Goal: Task Accomplishment & Management: Complete application form

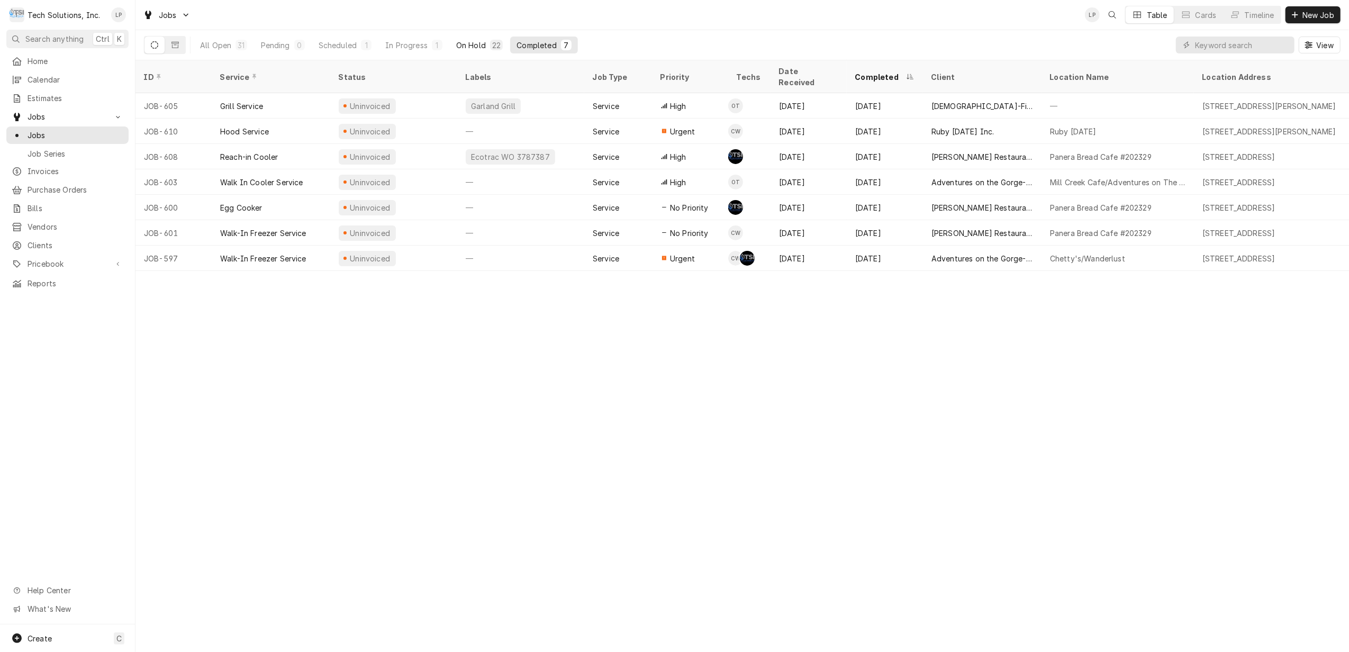
click at [467, 45] on div "On Hold" at bounding box center [471, 45] width 30 height 11
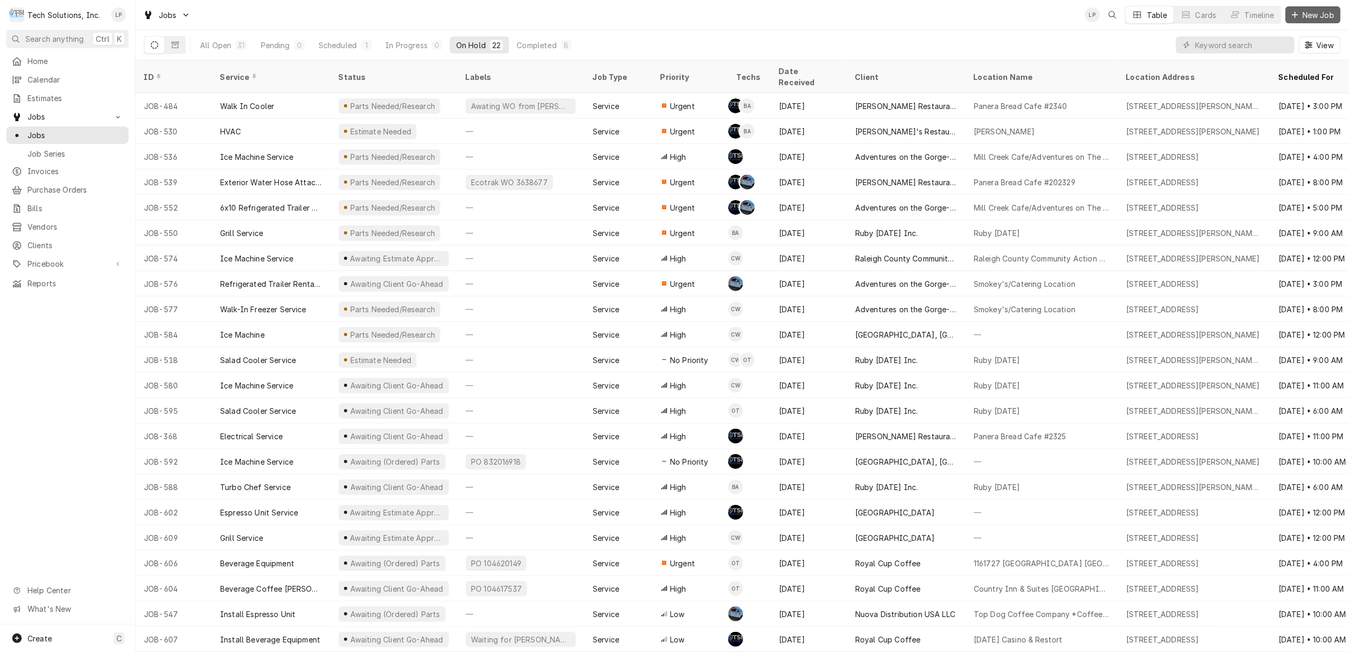
click at [1300, 14] on span "New Job" at bounding box center [1318, 15] width 36 height 11
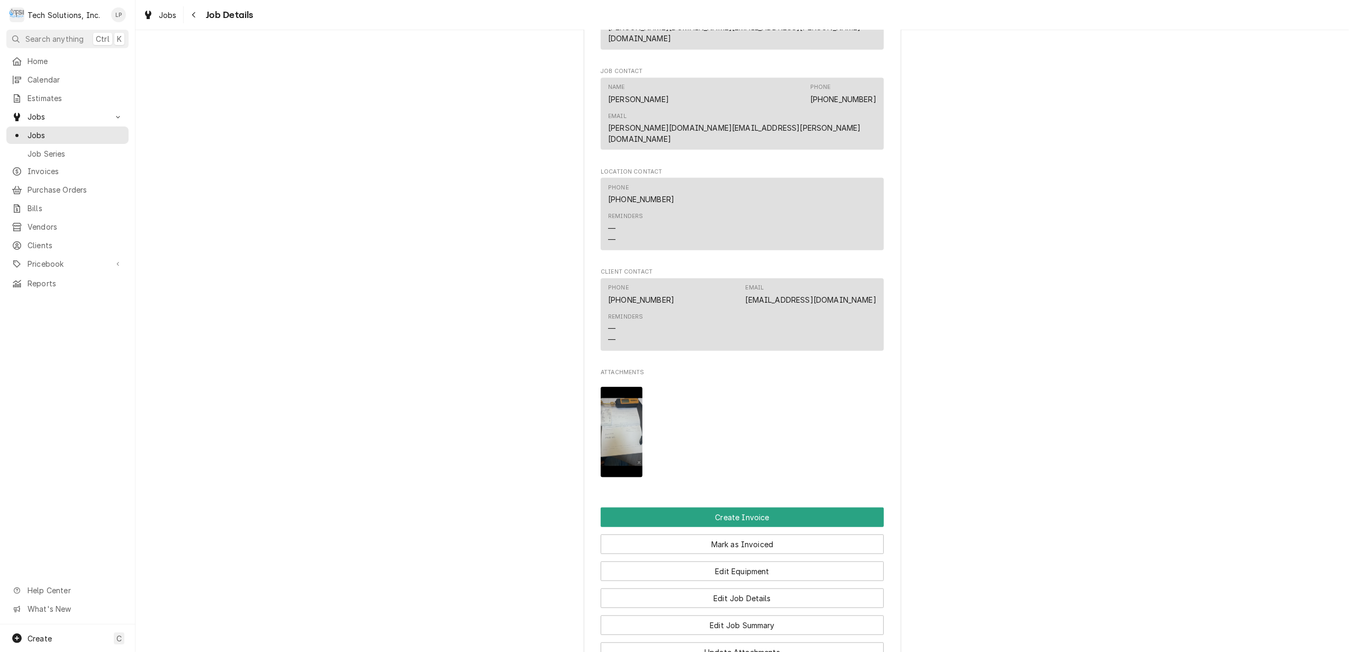
scroll to position [971, 0]
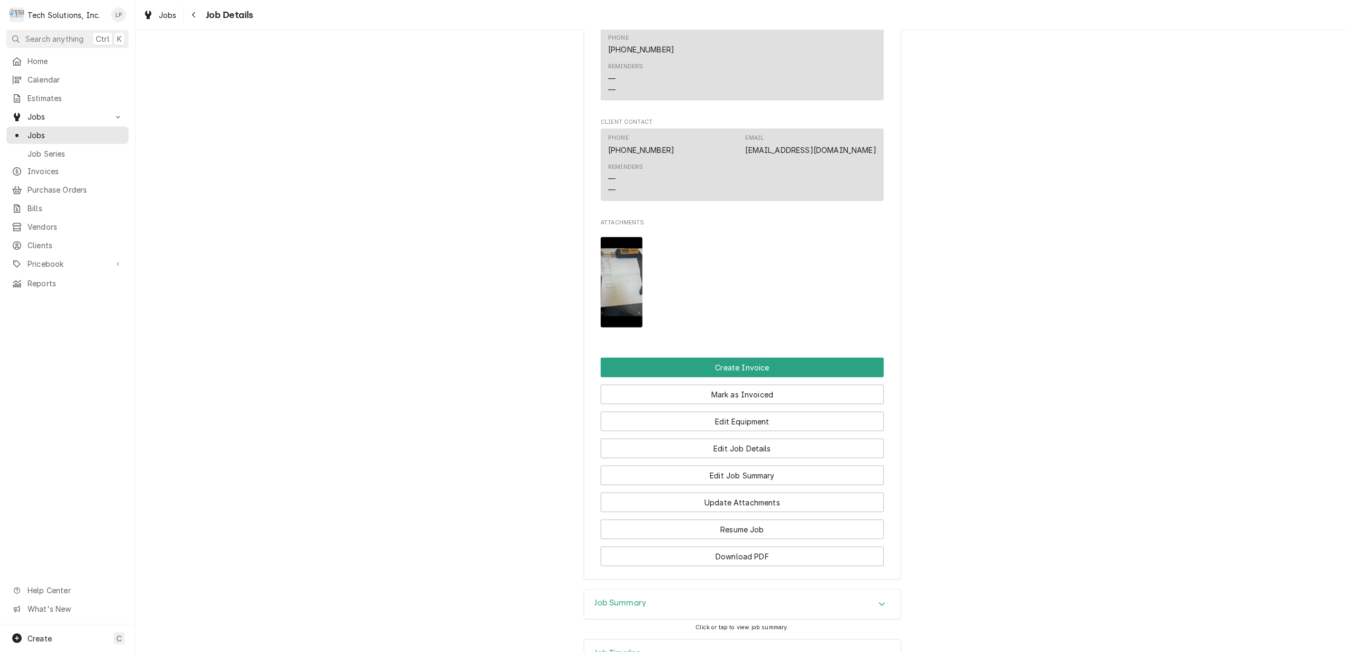
click at [620, 237] on img "Attachments" at bounding box center [621, 282] width 42 height 90
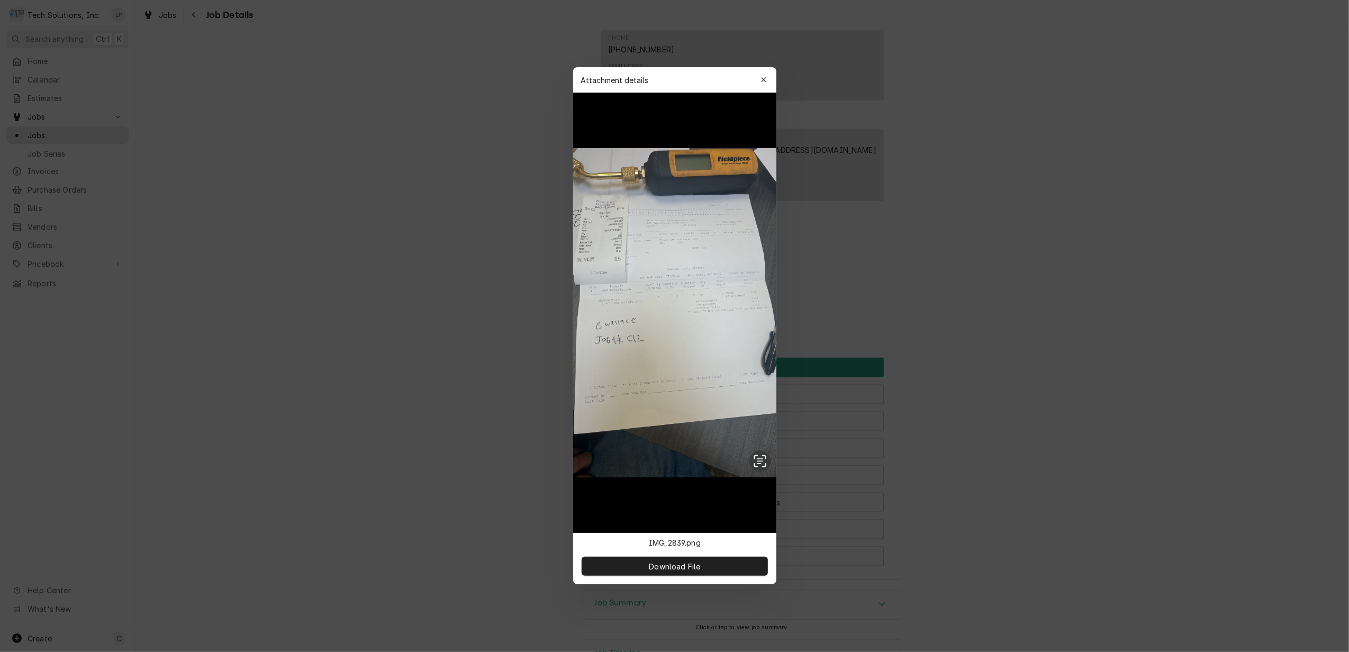
click at [767, 81] on div "button" at bounding box center [763, 80] width 11 height 11
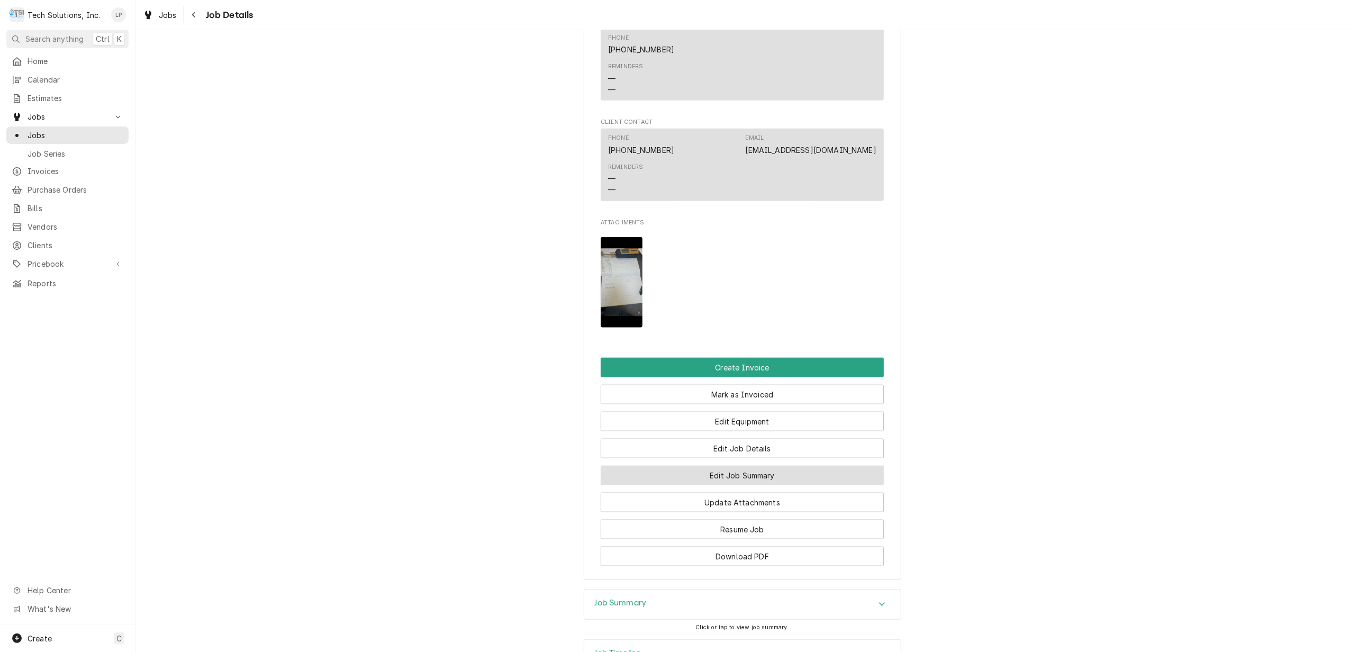
click at [706, 466] on button "Edit Job Summary" at bounding box center [741, 476] width 283 height 20
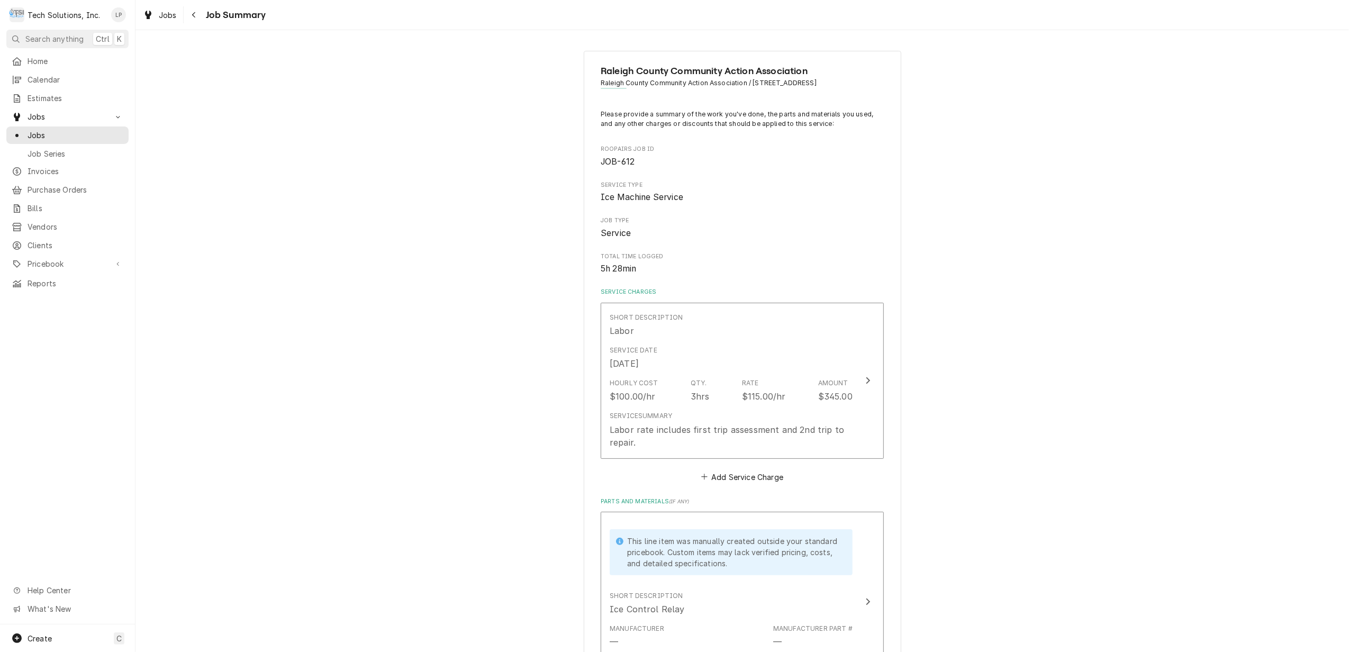
click at [400, 368] on div "Raleigh County Community Action Association Raleigh County Community Action Ass…" at bounding box center [741, 627] width 1213 height 1173
type textarea "x"
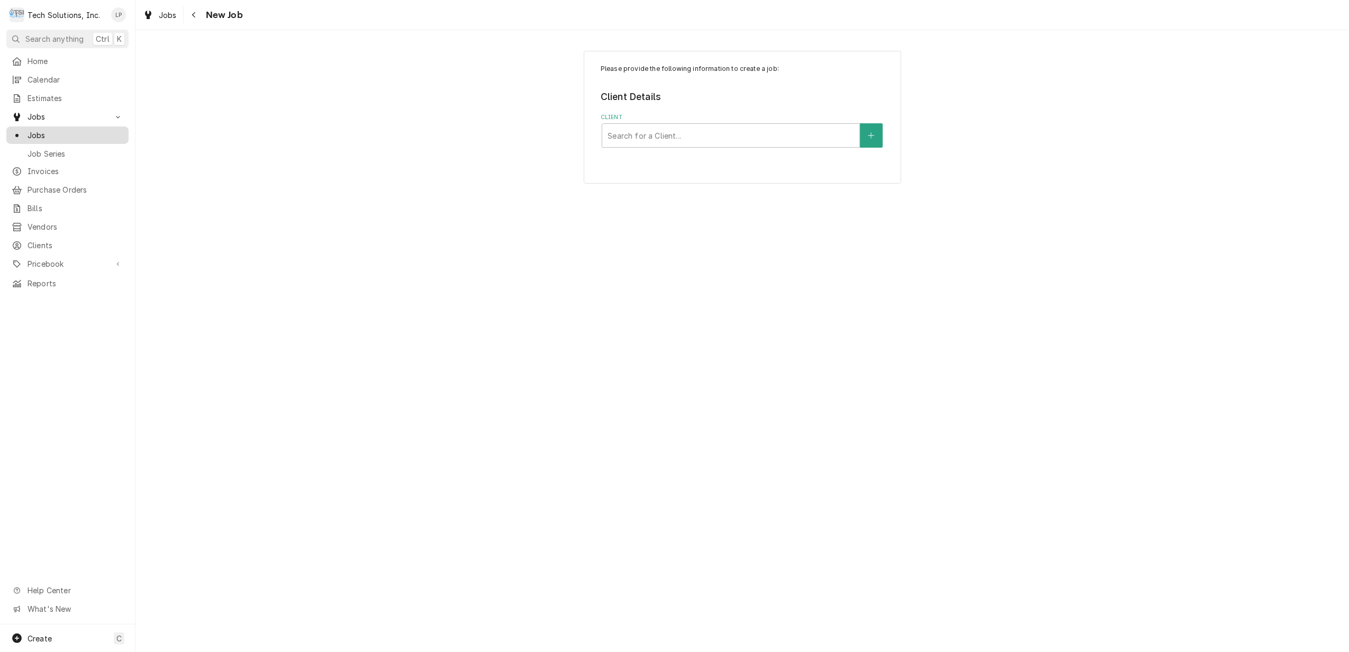
click at [37, 132] on span "Jobs" at bounding box center [76, 135] width 96 height 11
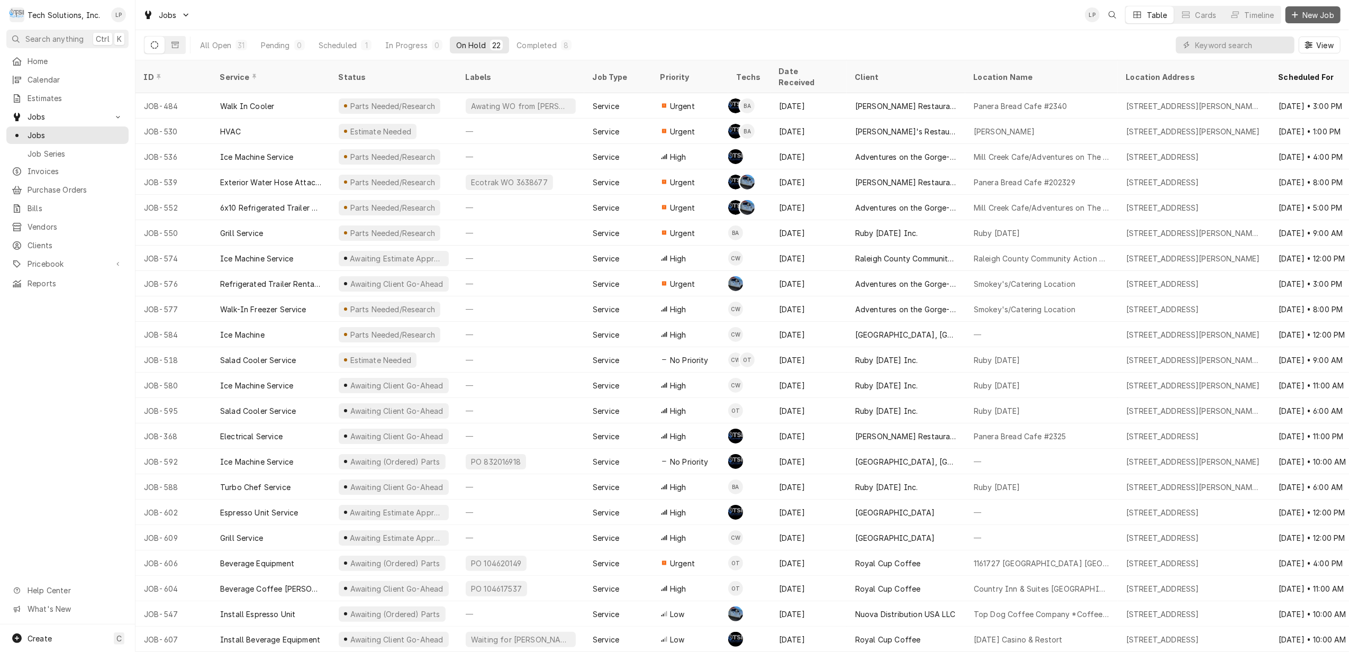
click at [1309, 14] on span "New Job" at bounding box center [1318, 15] width 36 height 11
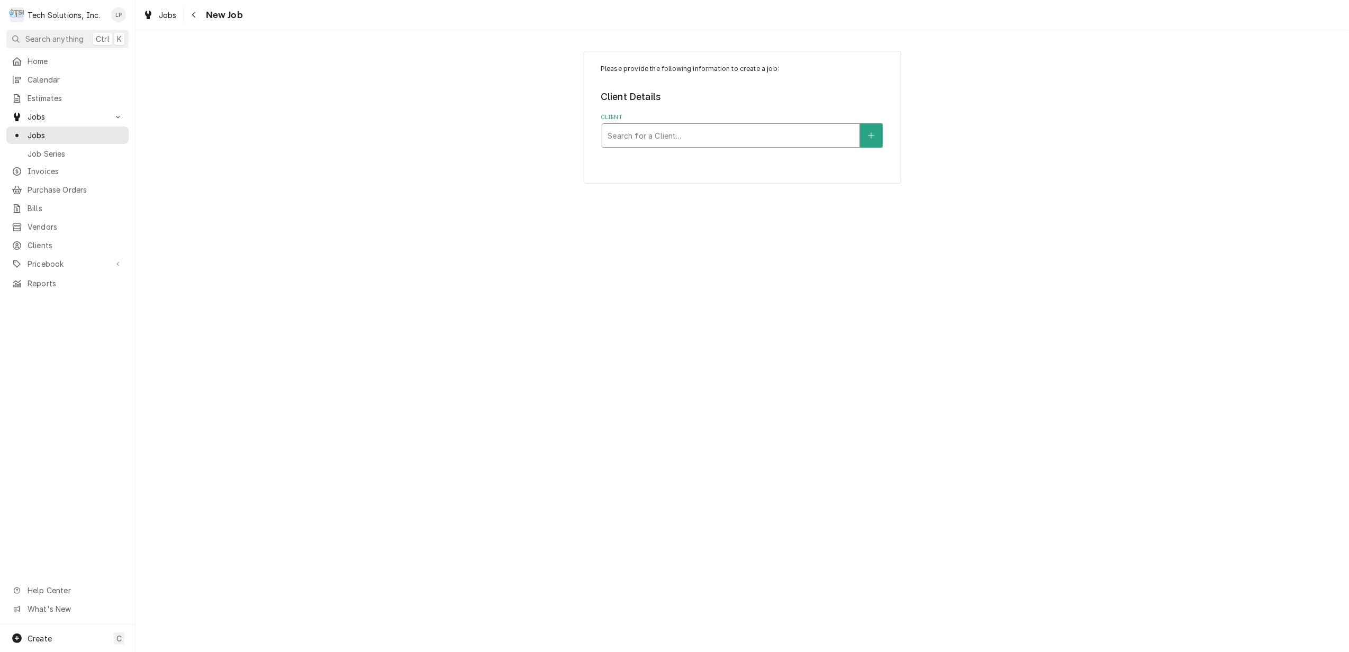
click at [824, 132] on div "Client" at bounding box center [730, 135] width 247 height 19
type input "royal"
click at [739, 161] on div "Royal Cup Coffee" at bounding box center [730, 158] width 257 height 16
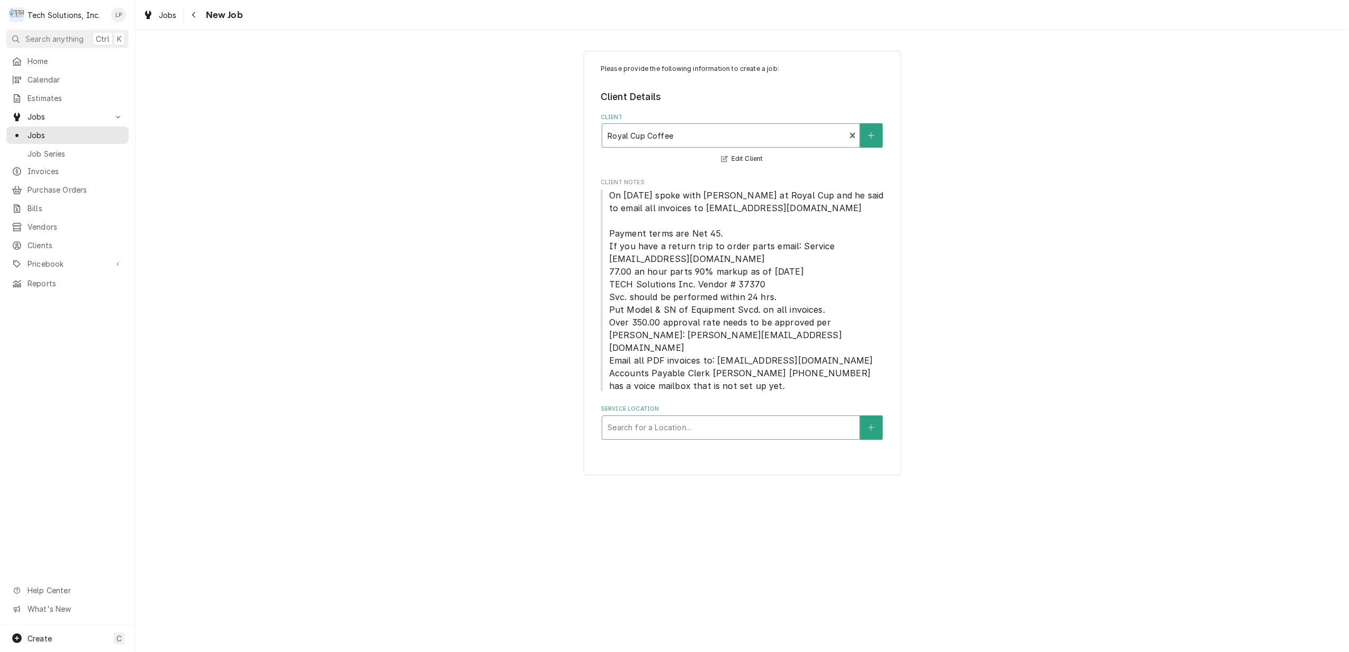
click at [762, 418] on div "Service Location" at bounding box center [730, 427] width 247 height 19
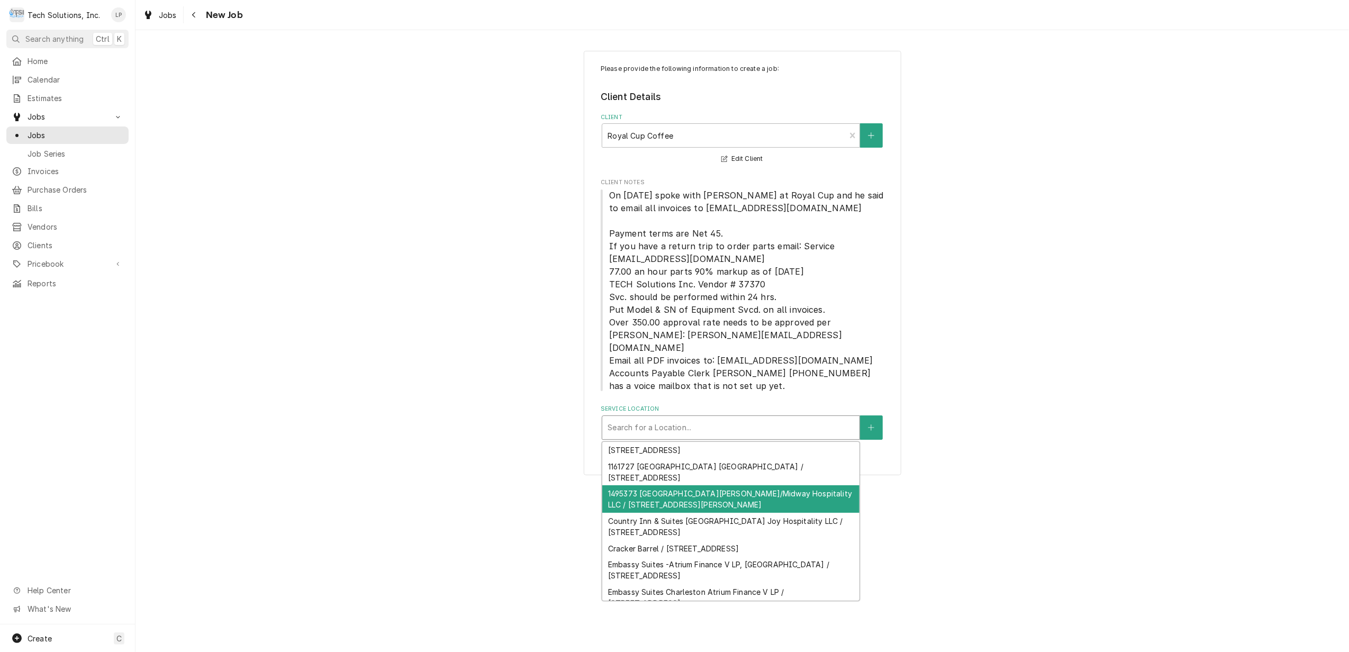
click at [728, 485] on div "1495373 [GEOGRAPHIC_DATA][PERSON_NAME]/Midway Hospitality LLC / [STREET_ADDRESS…" at bounding box center [730, 499] width 257 height 28
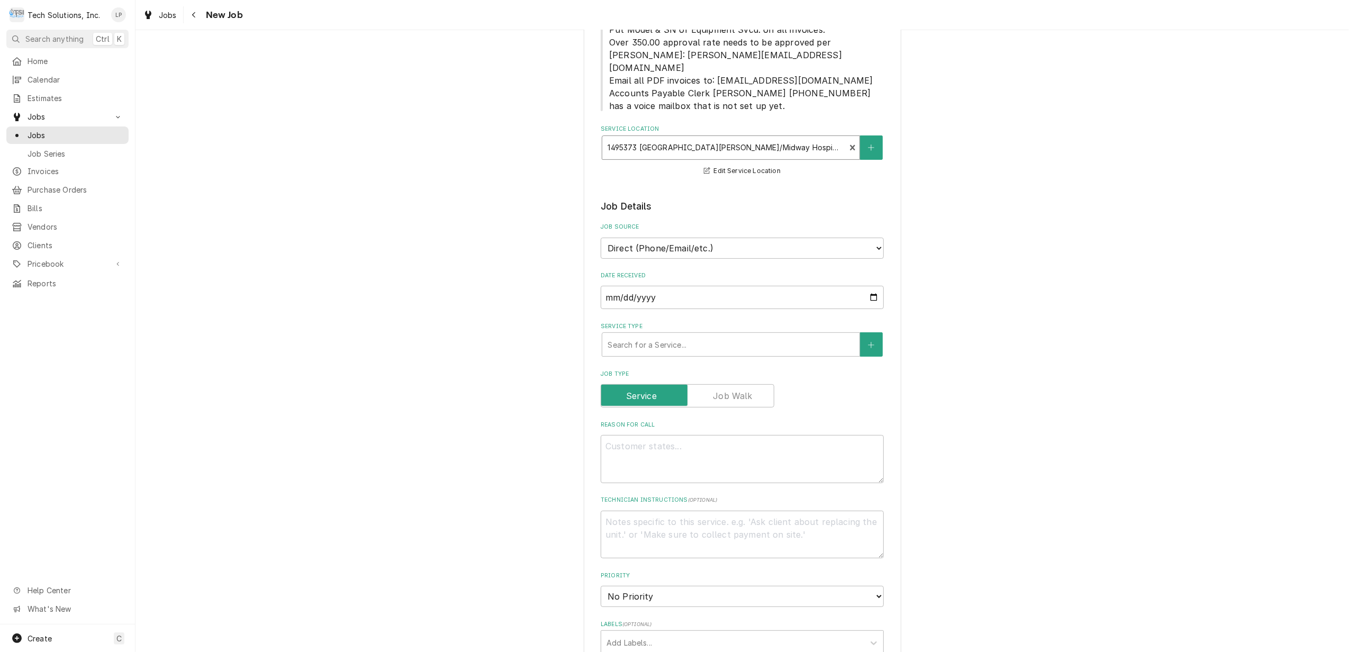
scroll to position [282, 0]
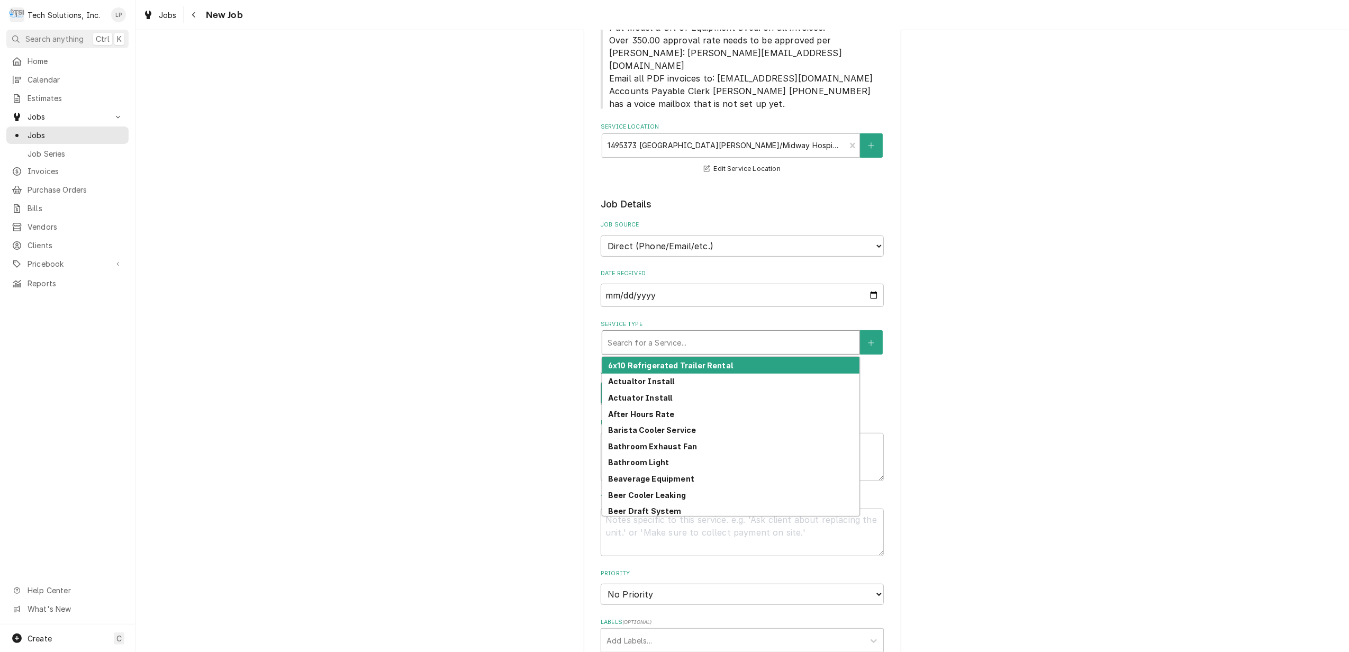
click at [769, 333] on div "Service Type" at bounding box center [730, 342] width 247 height 19
type textarea "x"
type input "b"
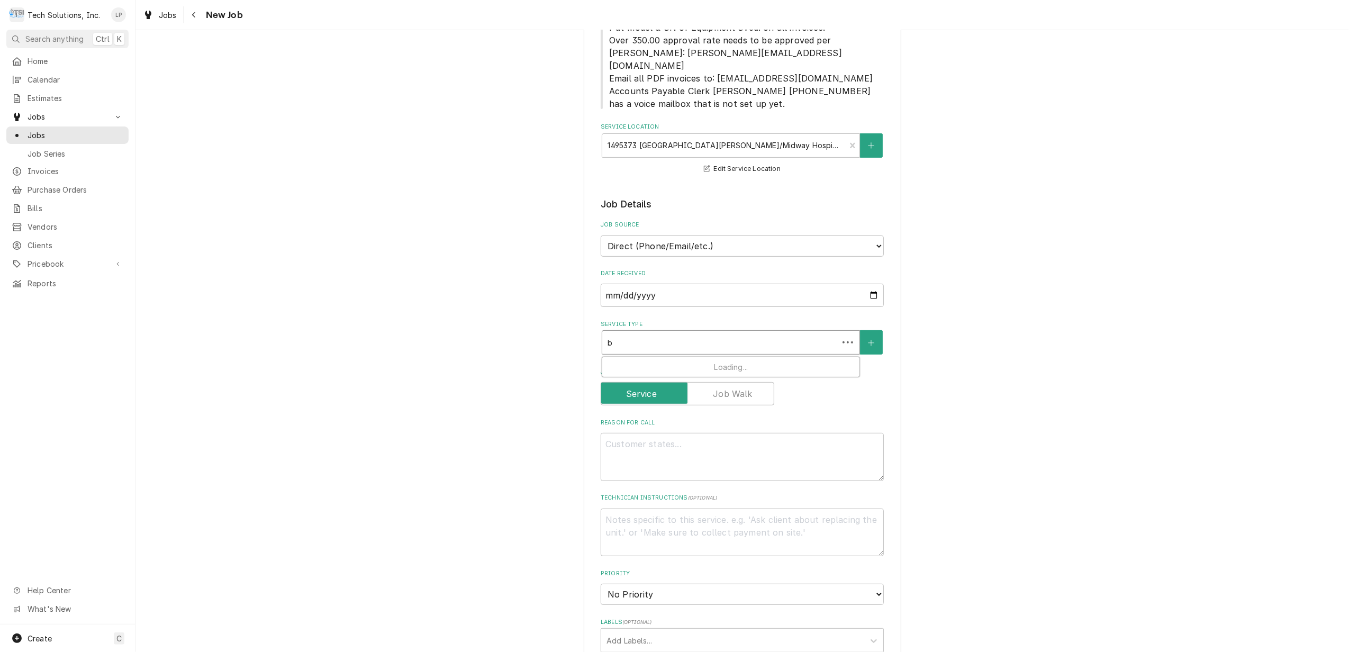
type textarea "x"
type input "be"
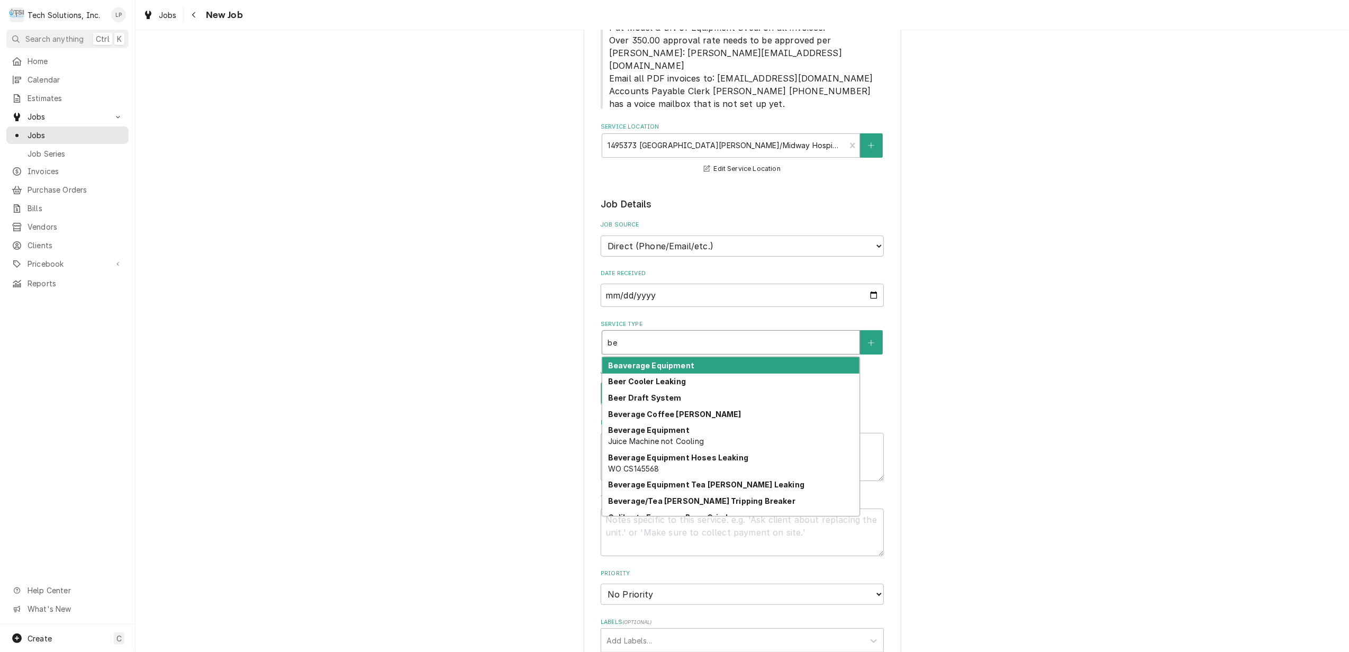
type textarea "x"
type input "bev"
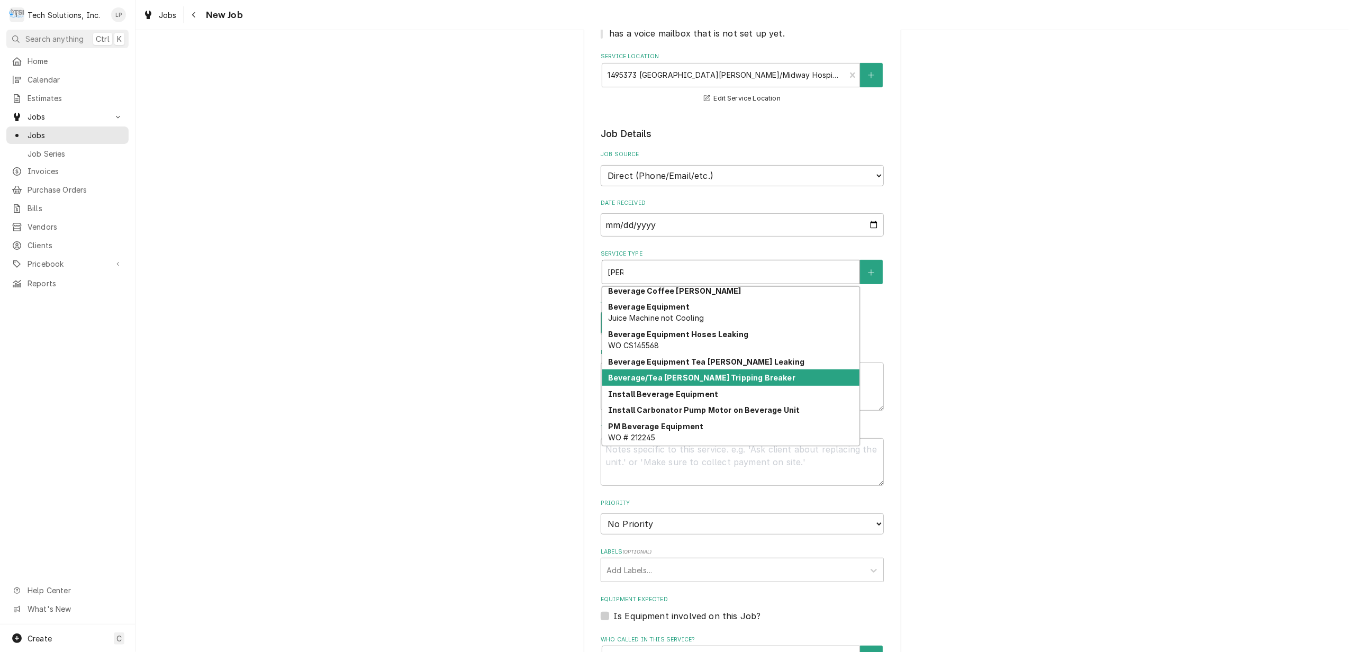
scroll to position [0, 0]
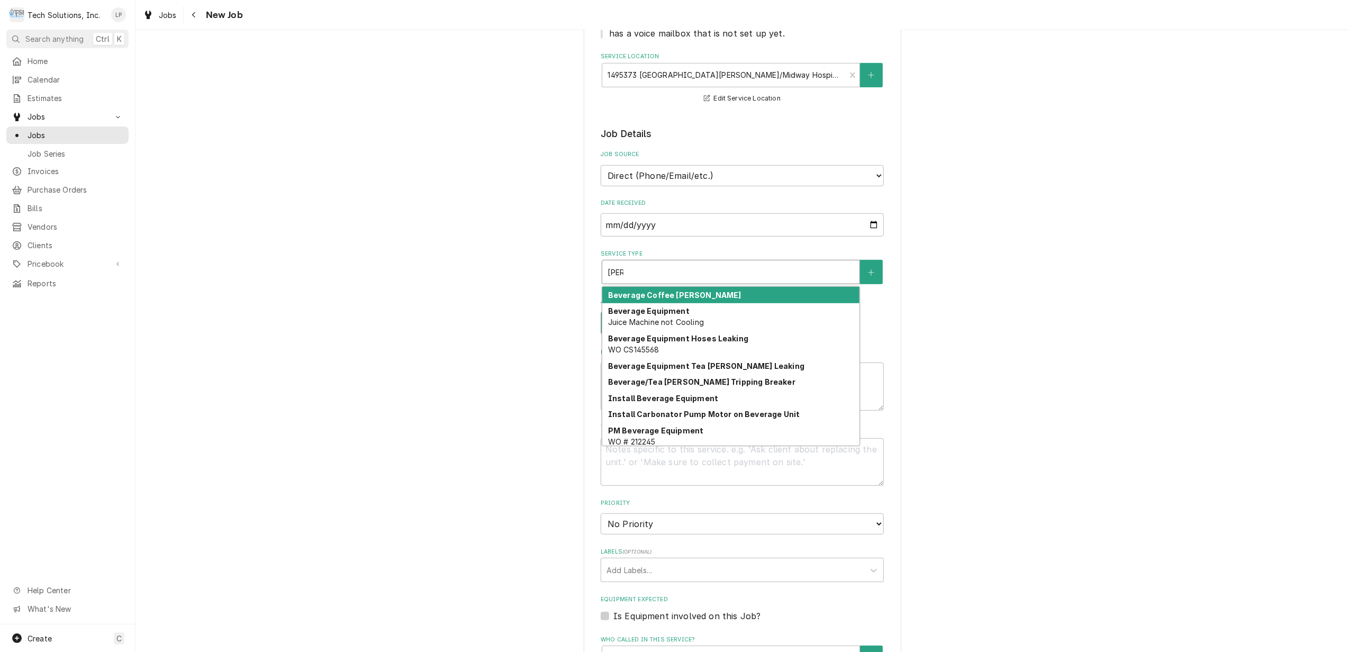
type textarea "x"
type input "be"
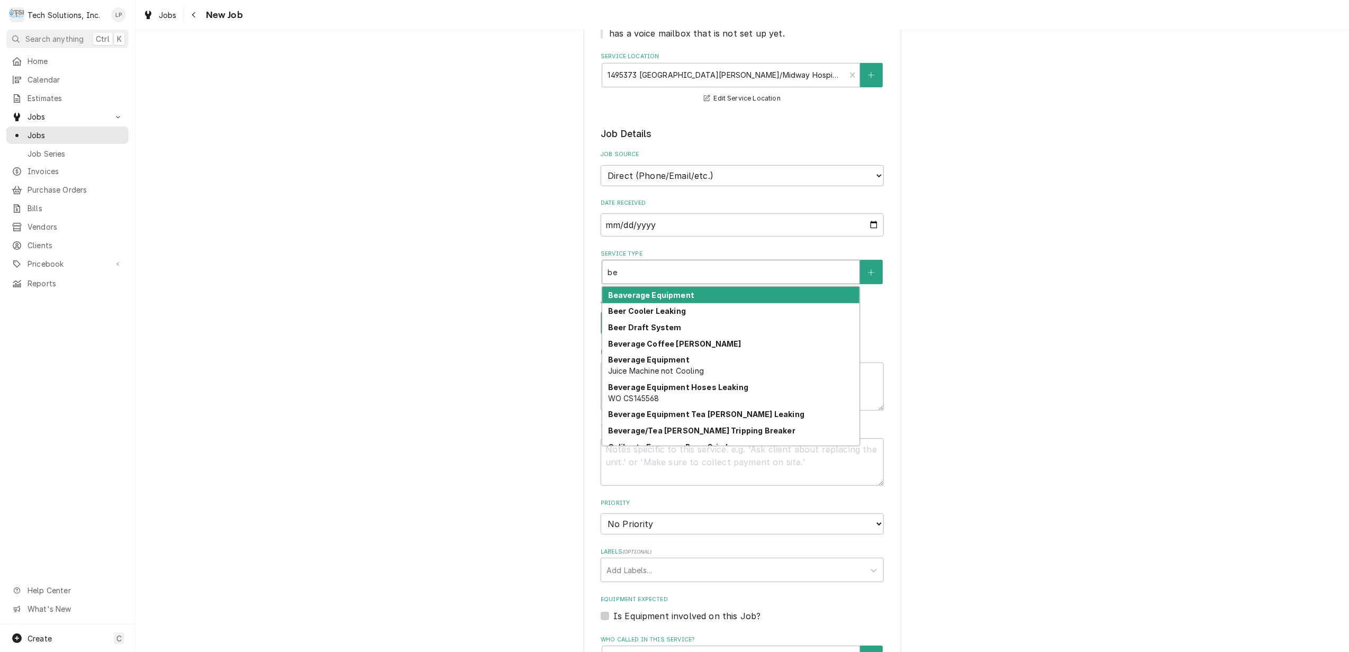
type textarea "x"
type input "b"
type textarea "x"
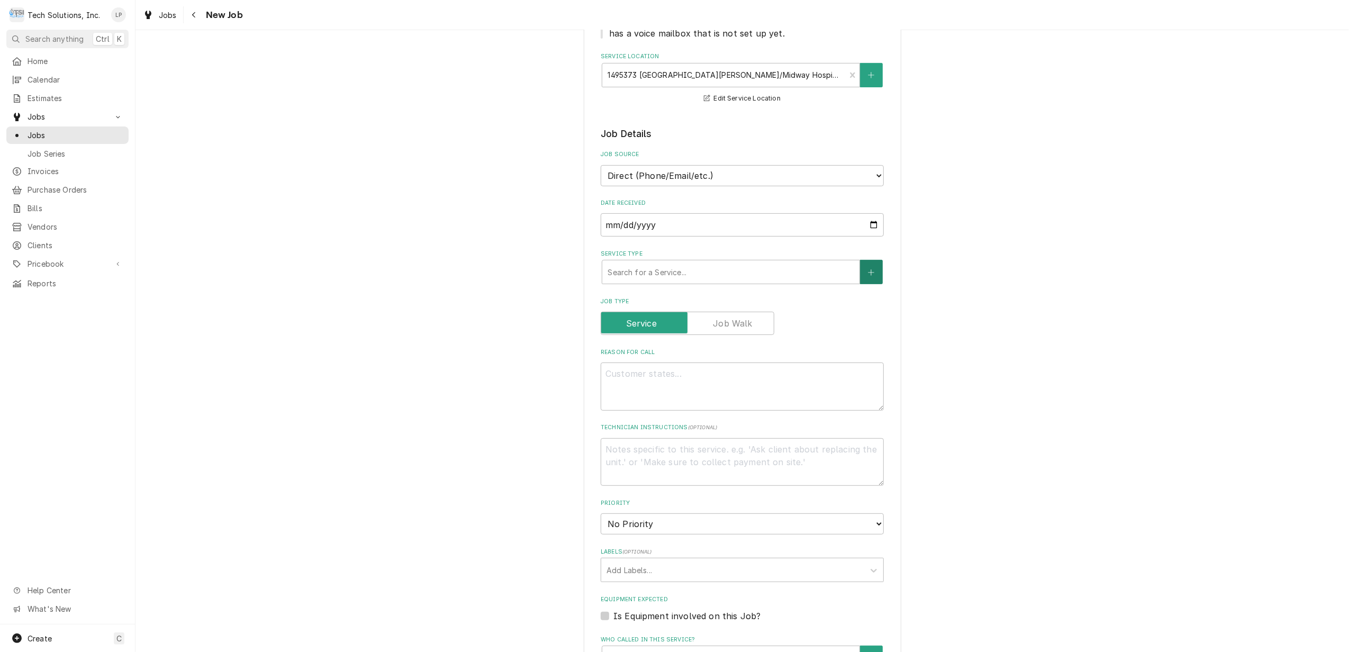
click at [868, 269] on icon "Create New Service" at bounding box center [871, 272] width 6 height 7
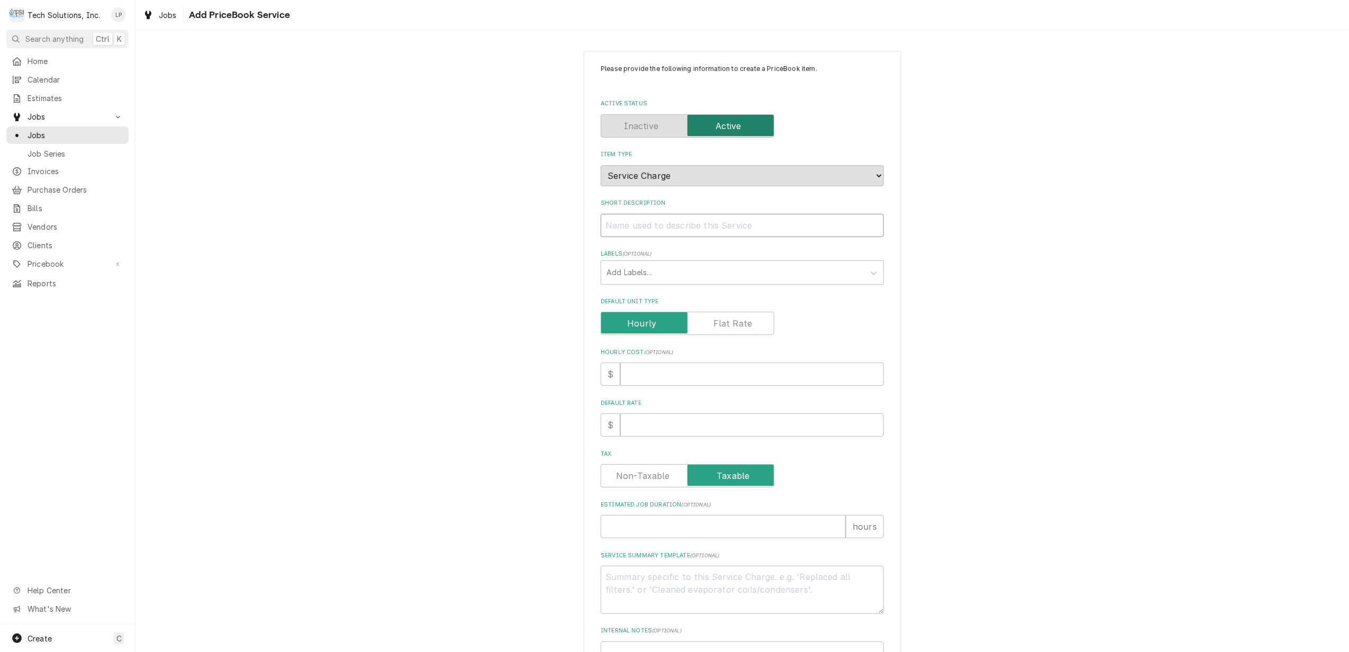
click at [659, 223] on input "Short Description" at bounding box center [741, 225] width 283 height 23
type textarea "x"
type input "B"
type textarea "x"
type input "Be"
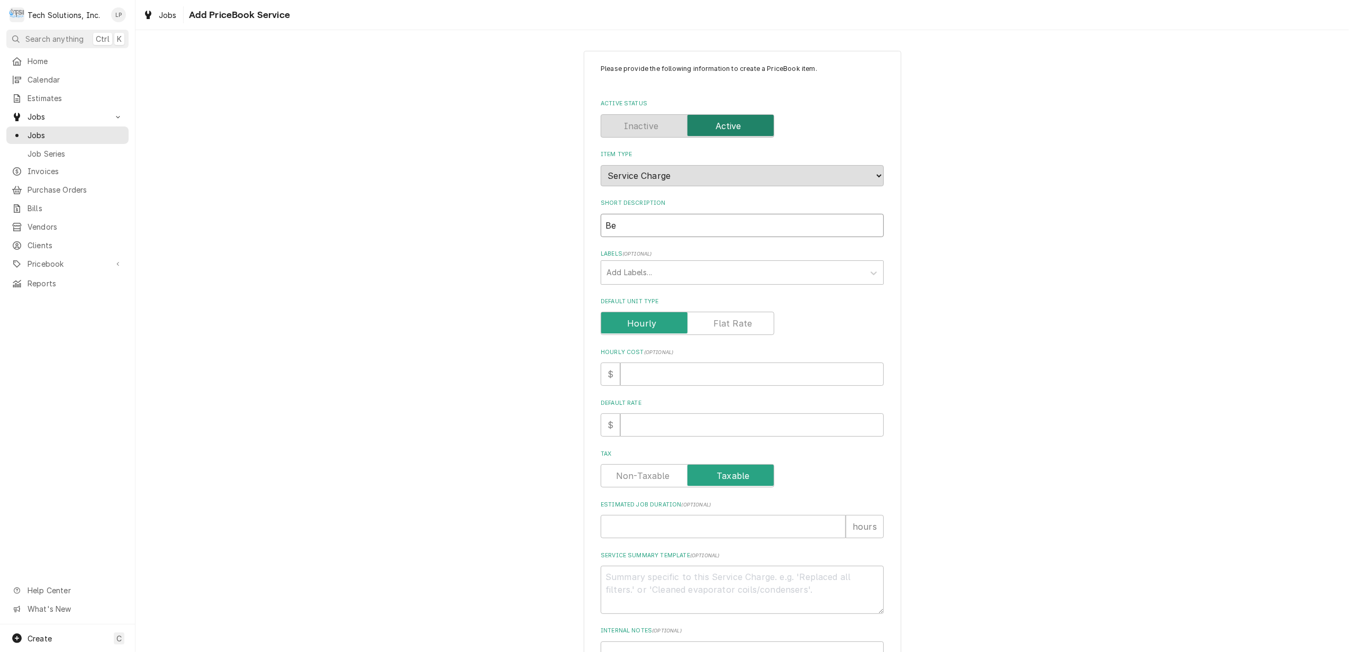
type textarea "x"
type input "Bev"
type textarea "x"
type input "Beve"
type textarea "x"
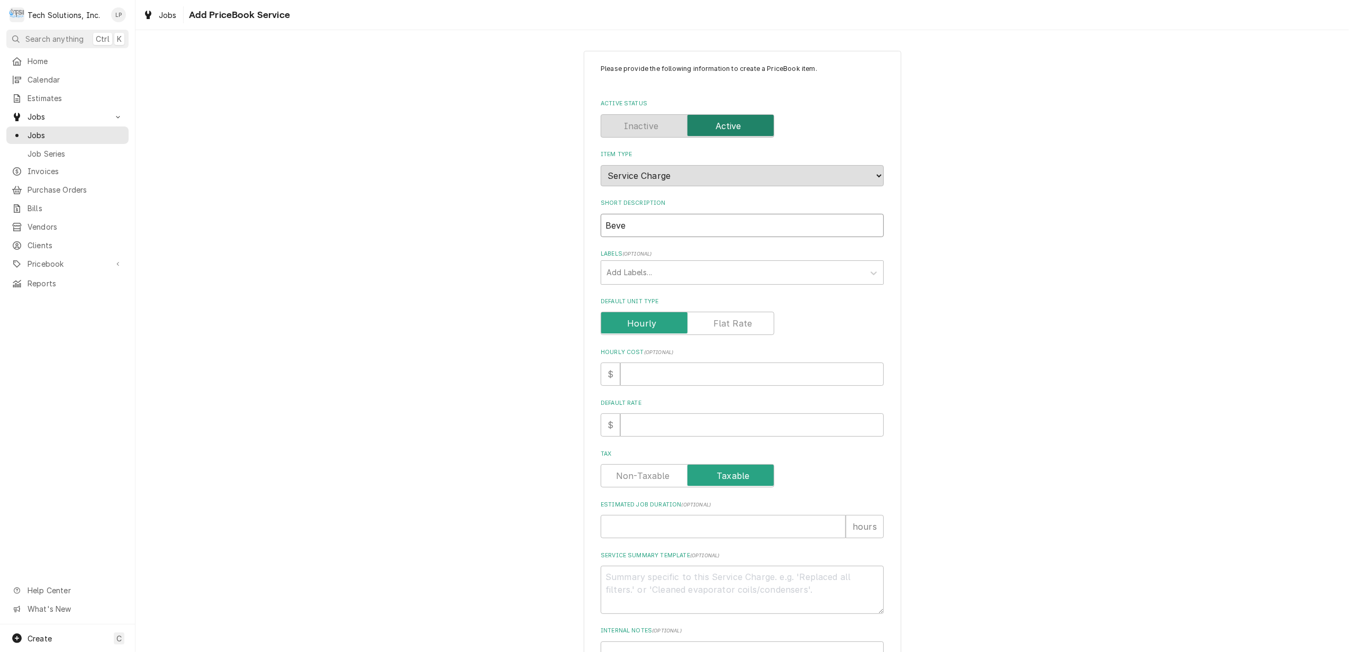
type input "Bever"
type textarea "x"
type input "Bevera"
type textarea "x"
type input "Beverag"
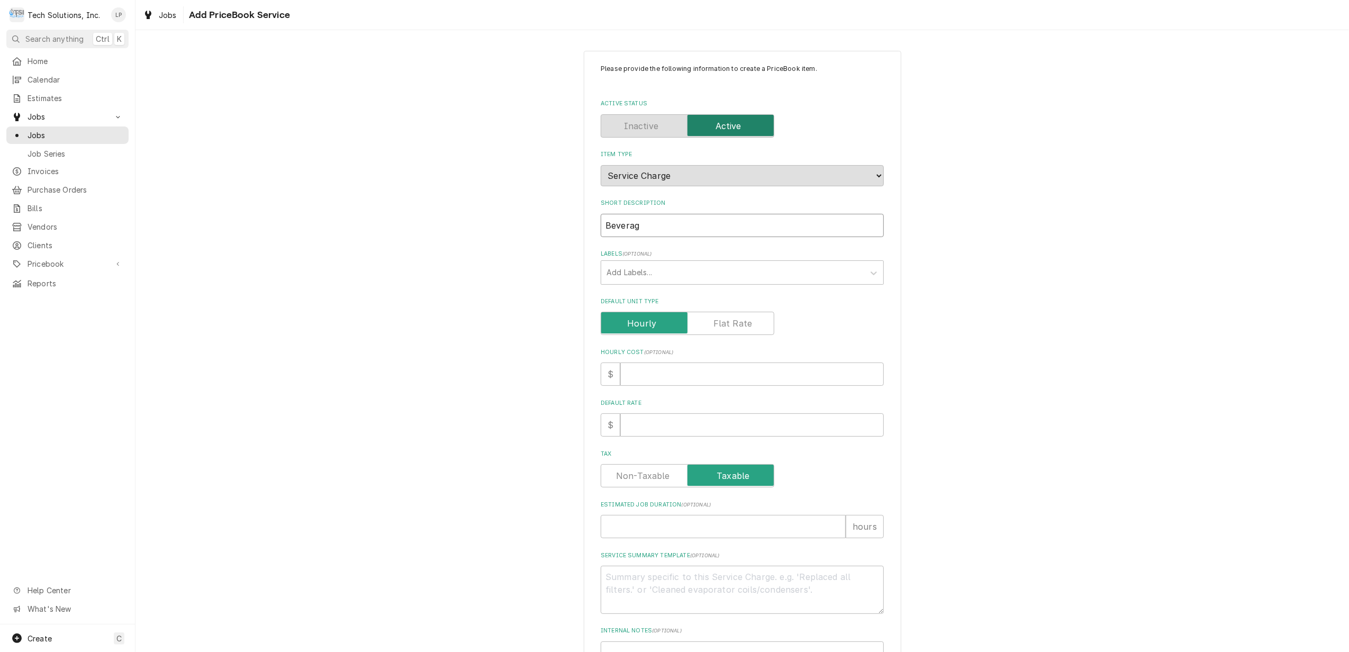
type textarea "x"
type input "Beverage"
type textarea "x"
type input "Beverage"
type textarea "x"
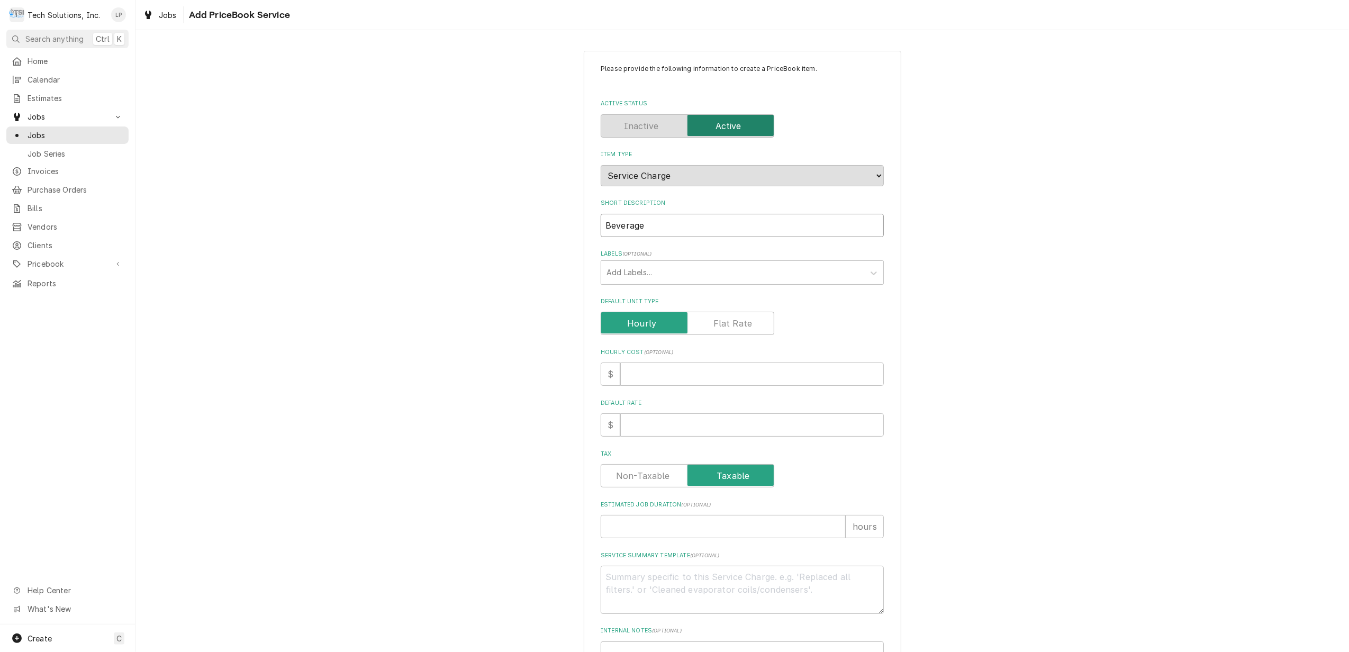
type input "Beverage E"
type textarea "x"
type input "Beverage Eq"
type textarea "x"
type input "Beverage Equ"
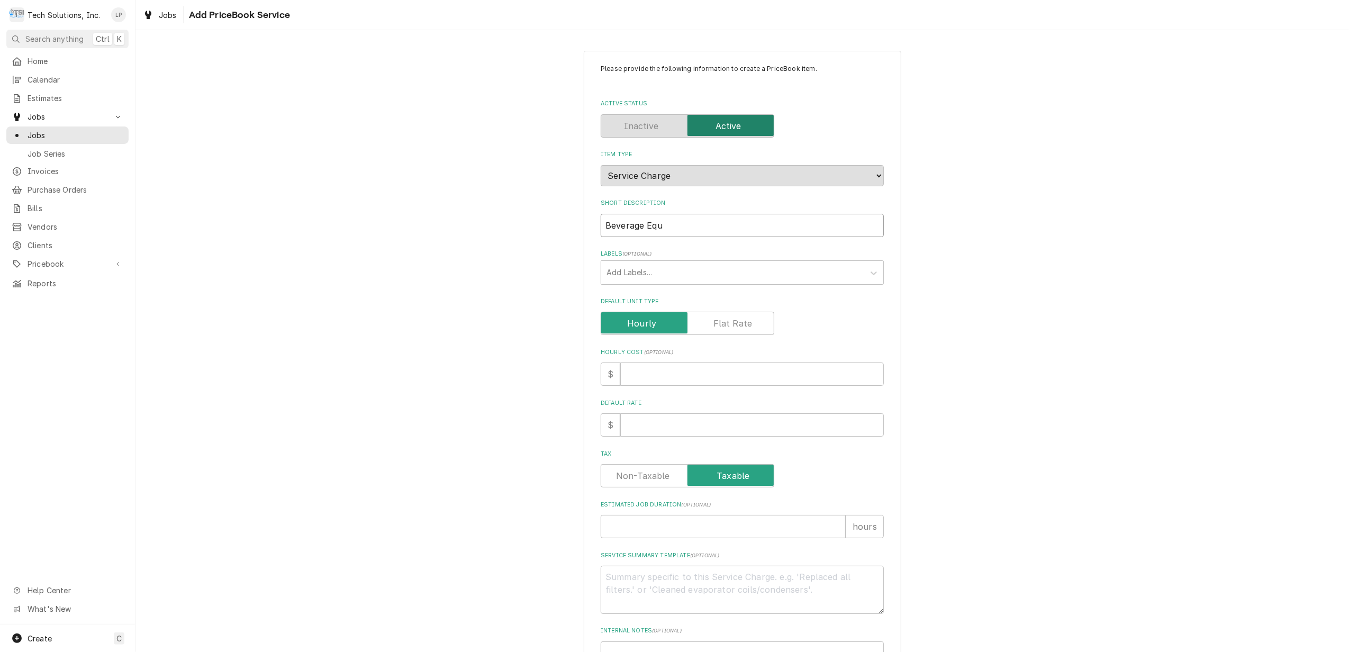
type textarea "x"
type input "Beverage Equp"
type textarea "x"
type input "Beverage Equ"
type textarea "x"
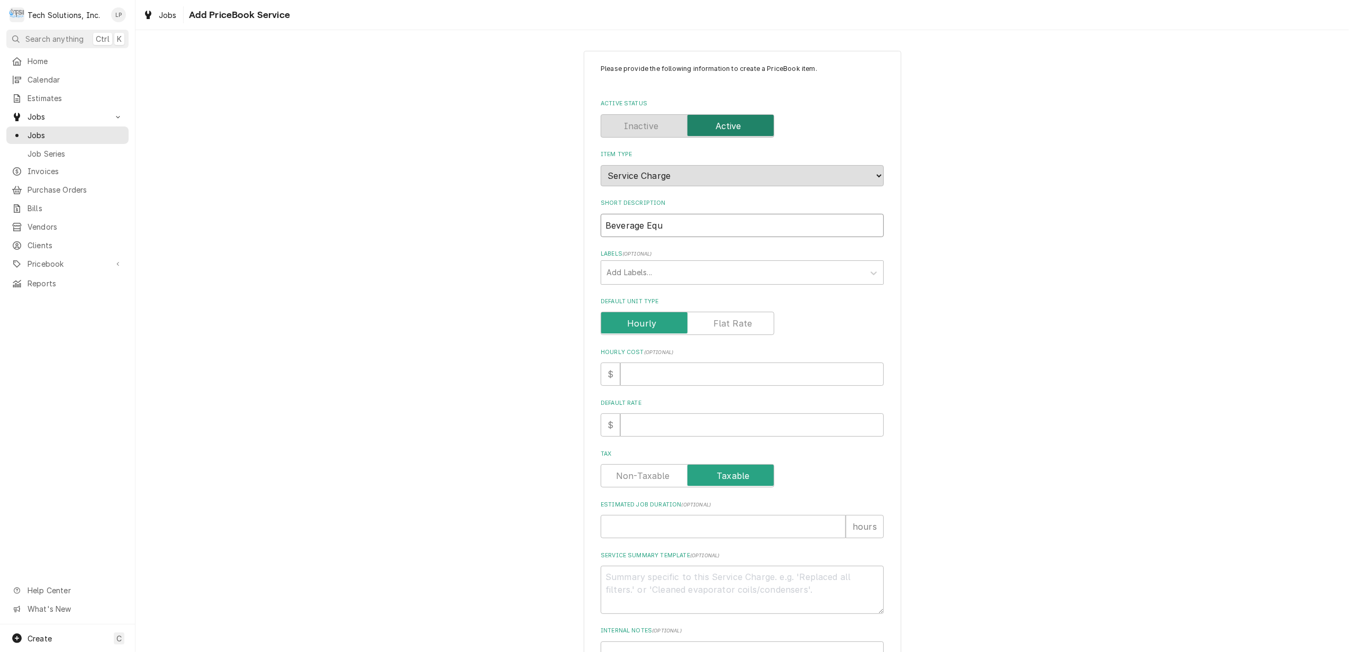
type input "Beverage Equi"
type textarea "x"
type input "Beverage Equip"
type textarea "x"
type input "Beverage Equipm"
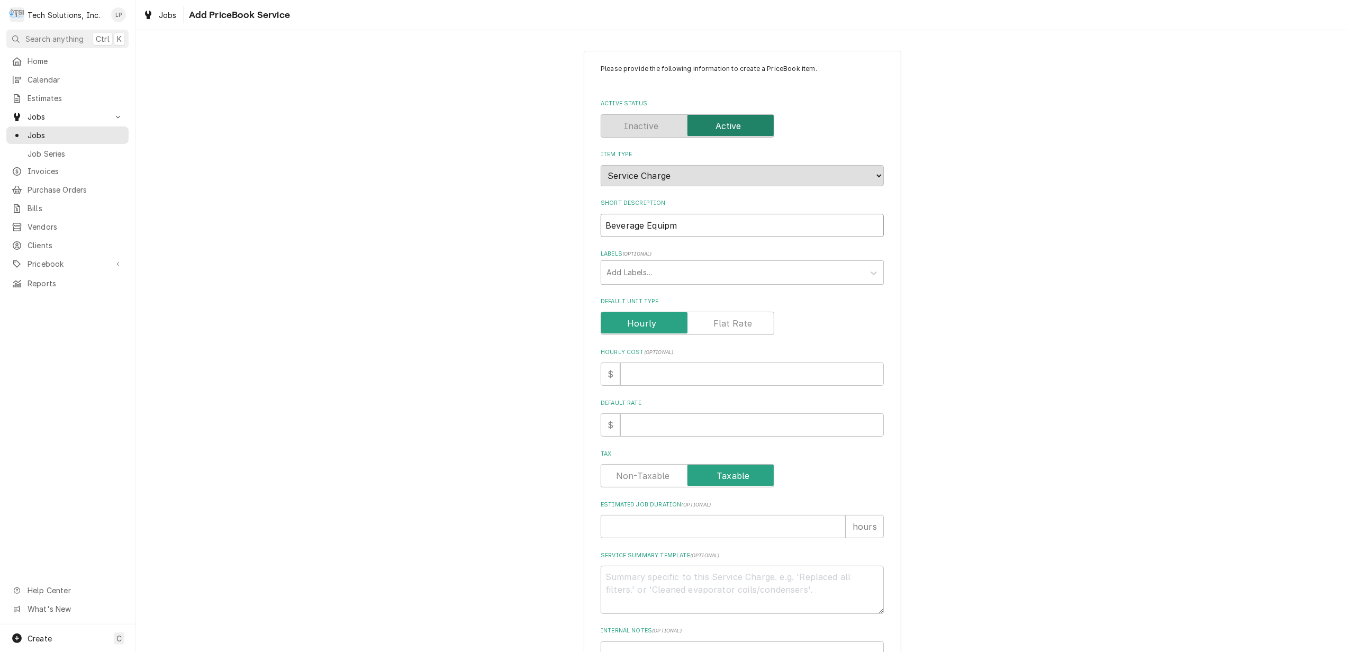
type textarea "x"
type input "Beverage Equipme"
type textarea "x"
type input "Beverage Equipmen"
type textarea "x"
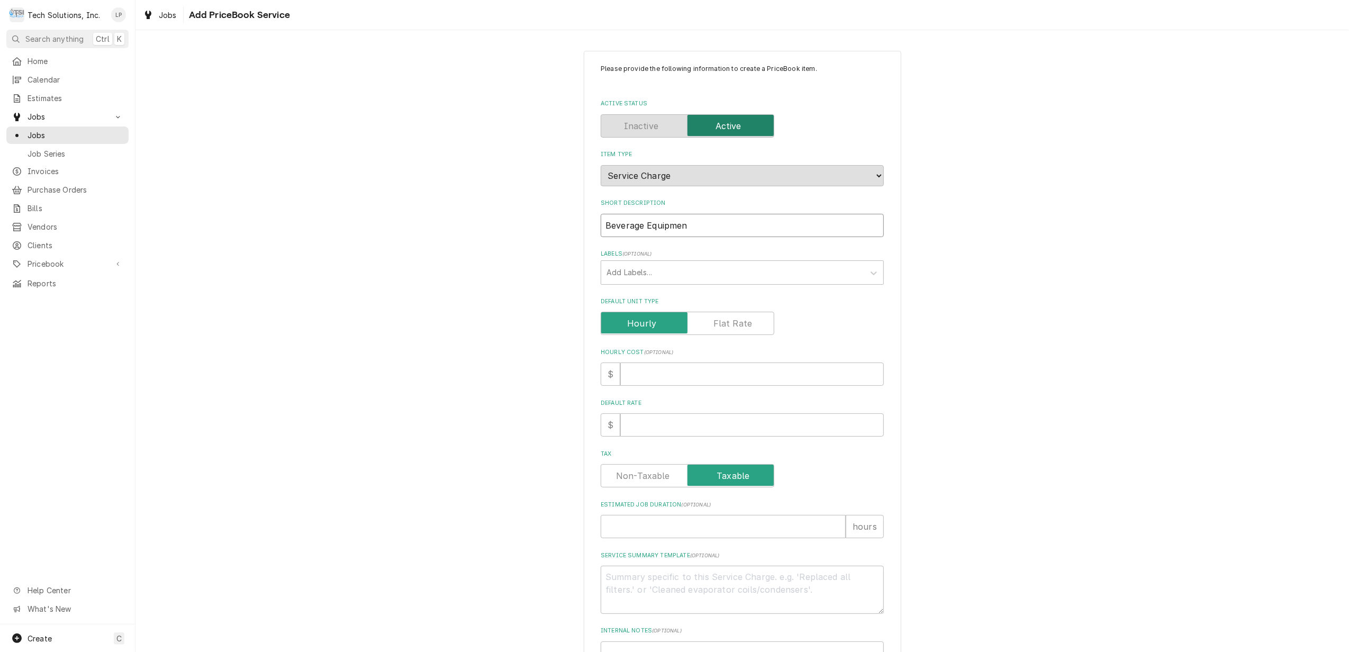
type input "Beverage Equipment"
type textarea "x"
type input "Beverage Equipment"
type textarea "x"
type input "Beverage Equipment S"
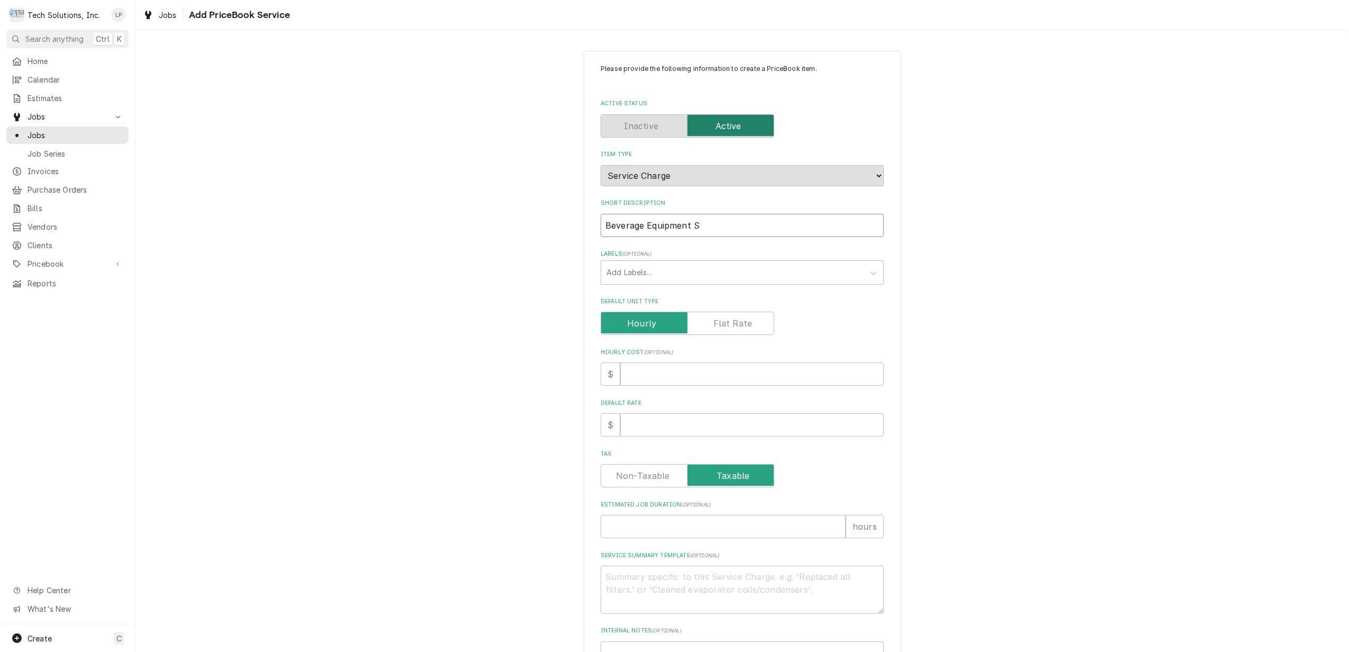
type textarea "x"
type input "Beverage Equipment Sw"
type textarea "x"
type input "Beverage Equipment Swa"
type textarea "x"
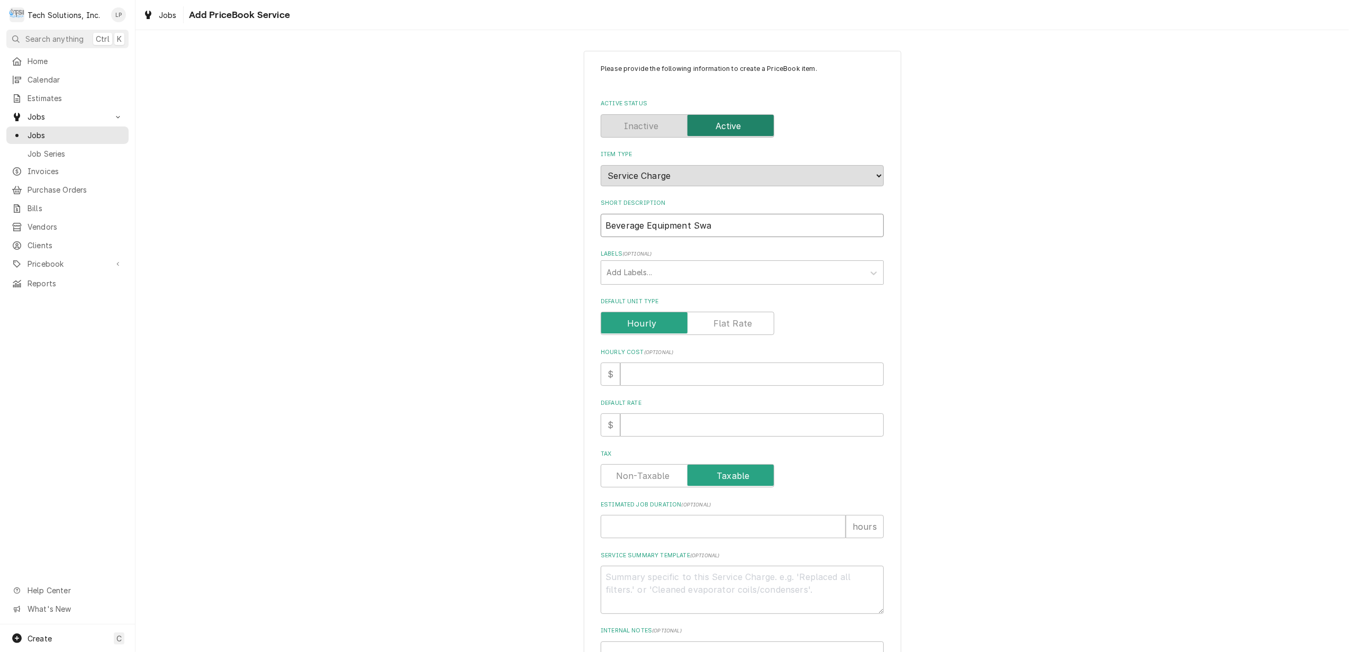
type input "Beverage Equipment Swap"
type textarea "x"
type input "Beverage Equipment Swap"
type textarea "x"
type input "Beverage Equipment Swap O"
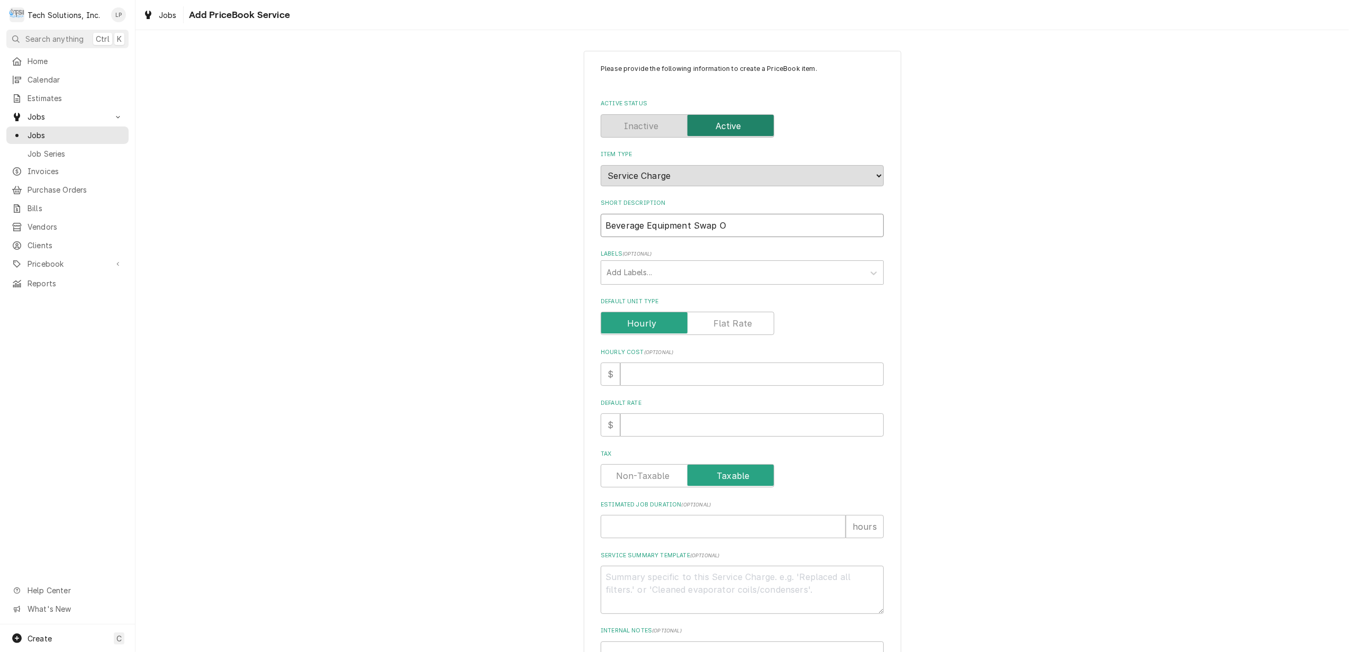
type textarea "x"
type input "Beverage Equipment Swap Ou"
type textarea "x"
type input "Beverage Equipment Swap Out"
type textarea "x"
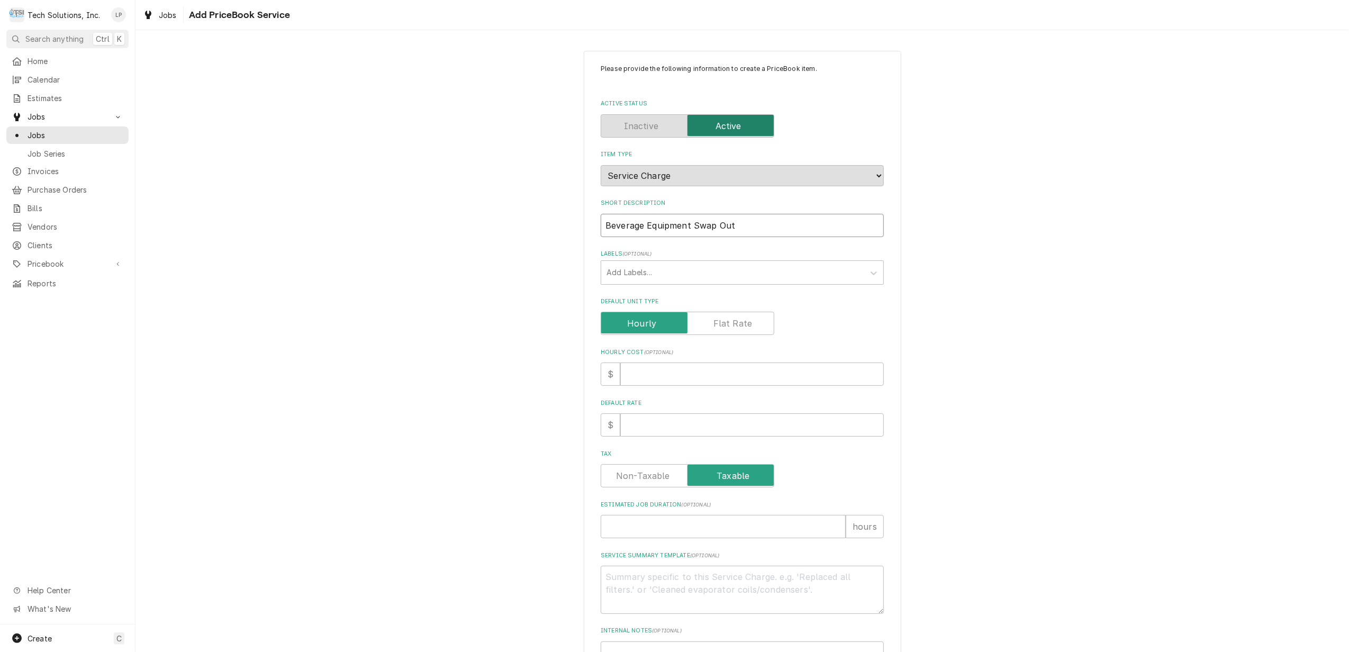
type input "Beverage Equipment Swap Out"
click at [852, 299] on label "Default Unit Type" at bounding box center [741, 301] width 283 height 8
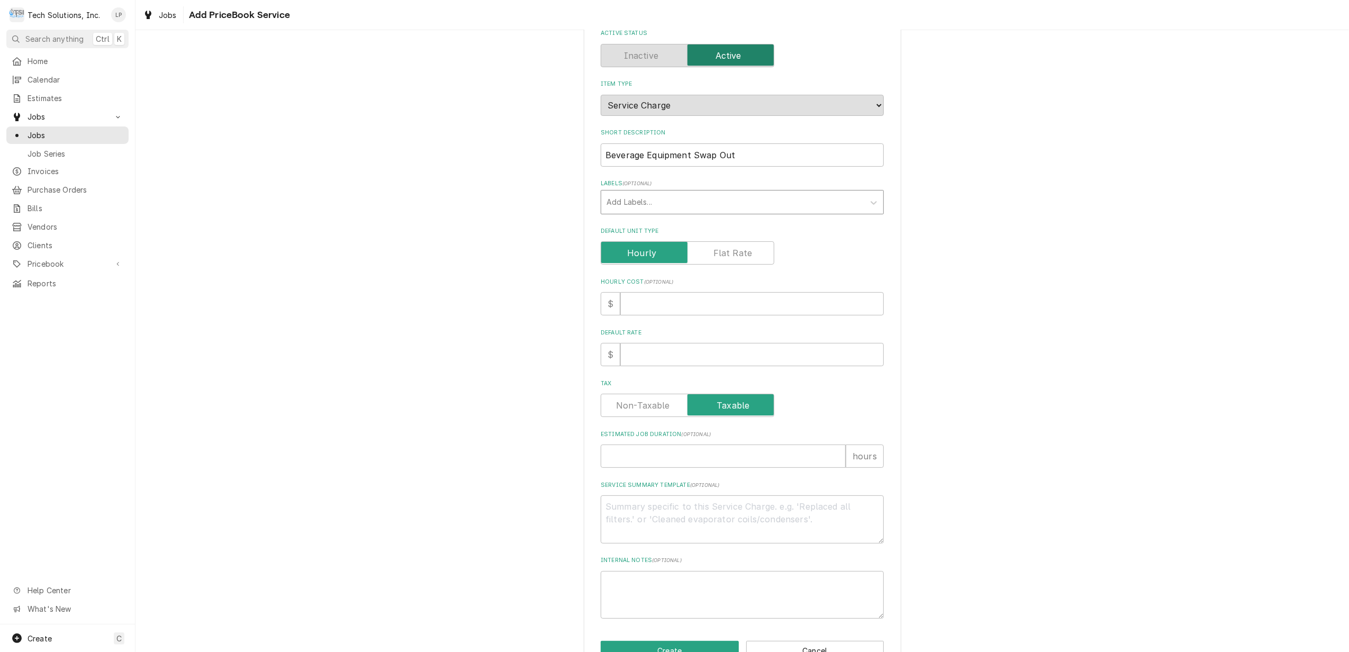
click at [708, 197] on div "Labels" at bounding box center [732, 202] width 252 height 19
drag, startPoint x: 708, startPoint y: 197, endPoint x: 657, endPoint y: 197, distance: 50.8
click at [658, 197] on div "Labels" at bounding box center [732, 202] width 252 height 19
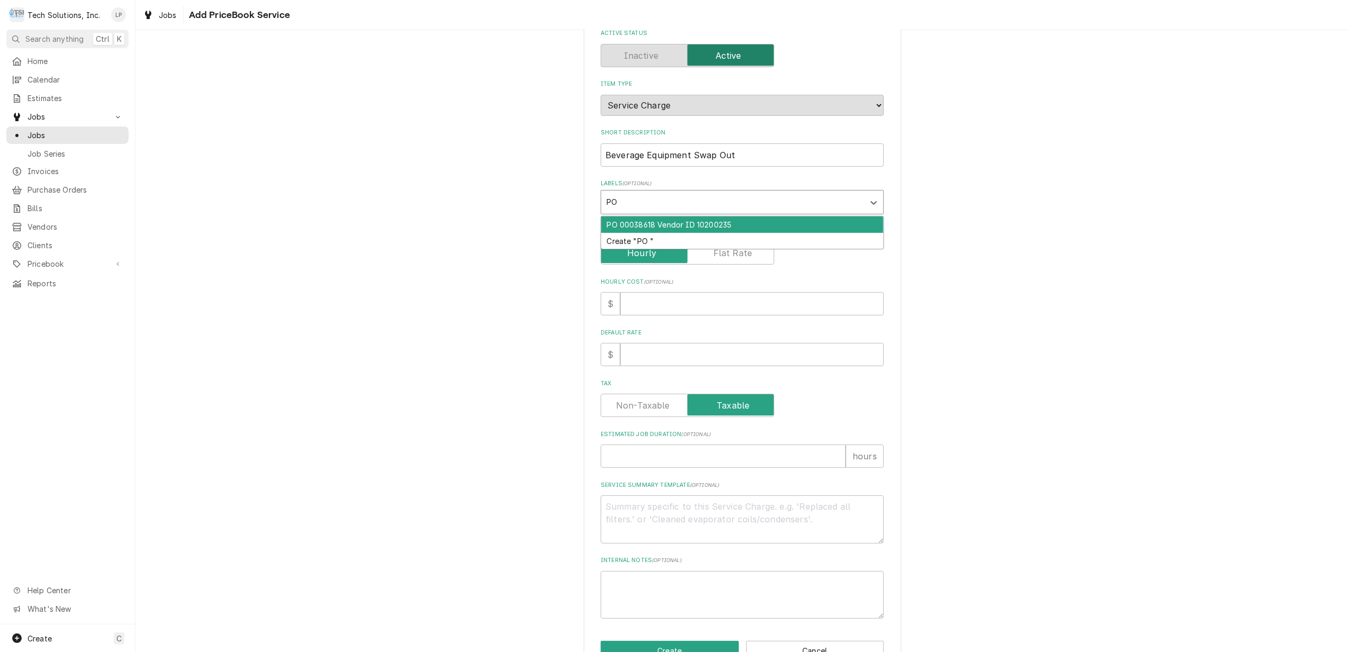
type input "PO"
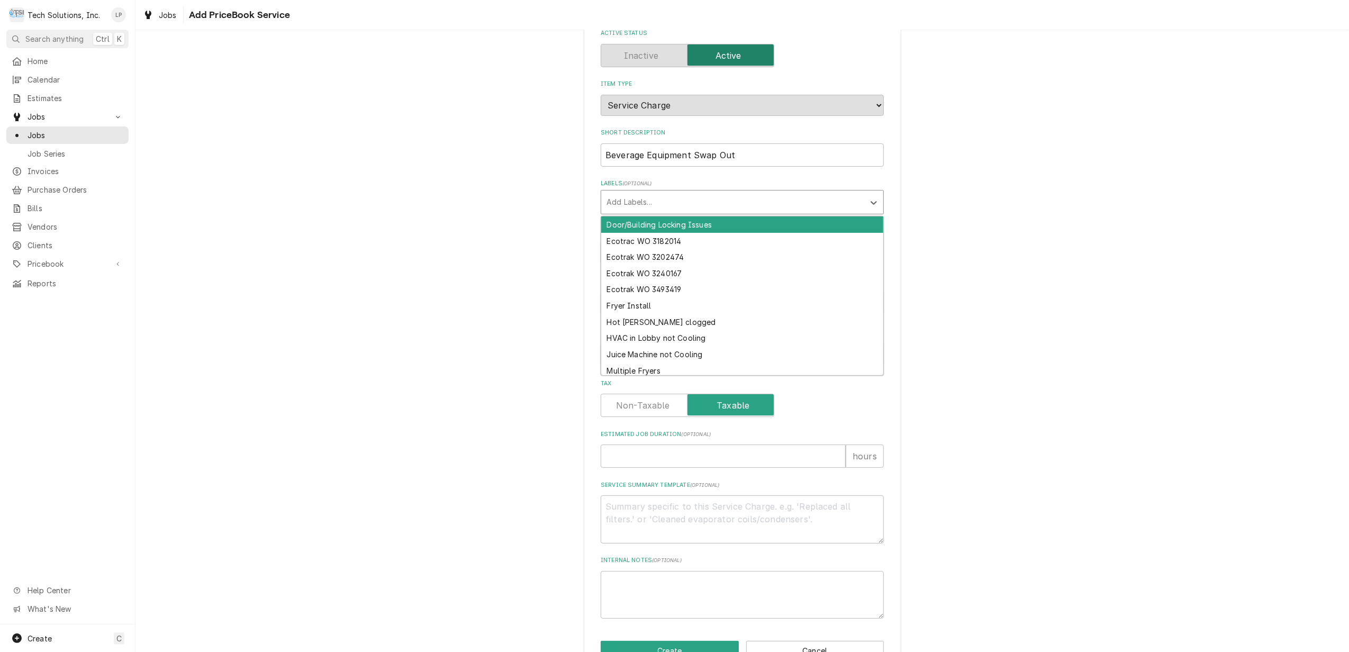
click at [672, 193] on div "Labels" at bounding box center [732, 202] width 252 height 19
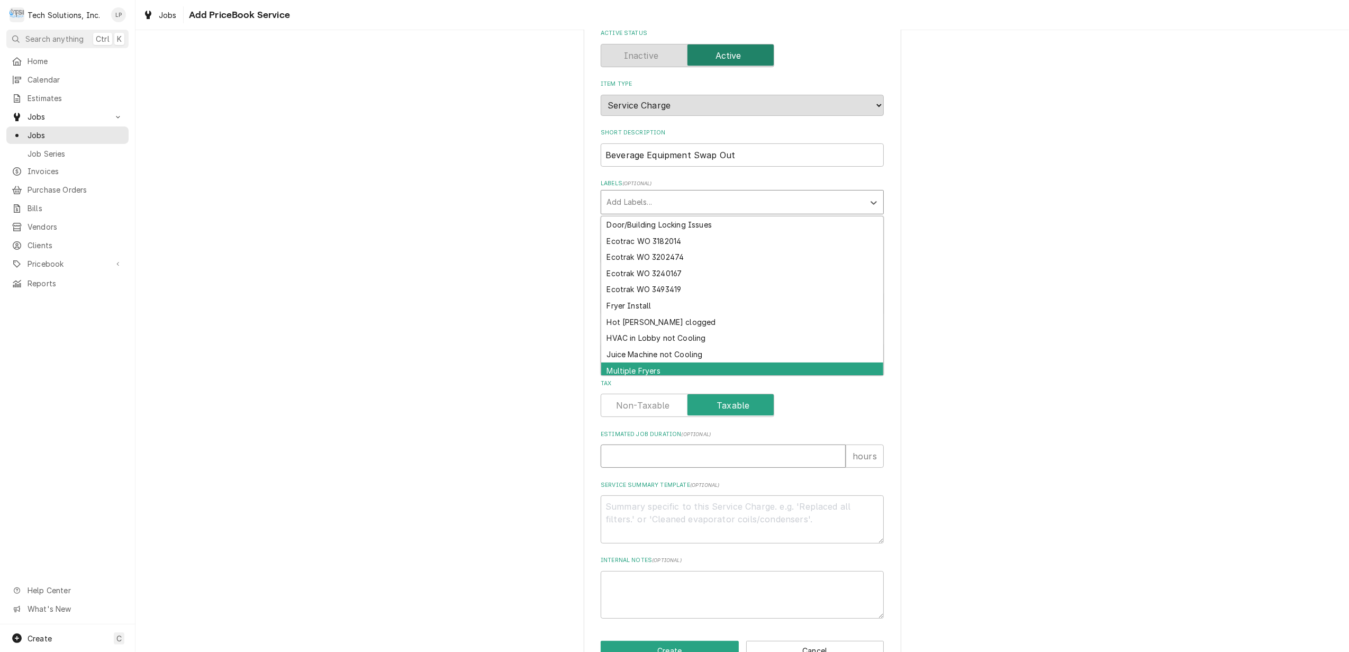
type textarea "x"
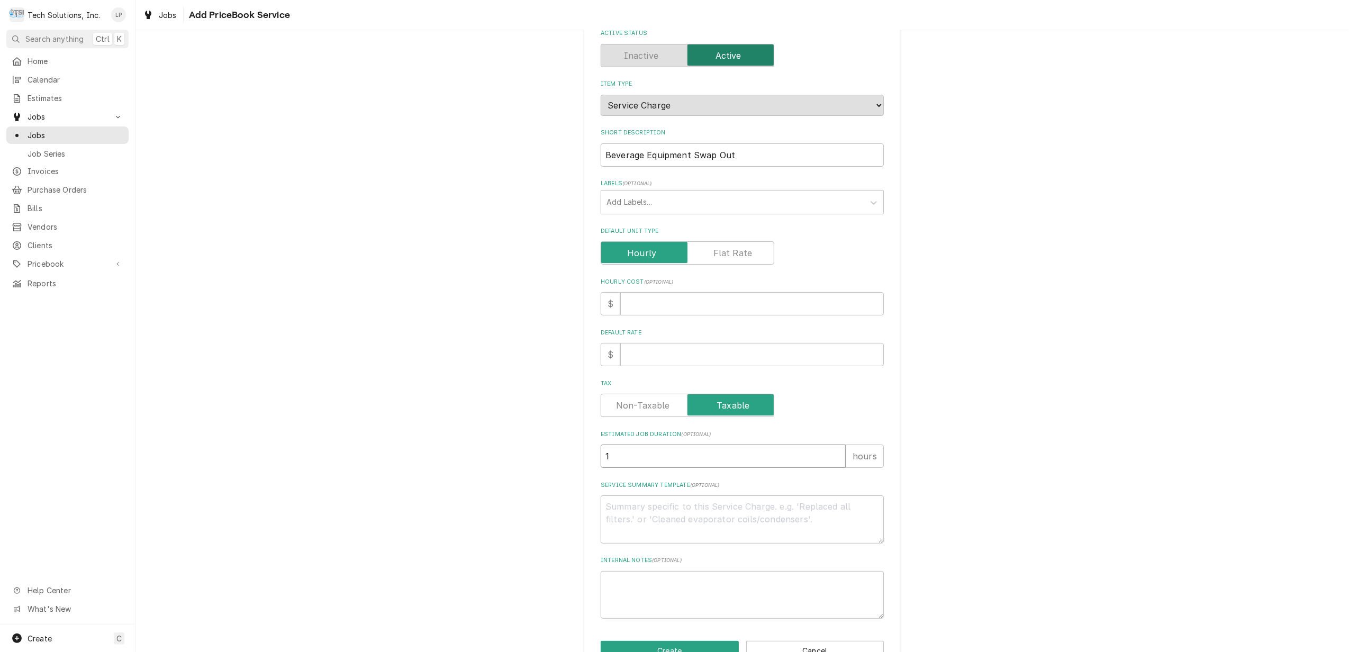
type input "1"
click at [833, 454] on input "1" at bounding box center [722, 455] width 245 height 23
type textarea "x"
type input "2"
click at [833, 454] on input "2" at bounding box center [722, 455] width 245 height 23
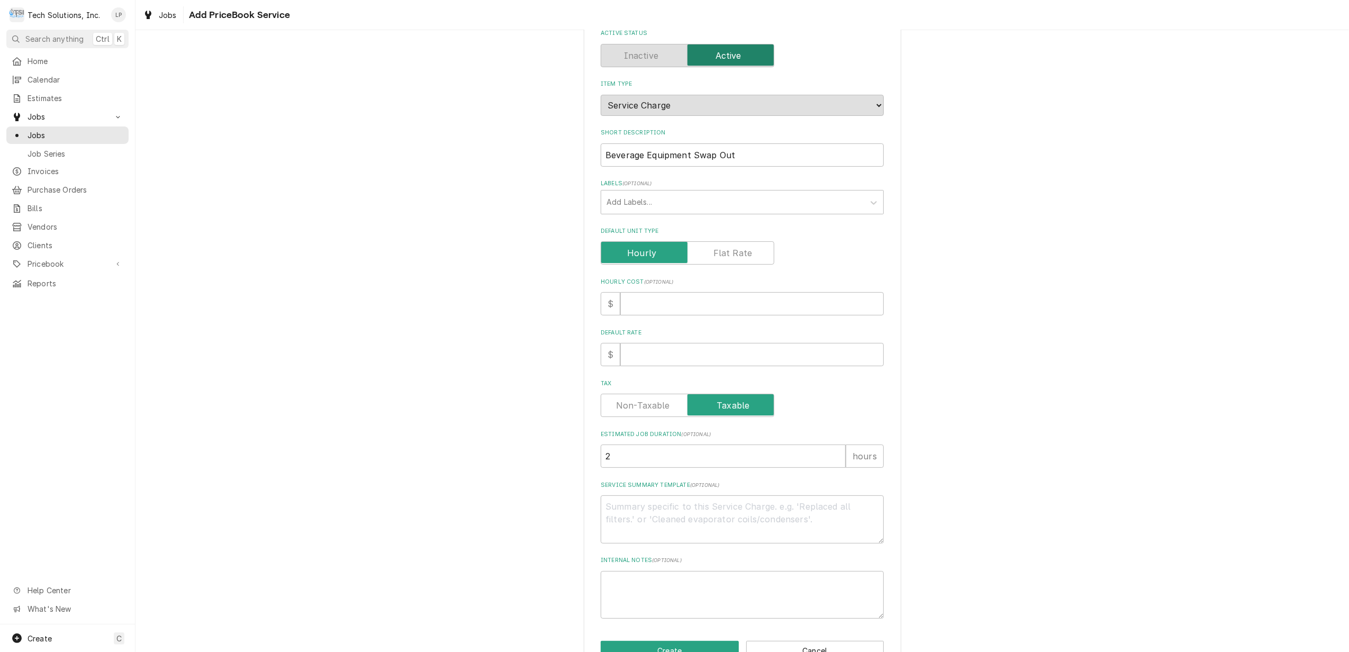
click at [819, 404] on div "Tax" at bounding box center [741, 405] width 283 height 23
click at [832, 644] on button "Cancel" at bounding box center [815, 651] width 138 height 20
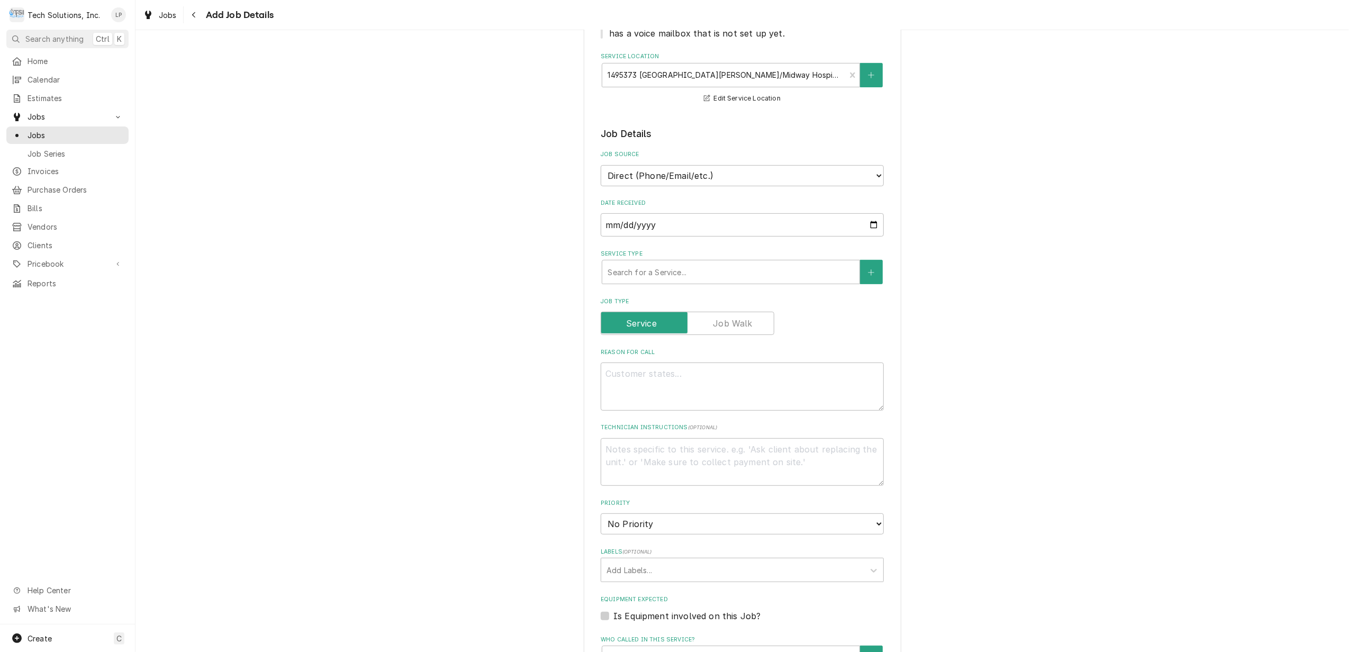
scroll to position [423, 0]
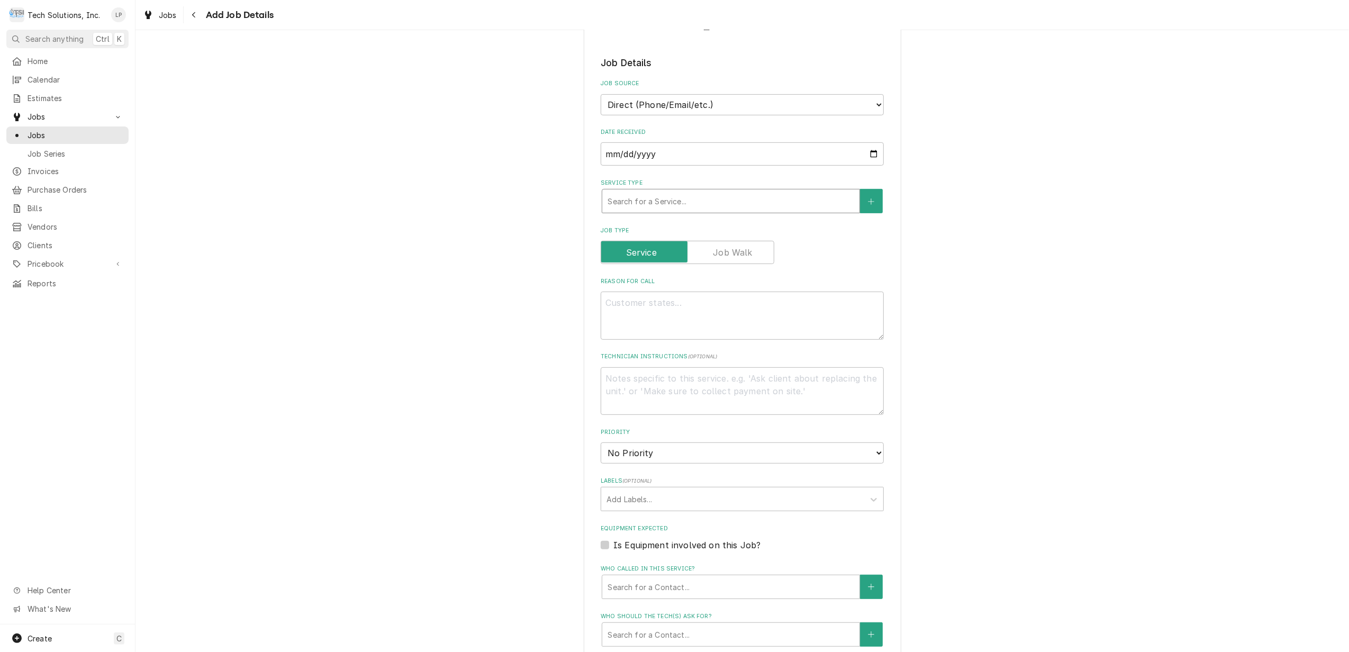
click at [724, 192] on div "Service Type" at bounding box center [730, 201] width 247 height 19
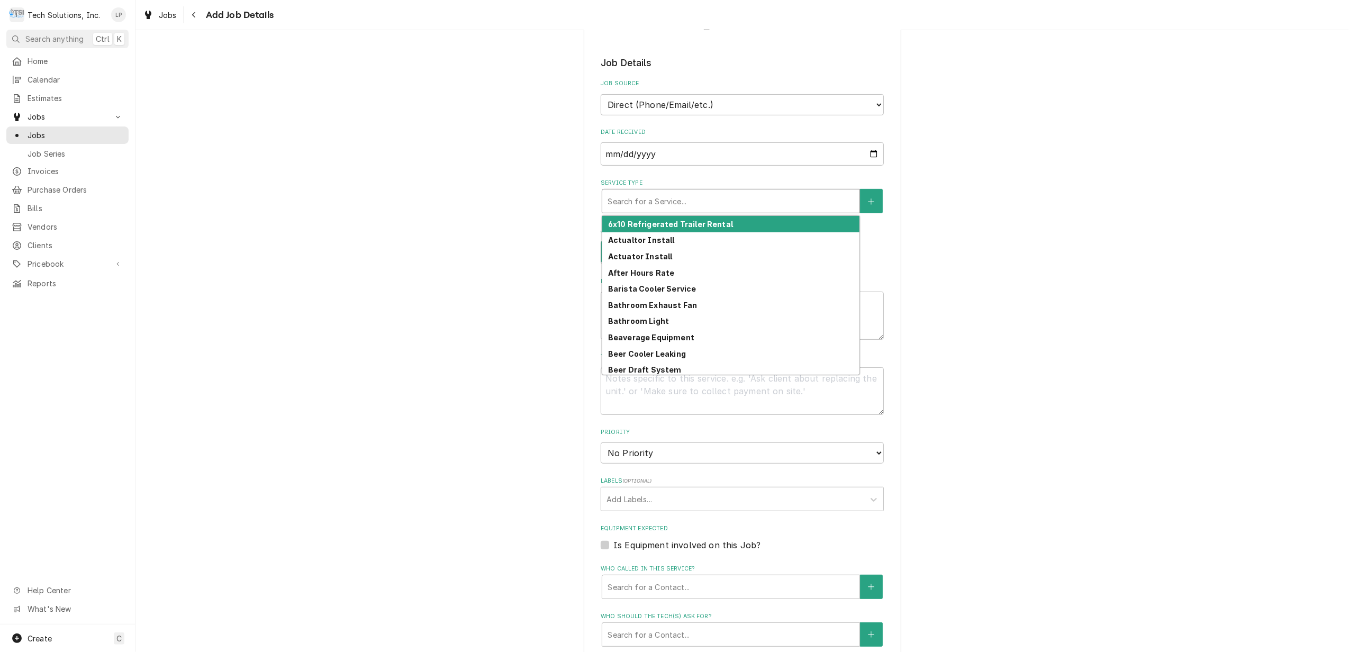
type textarea "x"
type input "l"
type textarea "x"
type input "la"
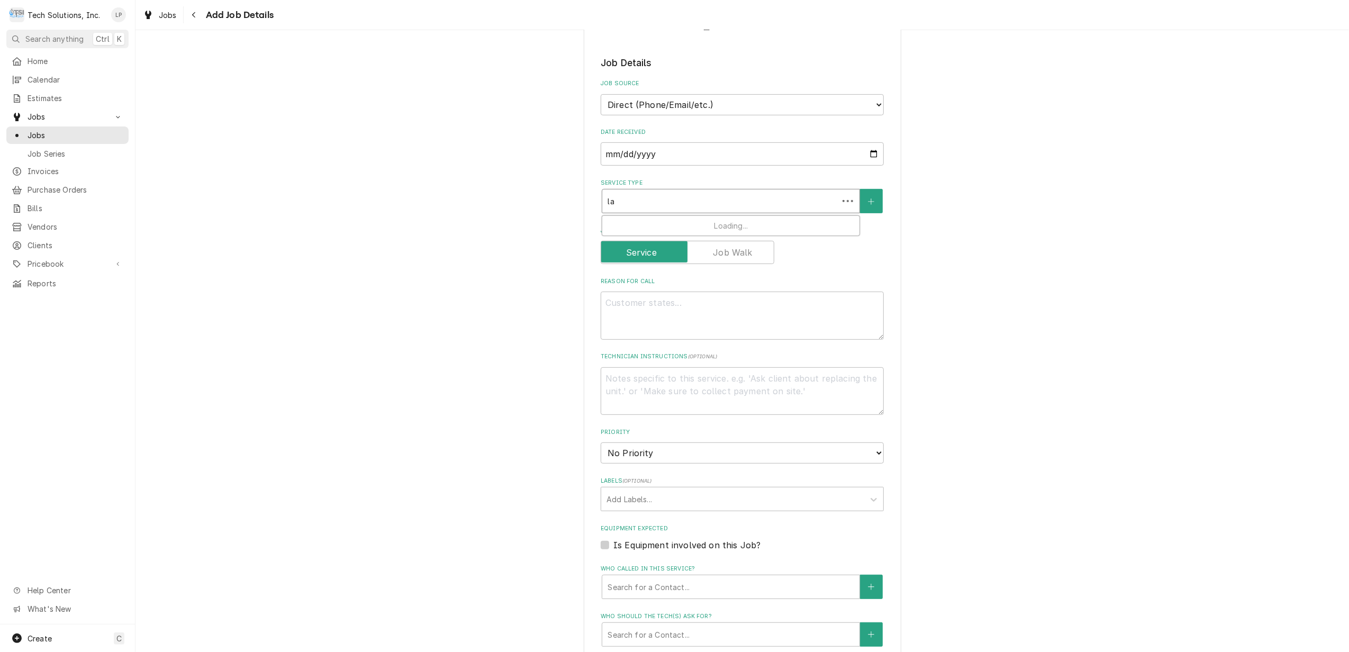
type textarea "x"
type input "lab"
type textarea "x"
type input "labo"
type textarea "x"
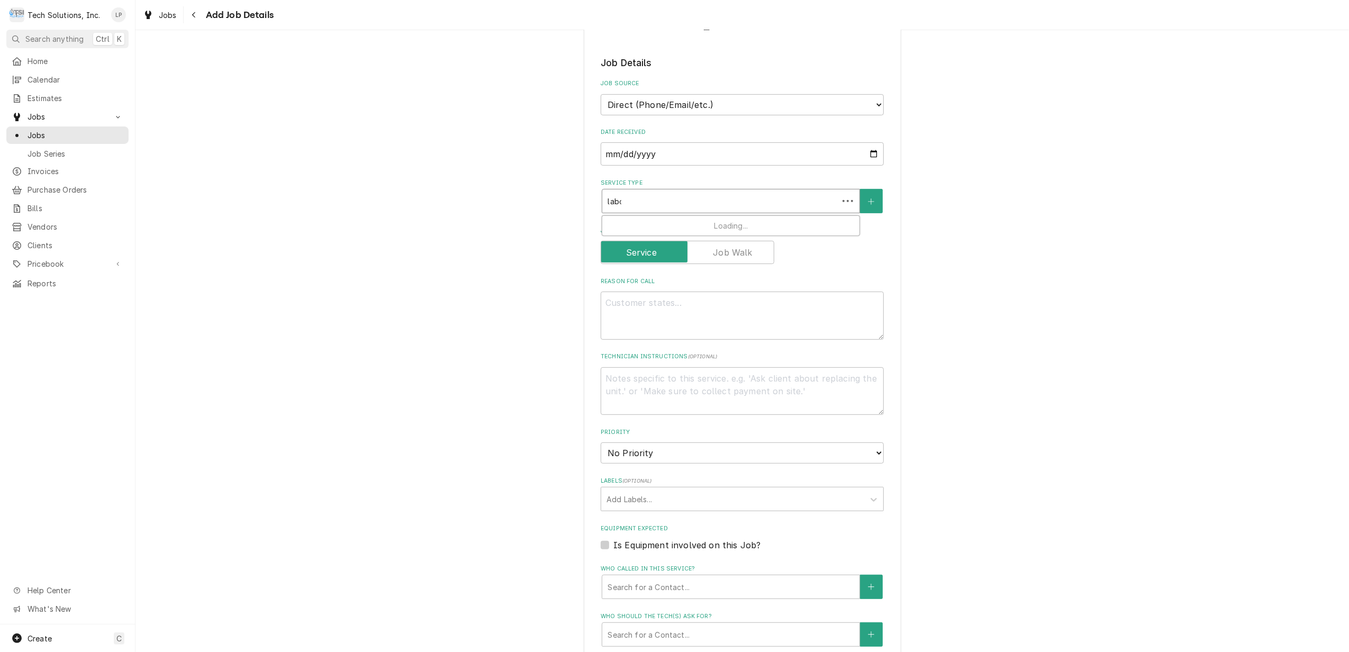
type input "labor"
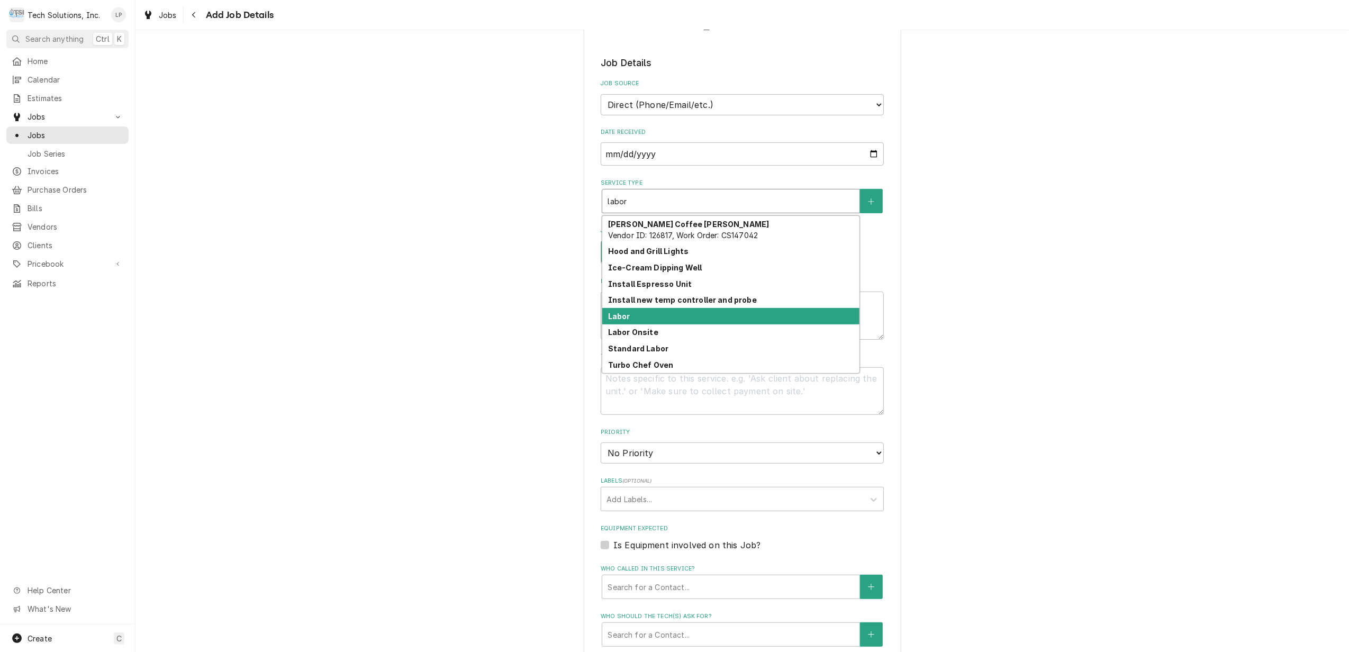
click at [726, 308] on div "Labor" at bounding box center [730, 316] width 257 height 16
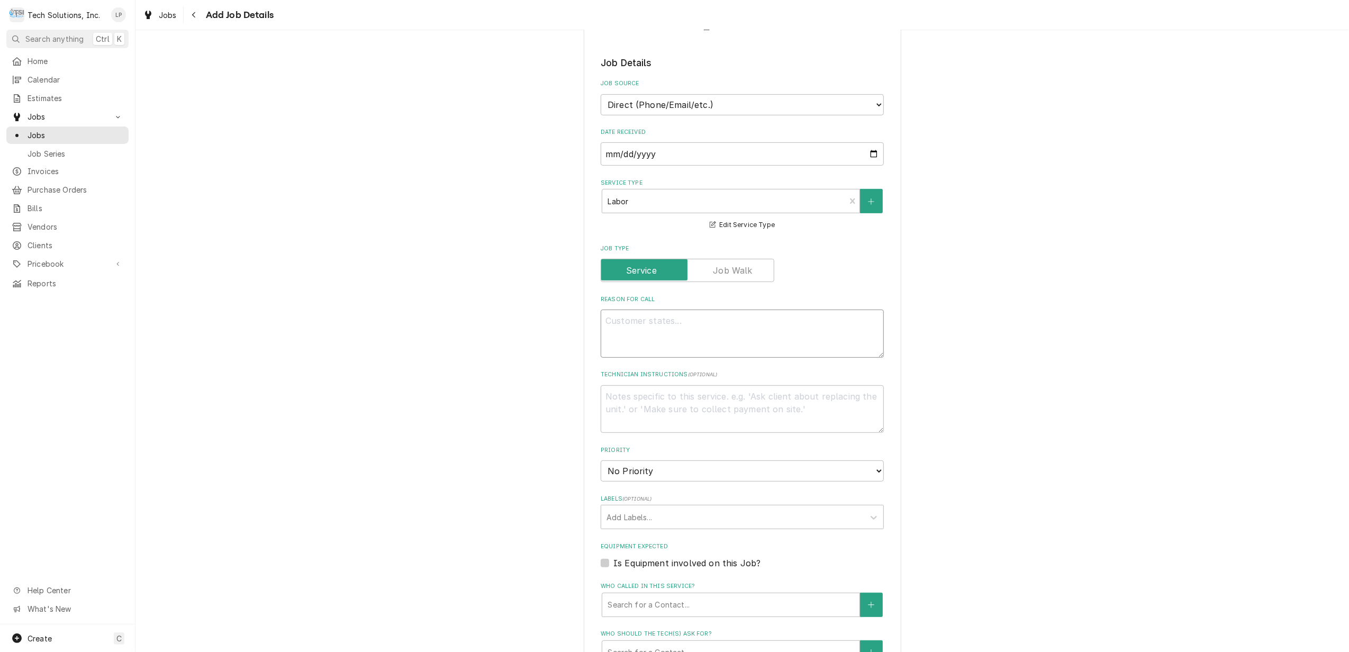
paste textarea "PLEASE SWAP OUT THE FOLLOWING EQUIPMENT: 1 - QUEST 4000 JUICE MACHINE"
type textarea "x"
type textarea "PLEASE SWAP OUT THE FOLLOWING EQUIPMENT: 1 - QUEST 4000 JUICE MACHINE"
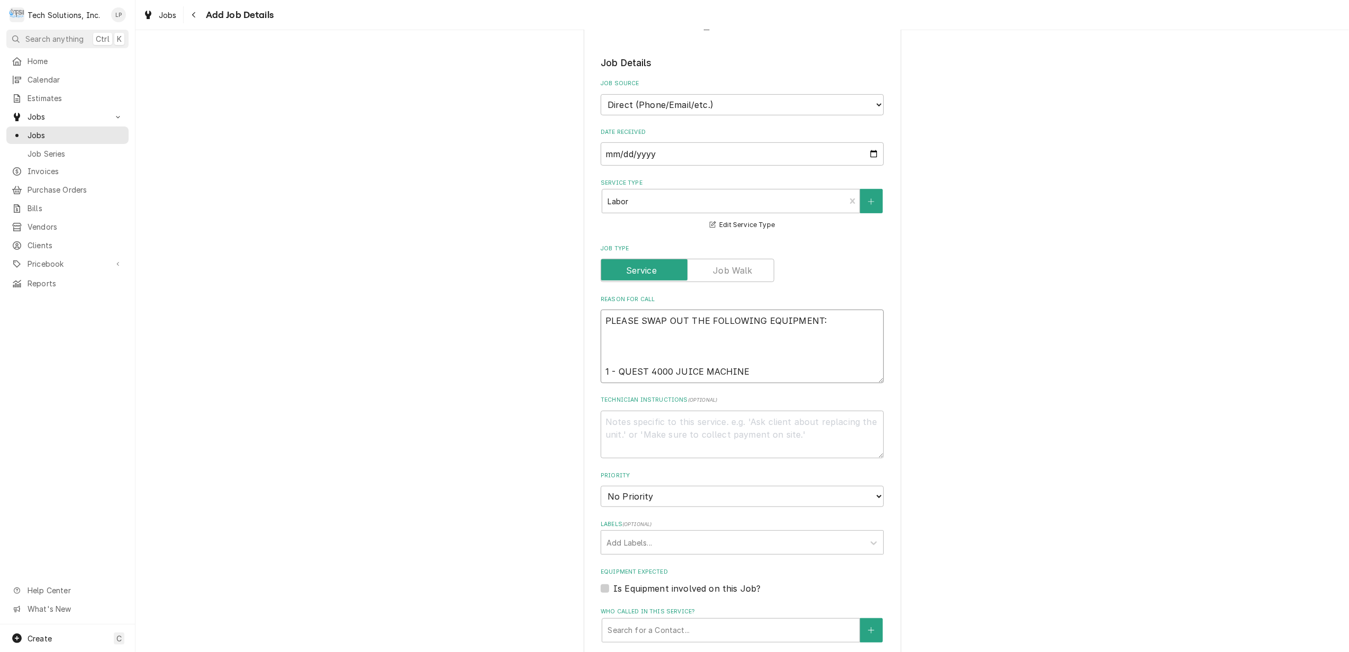
click at [631, 309] on textarea "PLEASE SWAP OUT THE FOLLOWING EQUIPMENT: 1 - QUEST 4000 JUICE MACHINE" at bounding box center [741, 346] width 283 height 74
type textarea "x"
type textarea "PLEAS SWAP OUT THE FOLLOWING EQUIPMENT: 1 - QUEST 4000 JUICE MACHINE"
type textarea "x"
type textarea "PLEA SWAP OUT THE FOLLOWING EQUIPMENT: 1 - QUEST 4000 JUICE MACHINE"
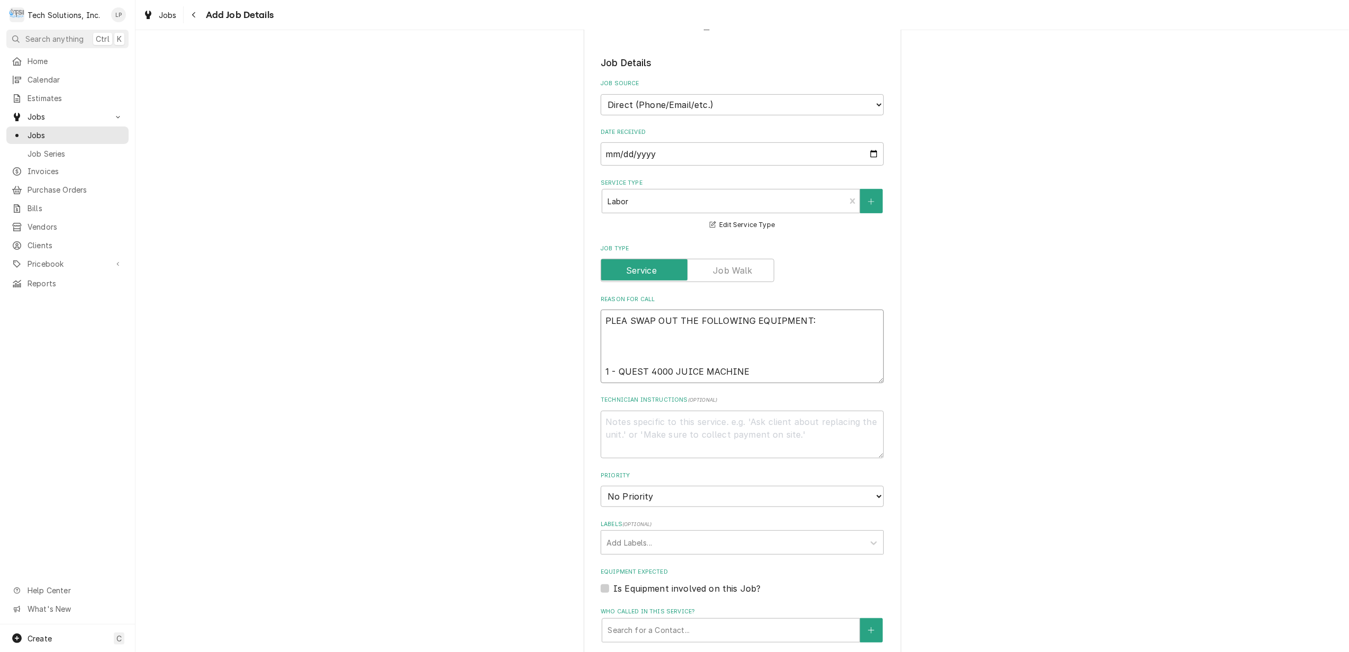
type textarea "x"
type textarea "PLE SWAP OUT THE FOLLOWING EQUIPMENT: 1 - QUEST 4000 JUICE MACHINE"
type textarea "x"
type textarea "PL SWAP OUT THE FOLLOWING EQUIPMENT: 1 - QUEST 4000 JUICE MACHINE"
type textarea "x"
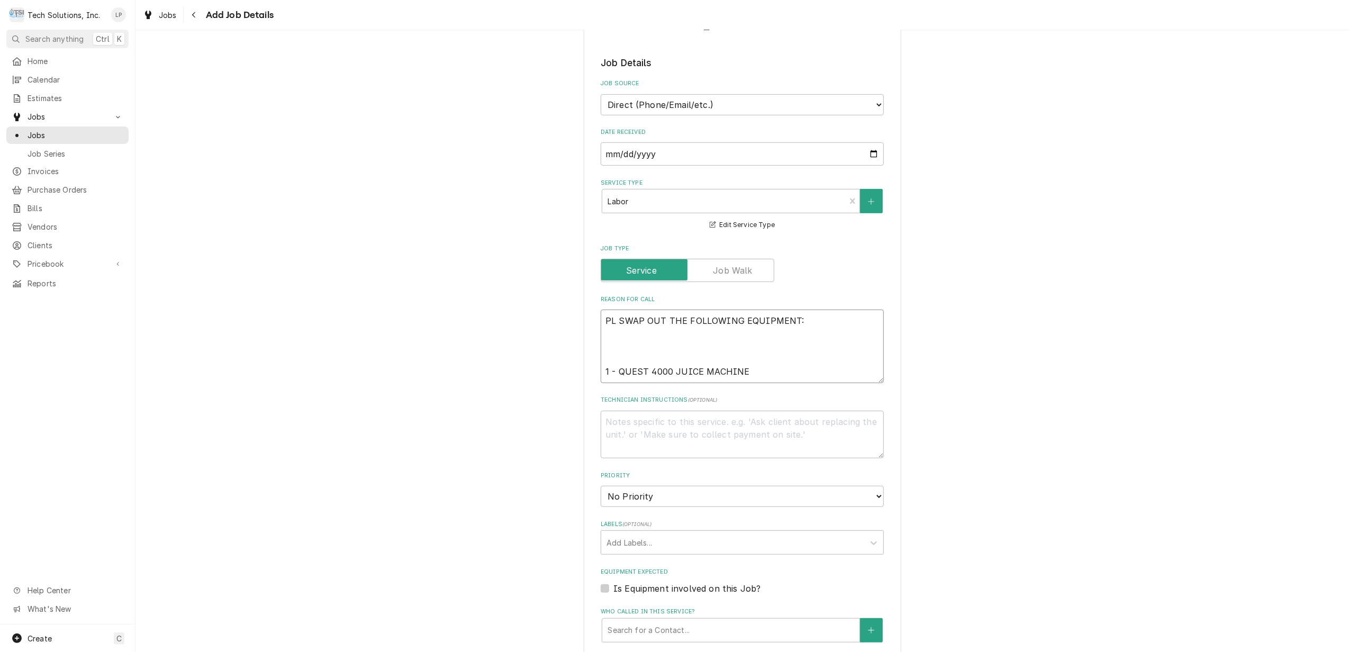
type textarea "P SWAP OUT THE FOLLOWING EQUIPMENT: 1 - QUEST 4000 JUICE MACHINE"
type textarea "x"
type textarea "SWAP OUT THE FOLLOWING EQUIPMENT: 1 - QUEST 4000 JUICE MACHINE"
type textarea "x"
type textarea "SWAP OUT THE FOLLOWING EQUIPMENT: 1 - QUEST 4000 JUICE MACHINE"
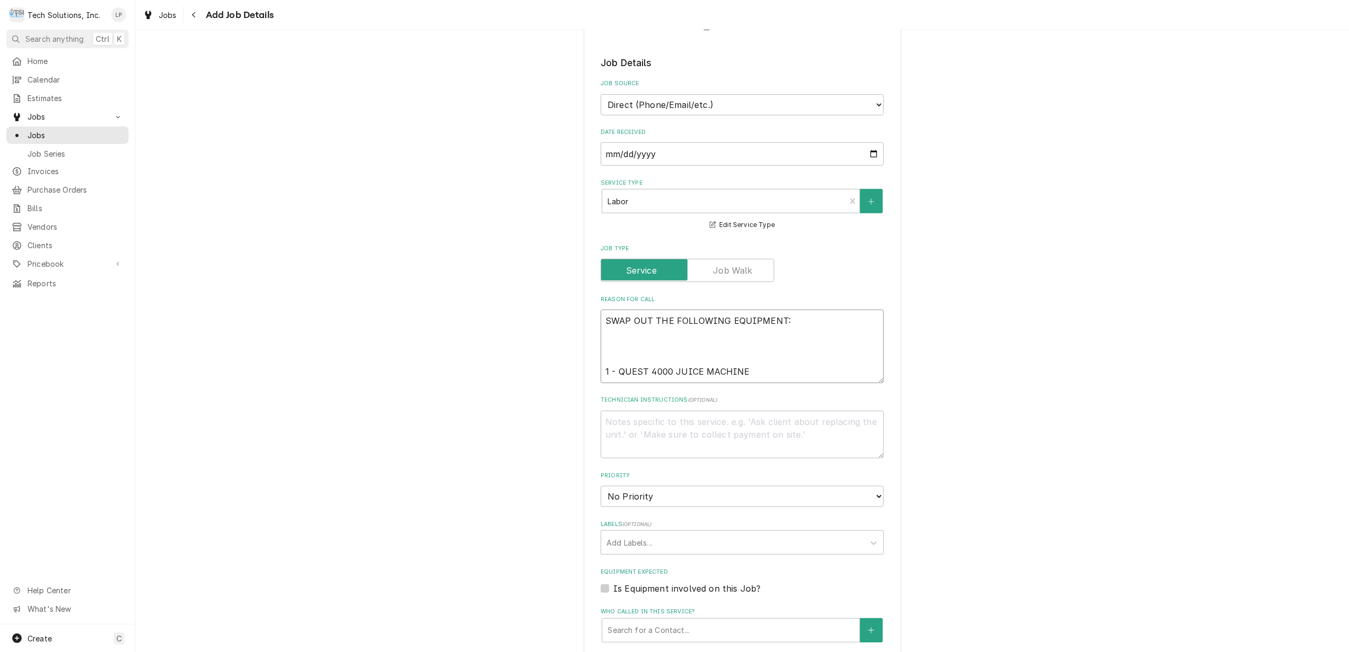
click at [604, 324] on textarea "SWAP OUT THE FOLLOWING EQUIPMENT: 1 - QUEST 4000 JUICE MACHINE" at bounding box center [741, 346] width 283 height 74
type textarea "x"
type textarea "SWAP OUT THE FOLLOWING EQUIPMENT: 1 - QUEST 4000 JUICE MACHINE"
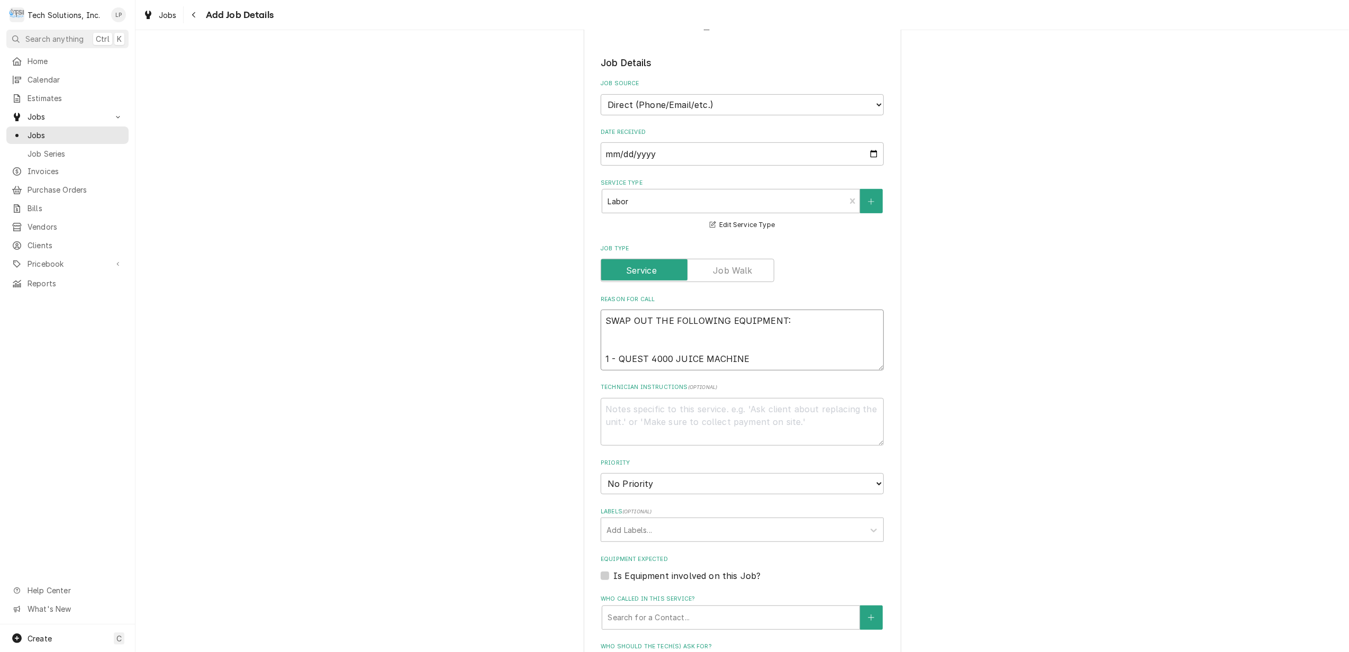
type textarea "x"
type textarea "SWAP OUT THE FOLLOWING EQUIPMENT: 1 - QUEST 4000 JUICE MACHINE"
type textarea "x"
type textarea "SWAP OUT THE FOLLOWING EQUIPMENT: 1 - QUEST 4000 JUICE MACHINE"
click at [871, 473] on select "No Priority Urgent High Medium Low" at bounding box center [741, 483] width 283 height 21
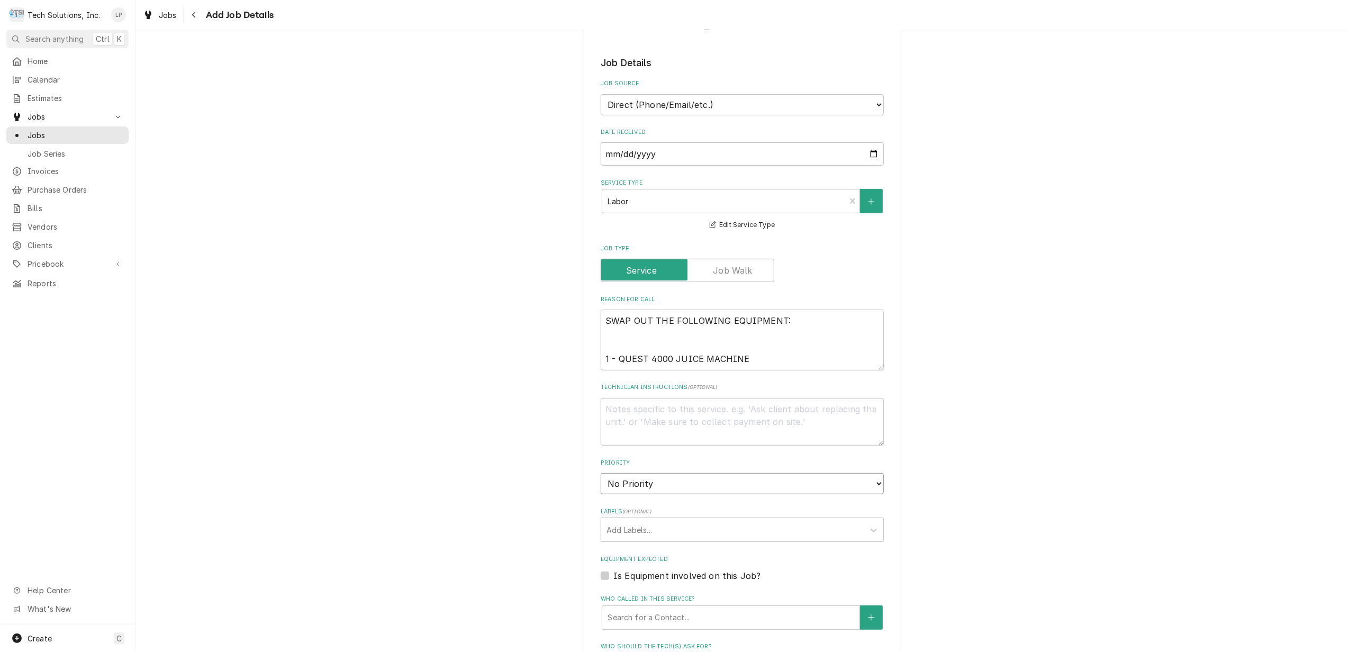
select select "3"
click at [600, 473] on select "No Priority Urgent High Medium Low" at bounding box center [741, 483] width 283 height 21
click at [983, 486] on div "Please provide the following information to create a job: Client Details Client…" at bounding box center [741, 291] width 1213 height 1347
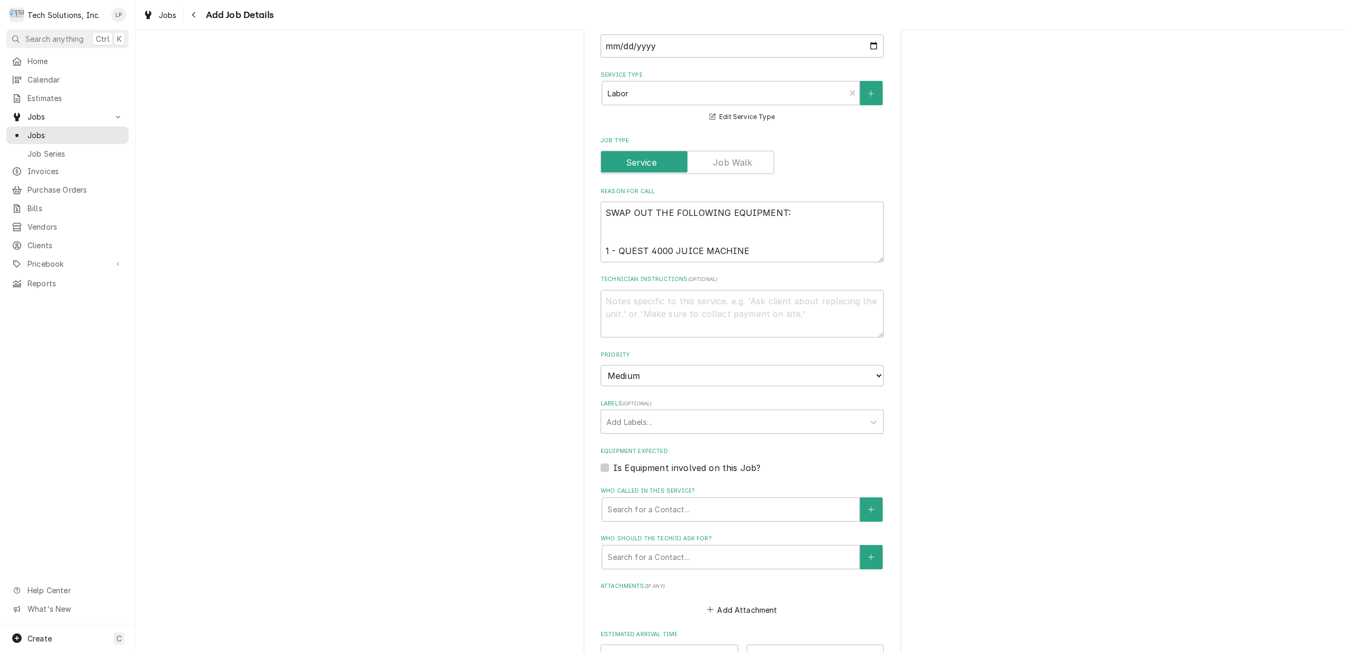
scroll to position [564, 0]
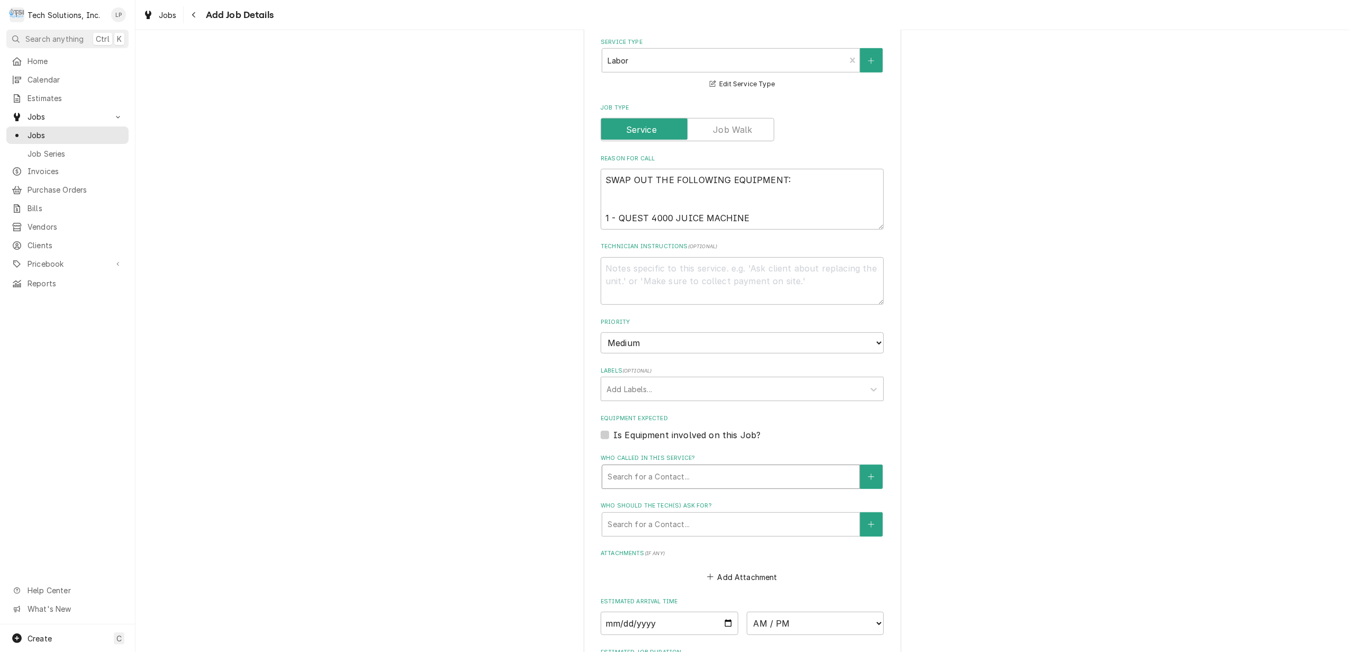
click at [762, 467] on div "Who called in this service?" at bounding box center [730, 476] width 247 height 19
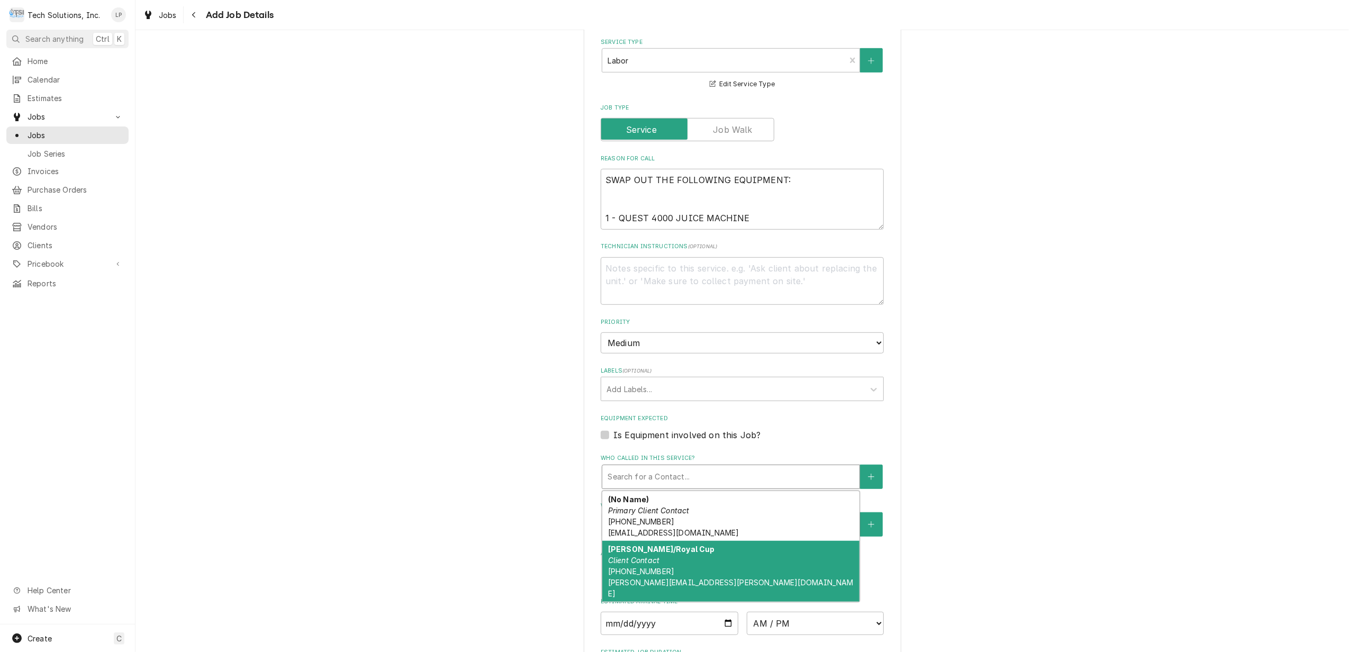
drag, startPoint x: 761, startPoint y: 544, endPoint x: 789, endPoint y: 545, distance: 28.6
click at [763, 544] on div "Allen Hudson/Royal Cup Client Contact (800) 366-5838 allen.hudson@royalcupcoffe…" at bounding box center [730, 571] width 257 height 61
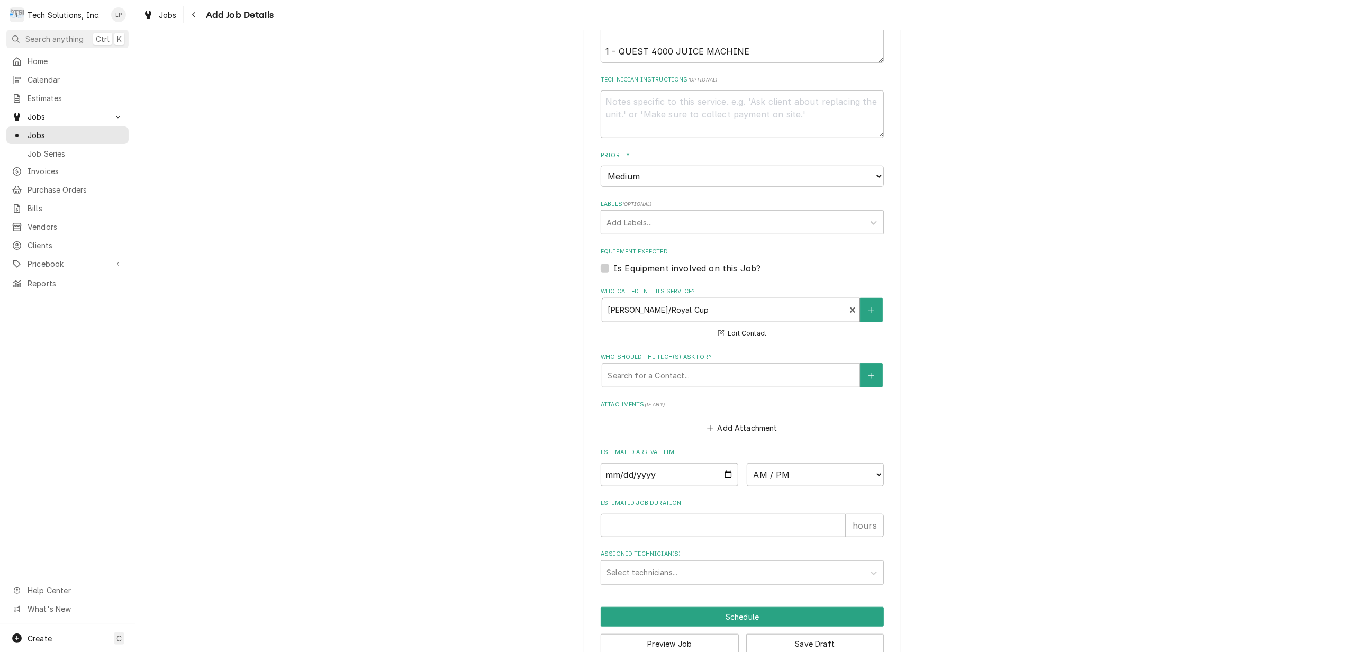
scroll to position [744, 0]
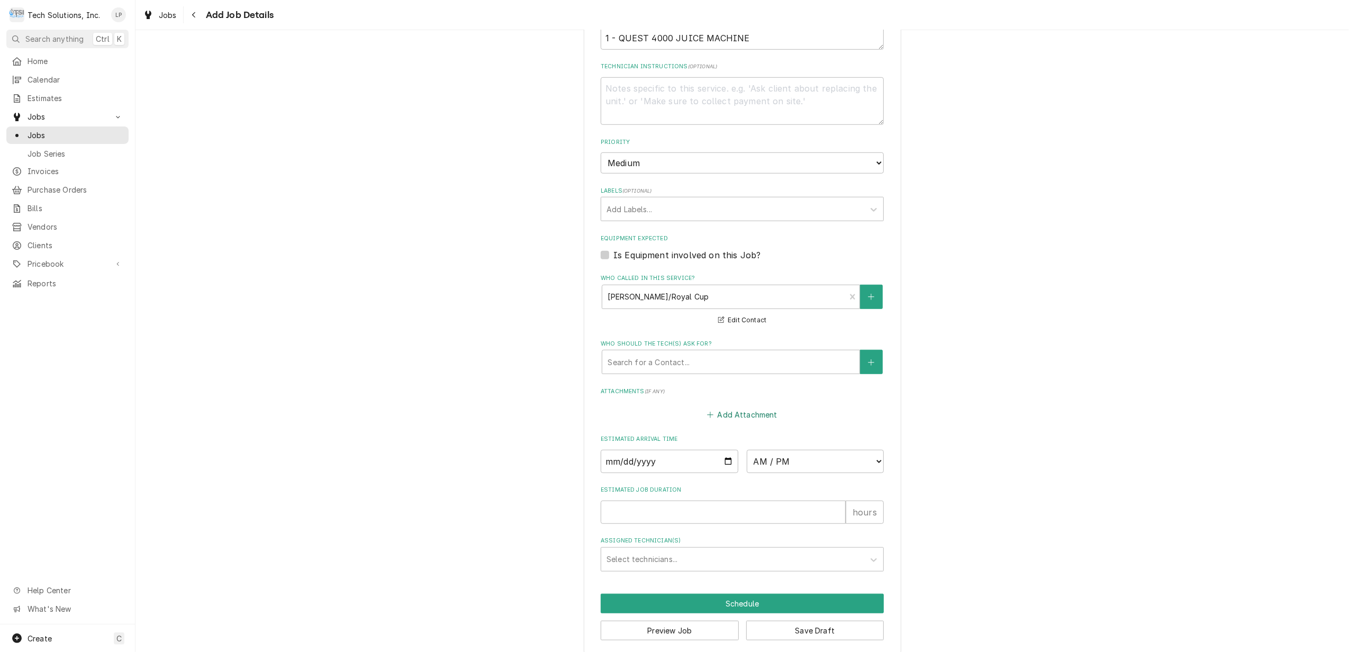
click at [726, 407] on button "Add Attachment" at bounding box center [742, 414] width 74 height 15
type textarea "x"
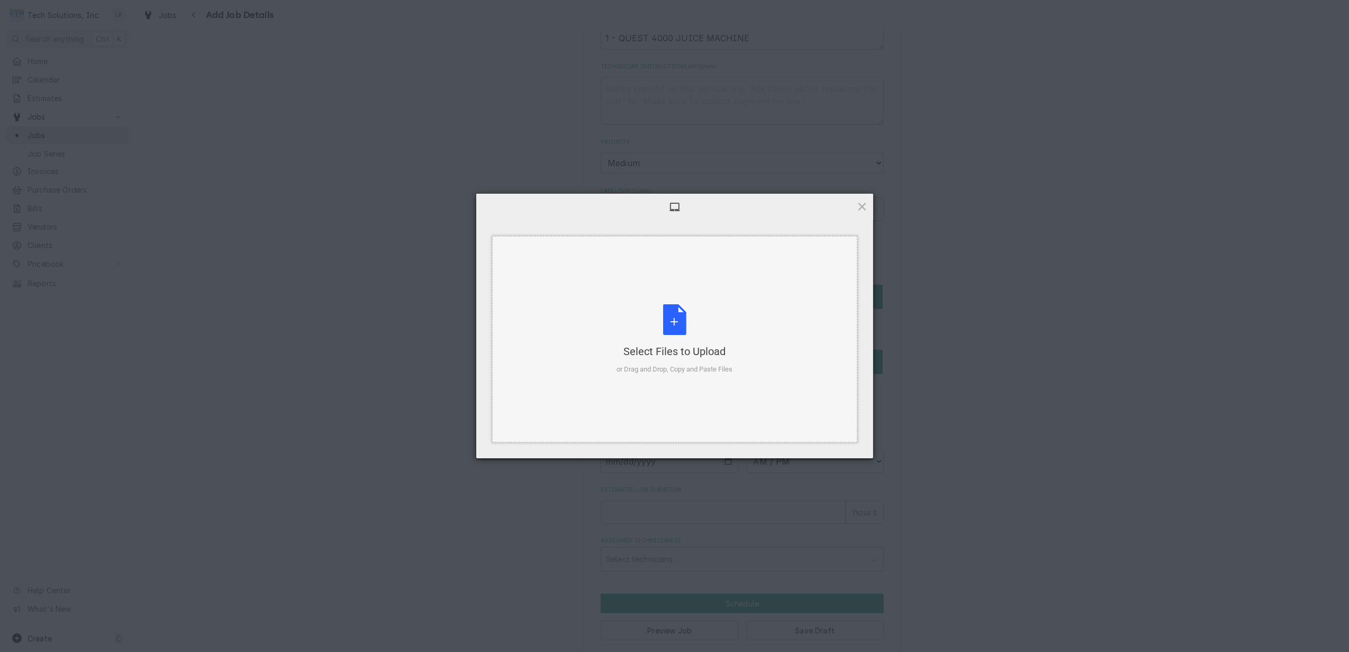
click at [677, 318] on div "Select Files to Upload or Drag and Drop, Copy and Paste Files" at bounding box center [674, 339] width 116 height 70
click at [836, 447] on span "Upload 1" at bounding box center [841, 445] width 21 height 8
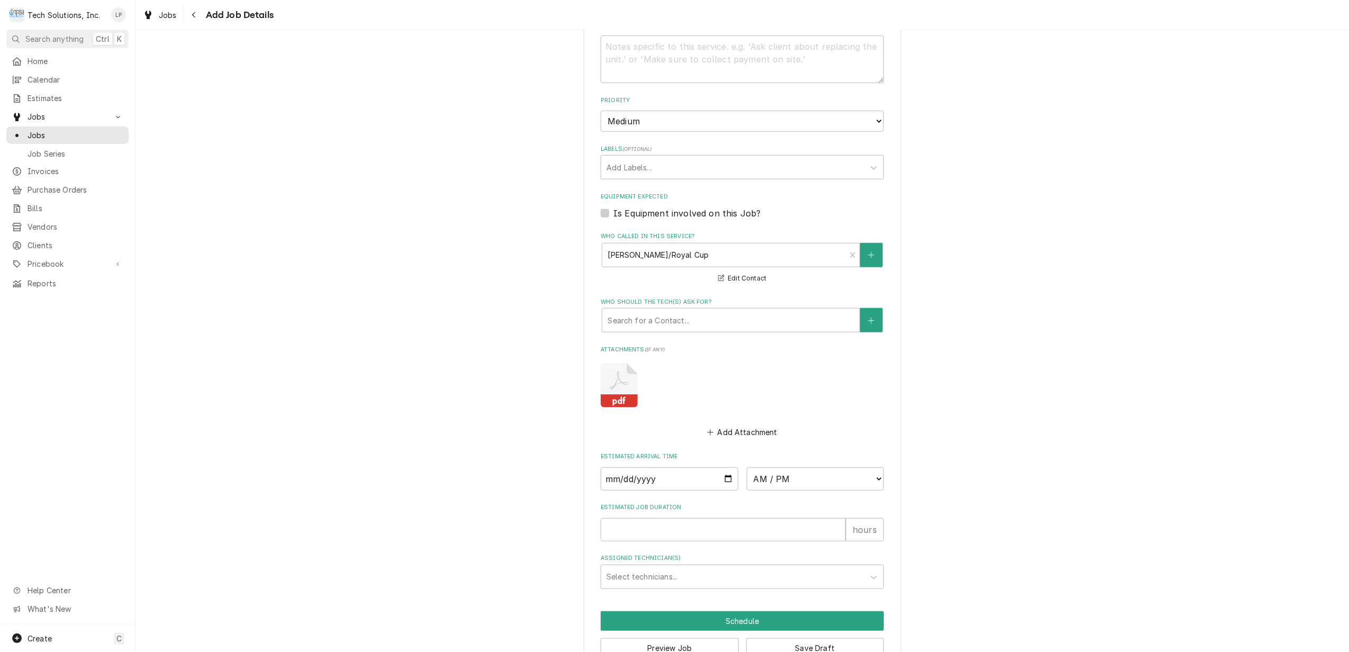
scroll to position [803, 0]
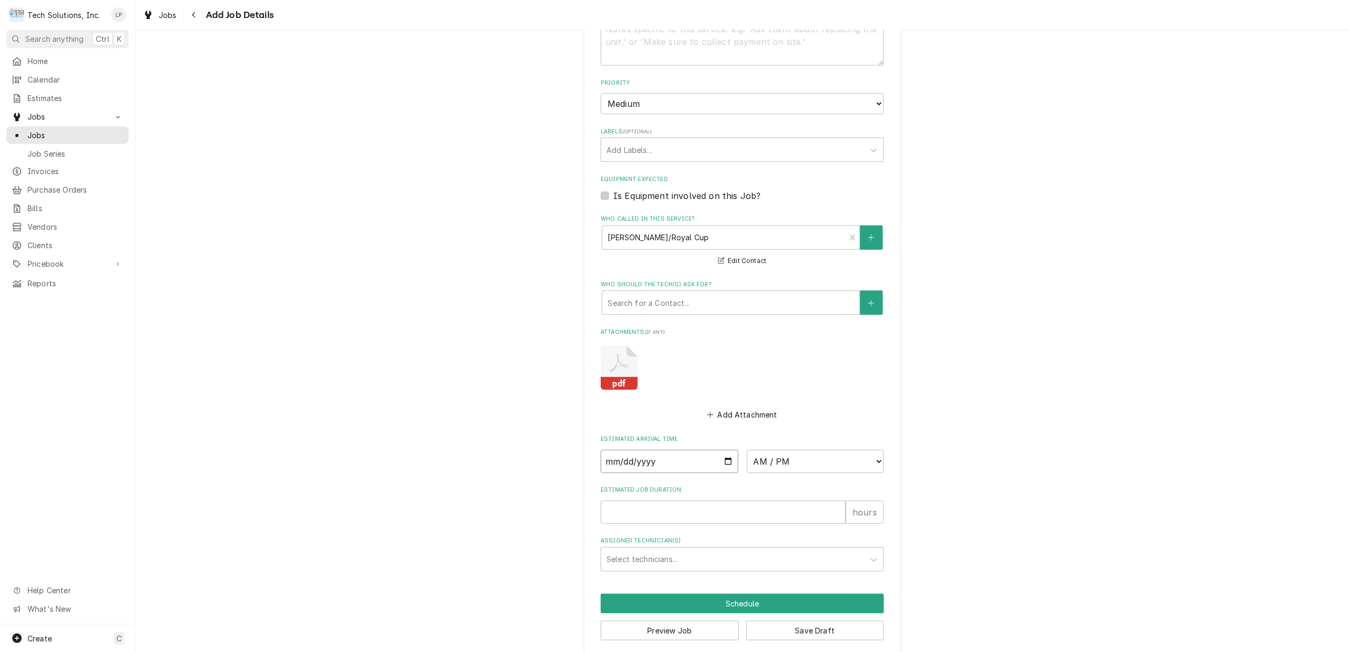
click at [720, 450] on input "Date" at bounding box center [669, 461] width 138 height 23
type textarea "x"
type input "2025-08-20"
type textarea "x"
click at [869, 450] on select "AM / PM 6:00 AM 6:15 AM 6:30 AM 6:45 AM 7:00 AM 7:15 AM 7:30 AM 7:45 AM 8:00 AM…" at bounding box center [815, 461] width 138 height 23
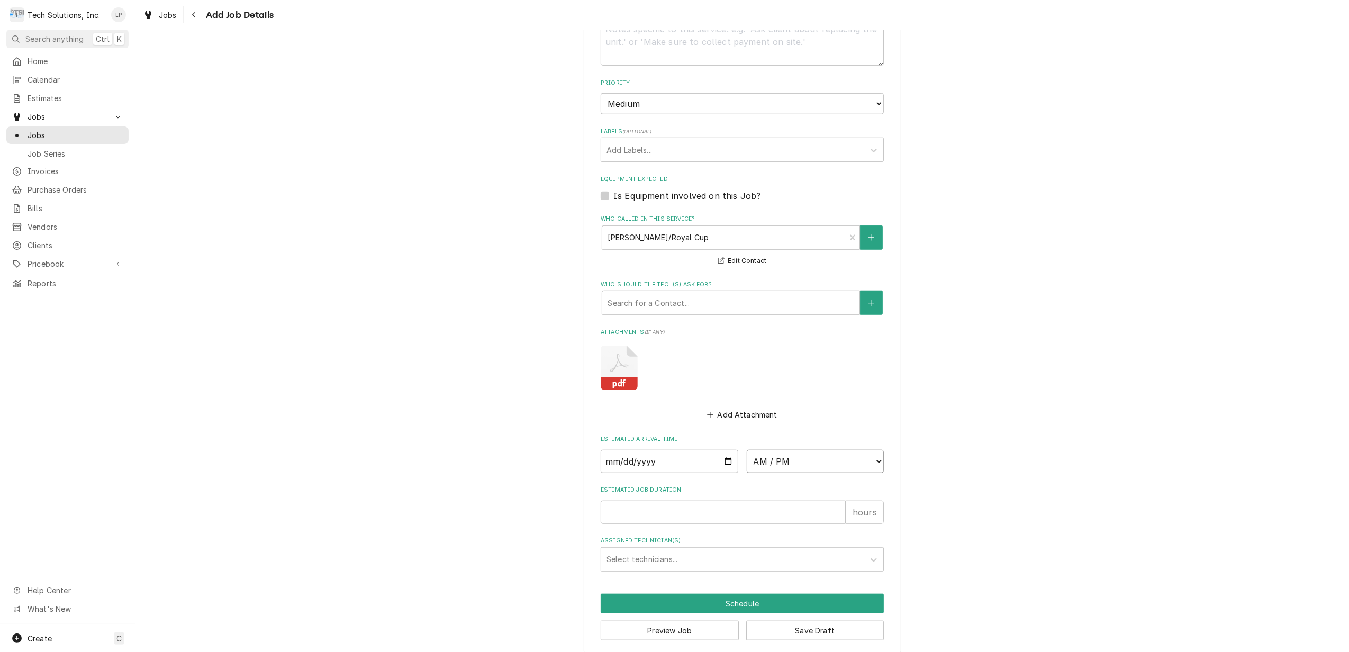
select select "10:00:00"
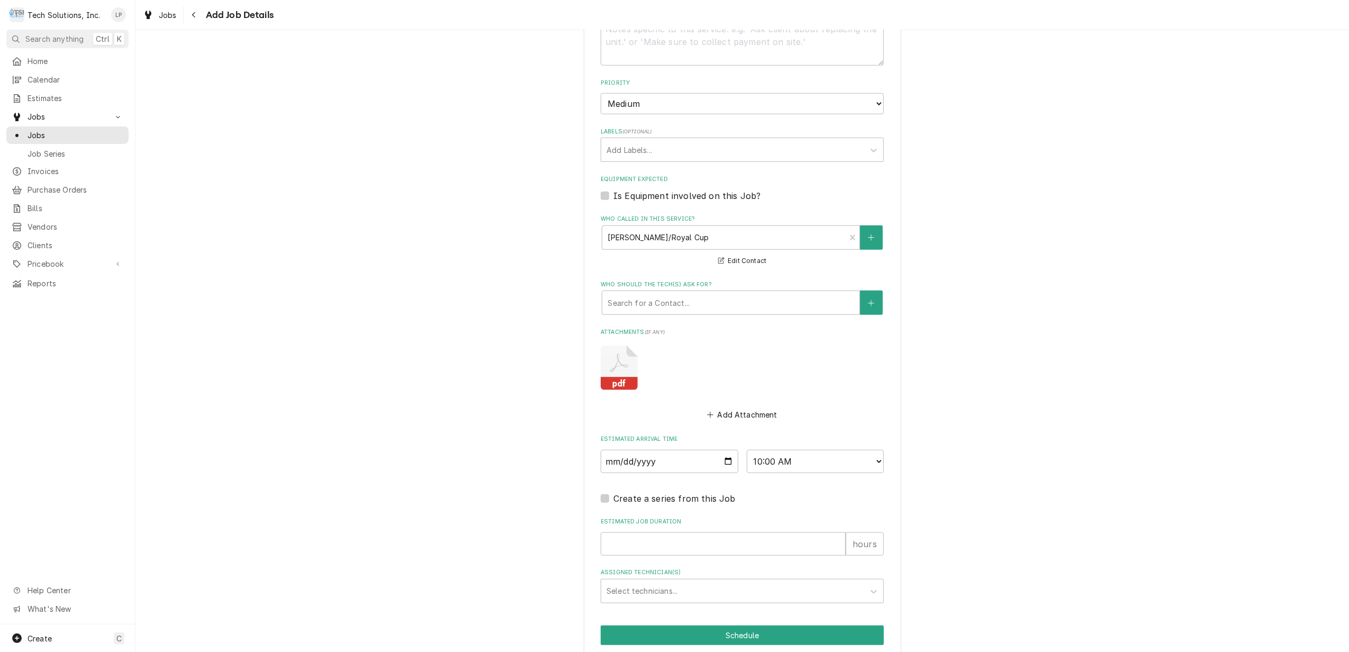
type textarea "x"
type input "1"
click at [834, 532] on input "1" at bounding box center [722, 543] width 245 height 23
type textarea "x"
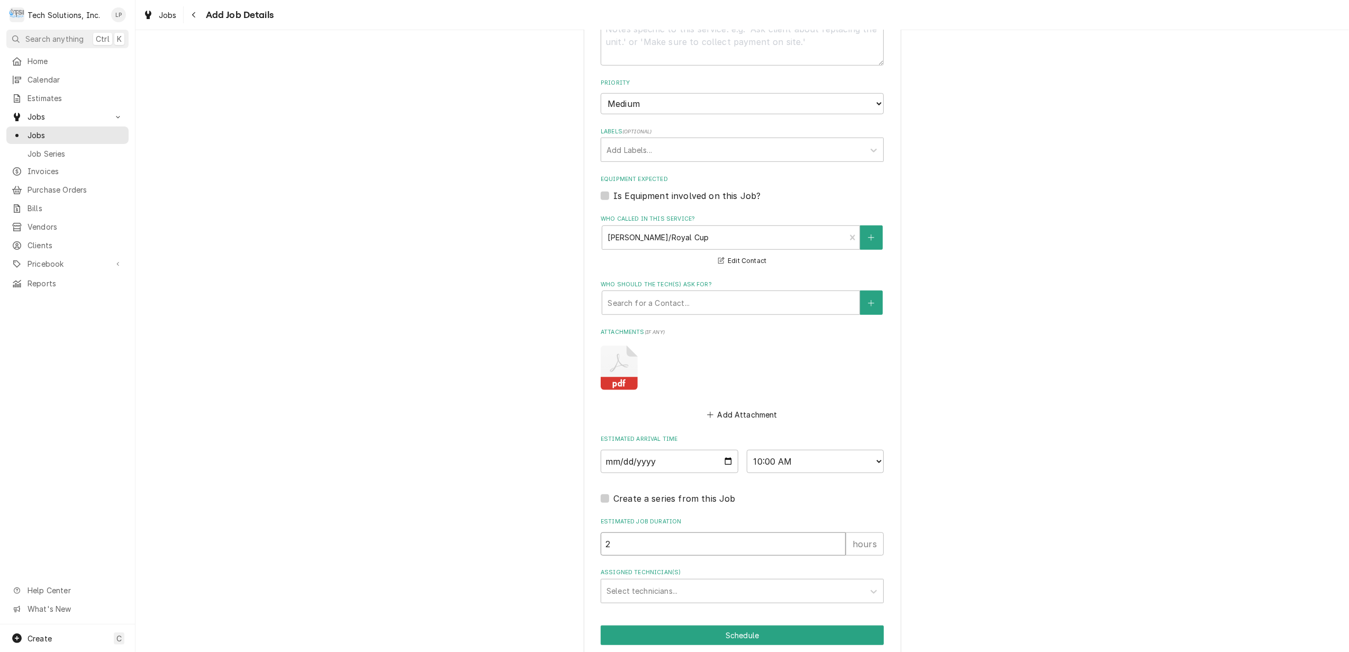
type input "2"
click at [834, 532] on input "2" at bounding box center [722, 543] width 245 height 23
click at [870, 590] on icon "Assigned Technician(s)" at bounding box center [873, 592] width 6 height 4
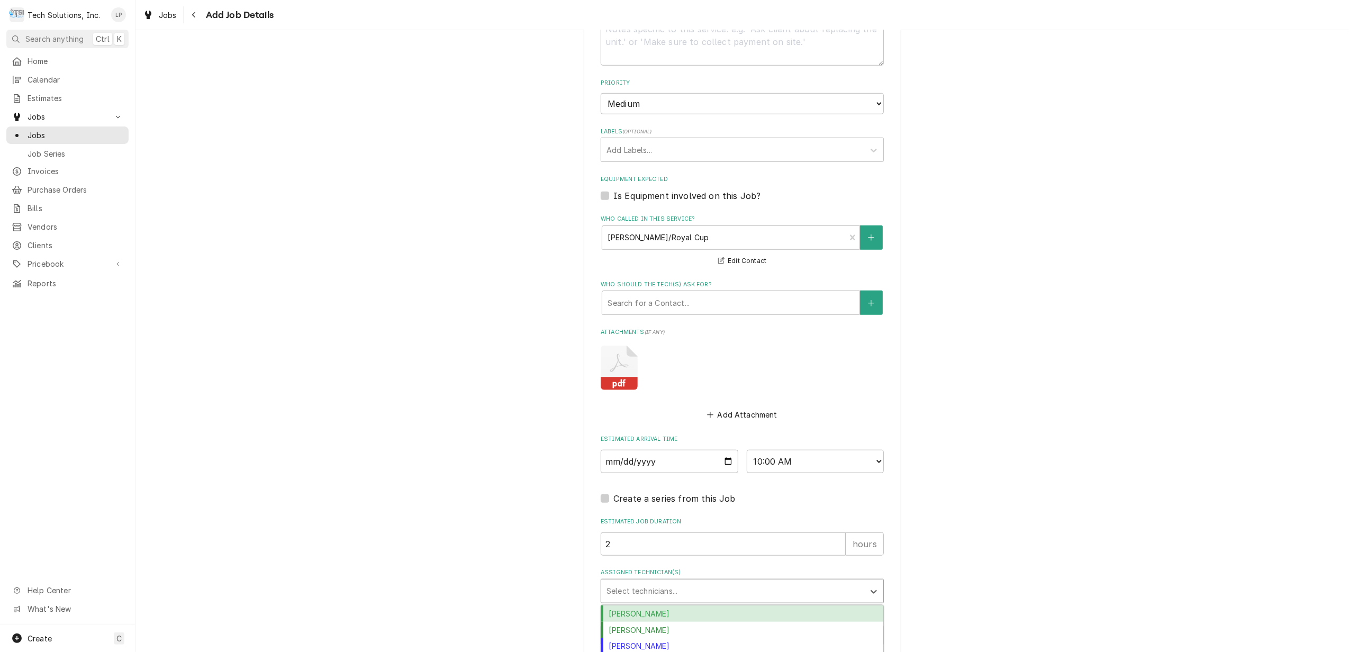
click at [847, 605] on div "Austin Fox" at bounding box center [742, 613] width 282 height 16
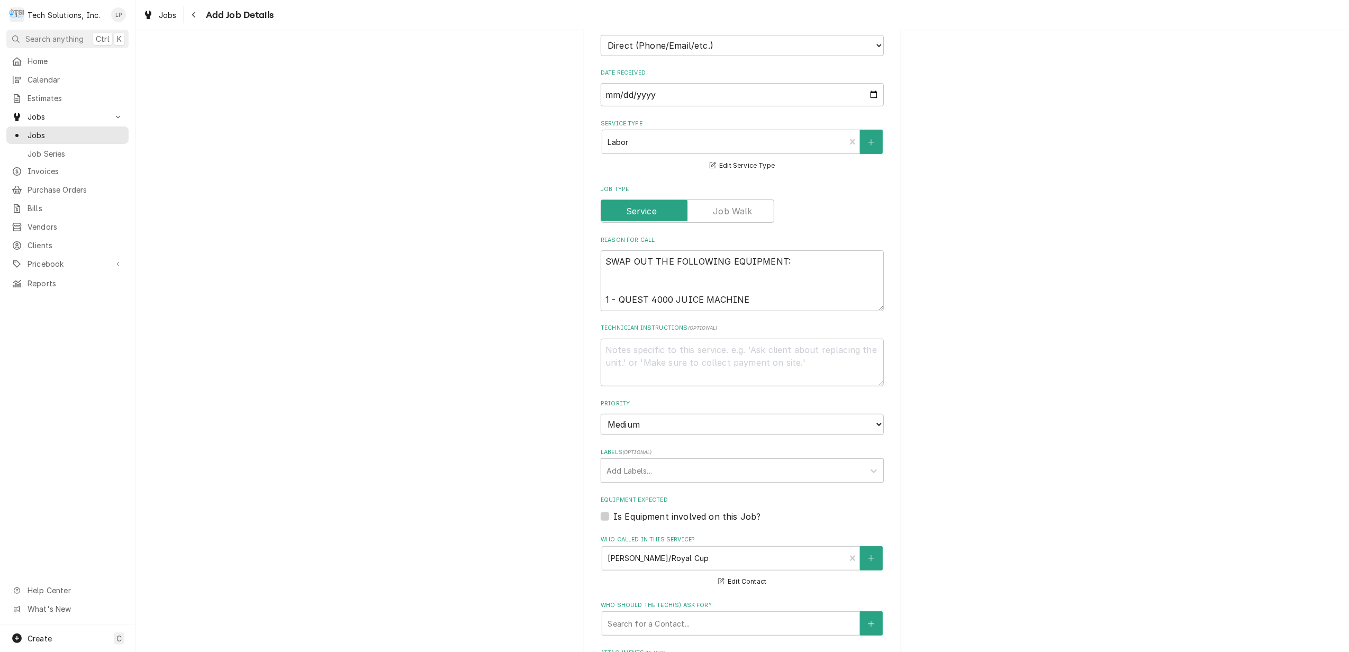
scroll to position [553, 0]
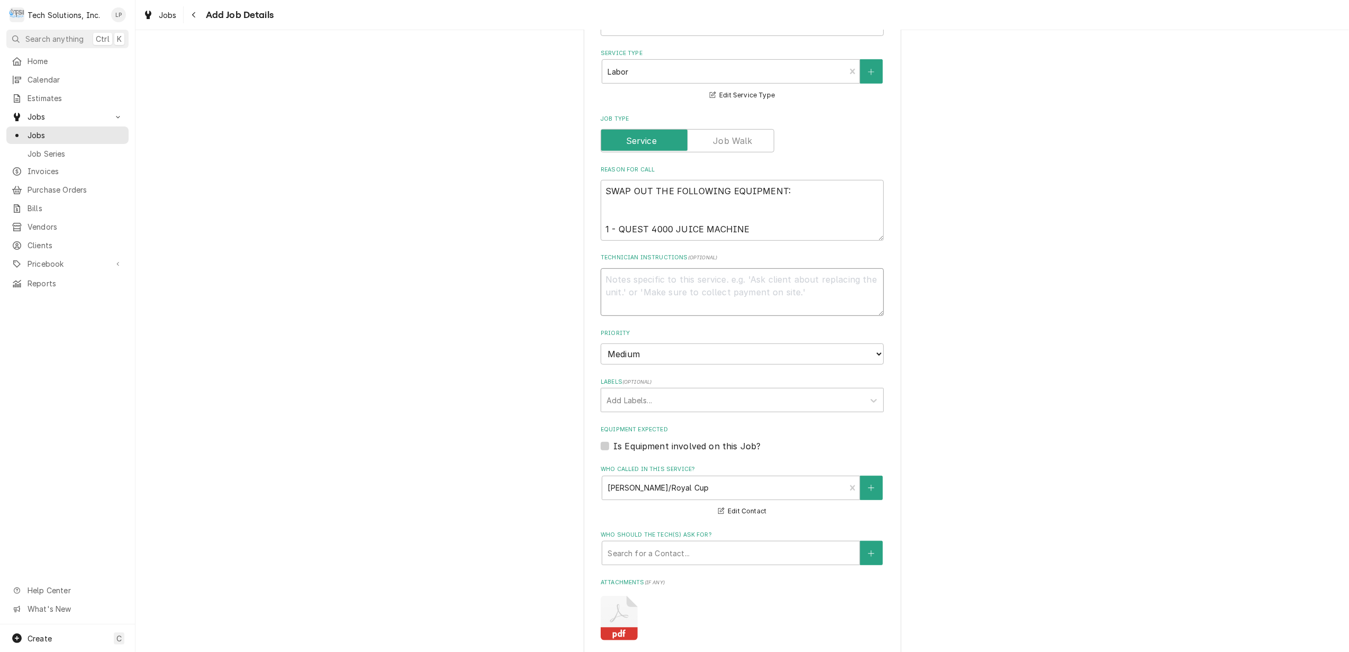
click at [664, 268] on textarea "Technician Instructions ( optional )" at bounding box center [741, 292] width 283 height 48
type textarea "x"
type textarea "F"
type textarea "x"
type textarea "Fi"
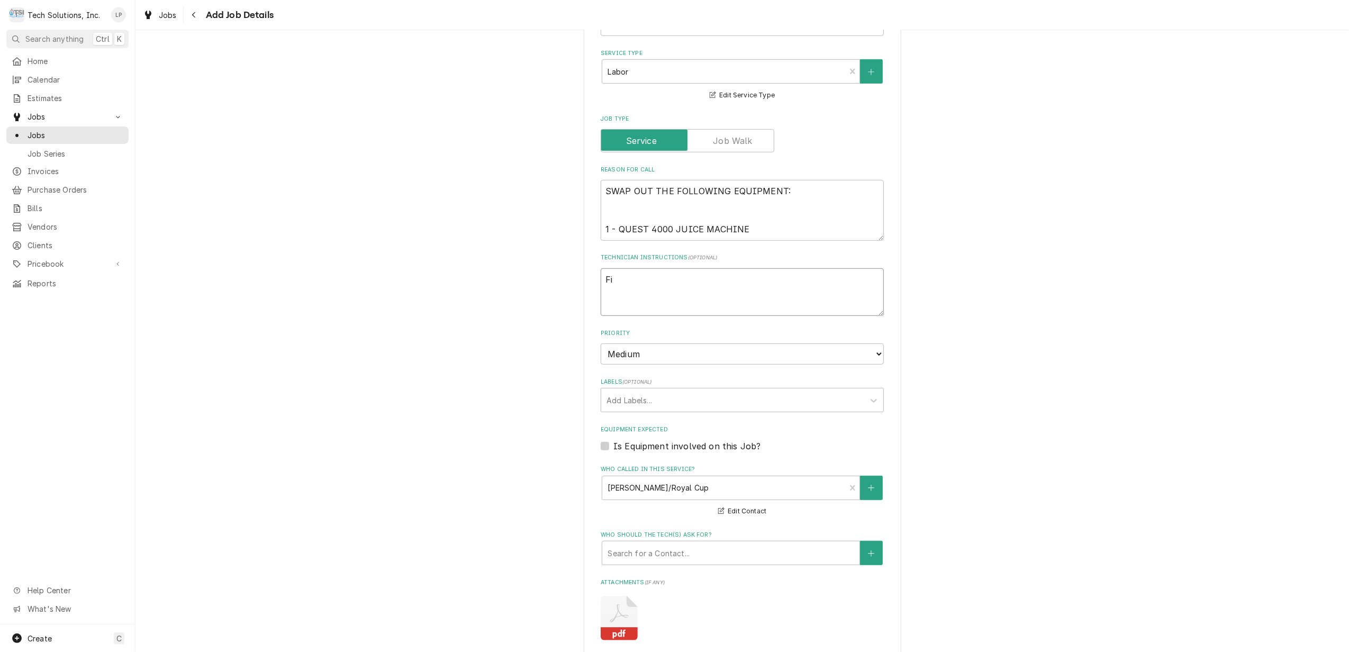
type textarea "x"
type textarea "Fil"
type textarea "x"
type textarea "Fill"
type textarea "x"
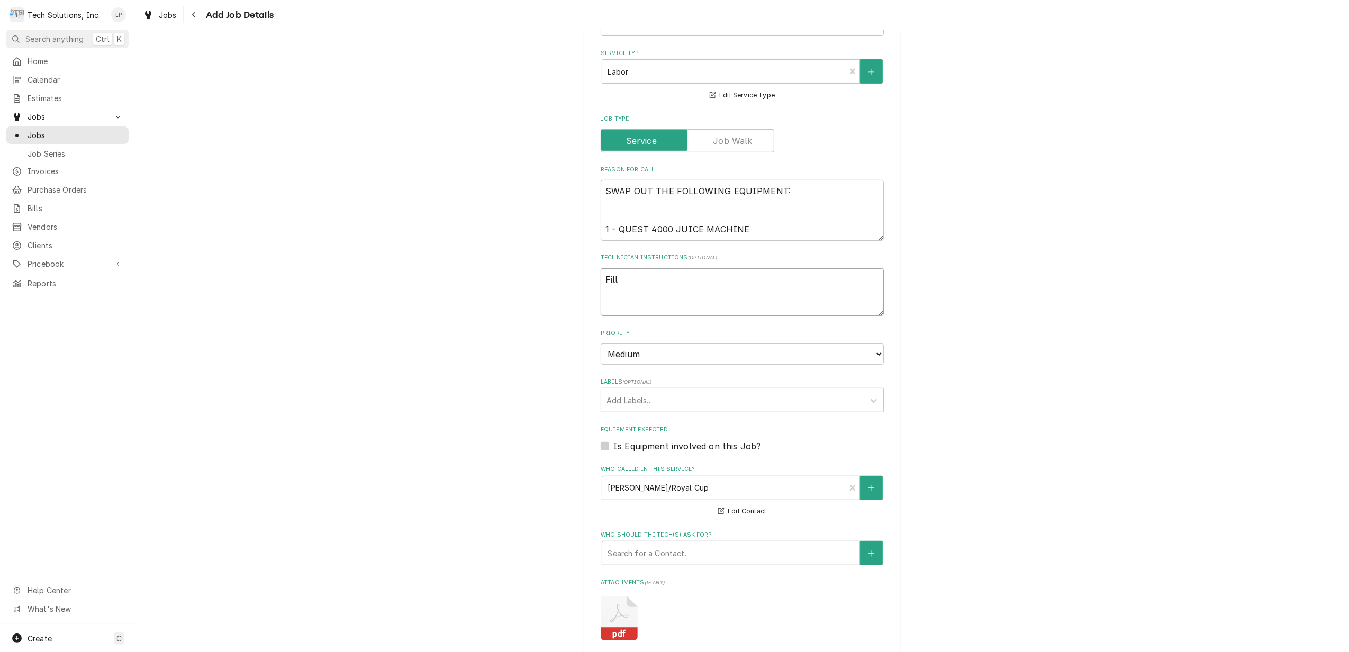
type textarea "Fill"
type textarea "x"
type textarea "Fill L"
type textarea "x"
type textarea "Fill Loa"
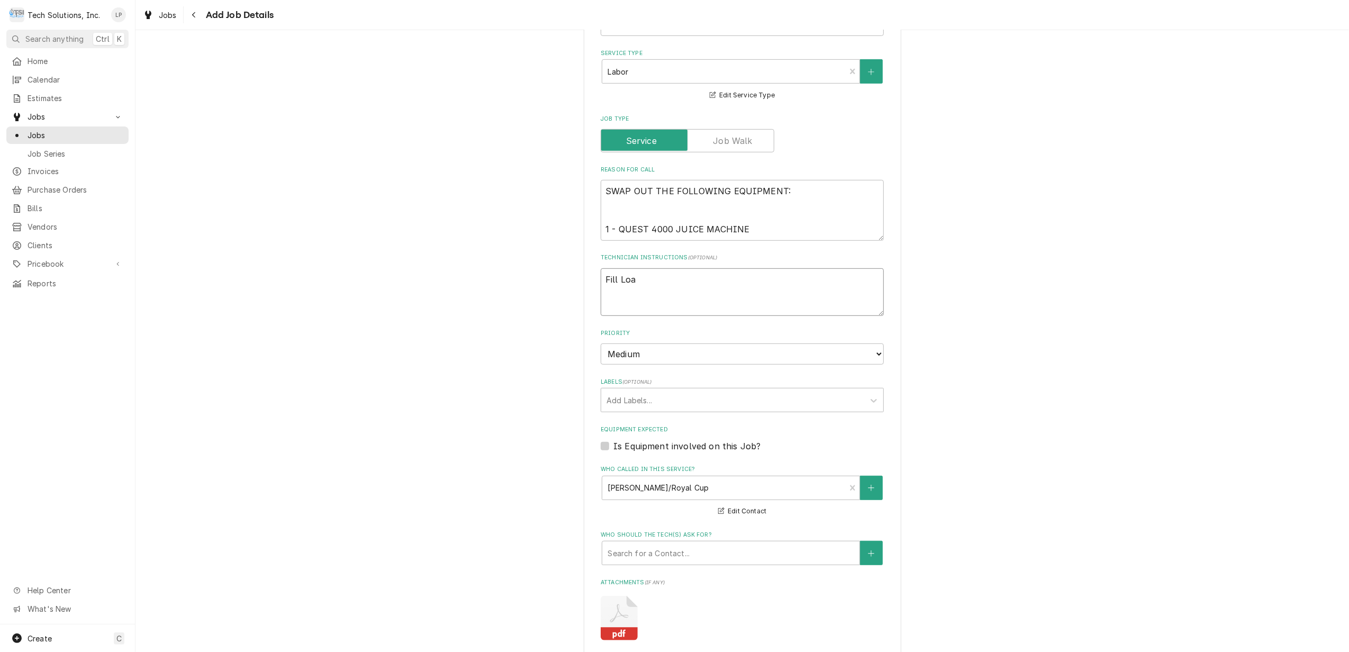
type textarea "x"
type textarea "Fill Loan"
type textarea "x"
type textarea "Fill Loan"
type textarea "x"
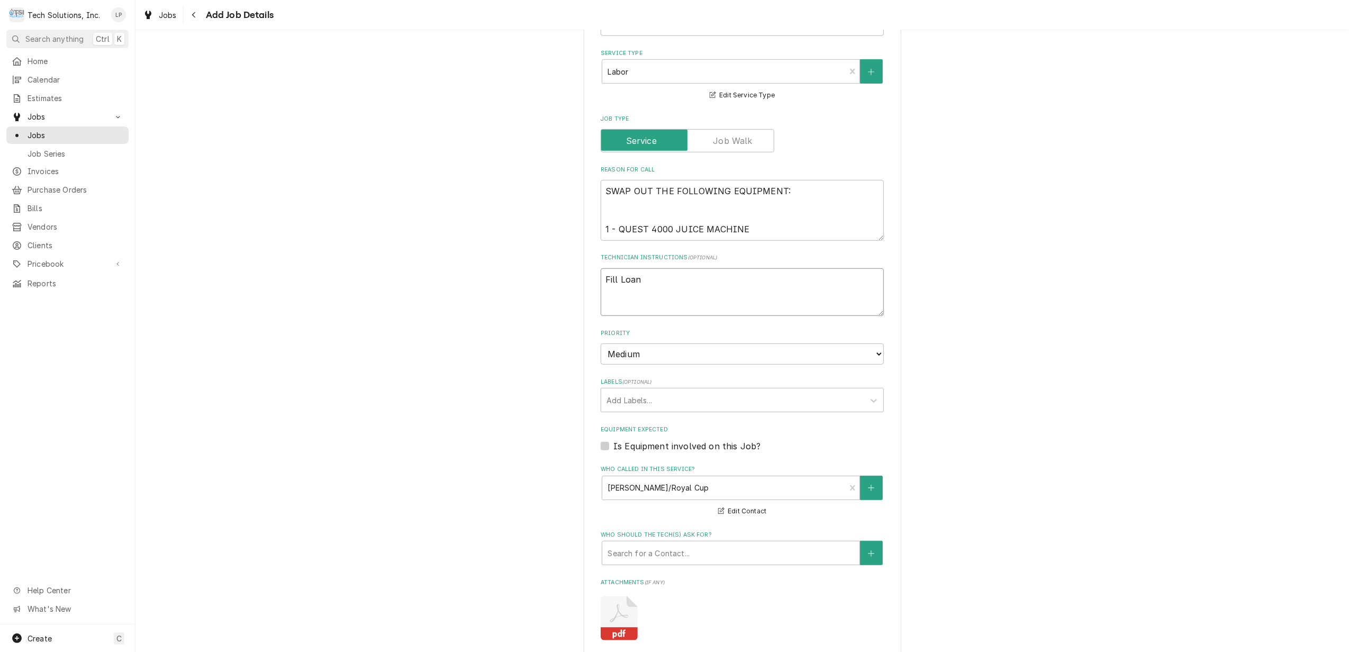
type textarea "Fill Loan A"
type textarea "x"
type textarea "Fill Loan Ag"
type textarea "x"
type textarea "Fill Loan Agr"
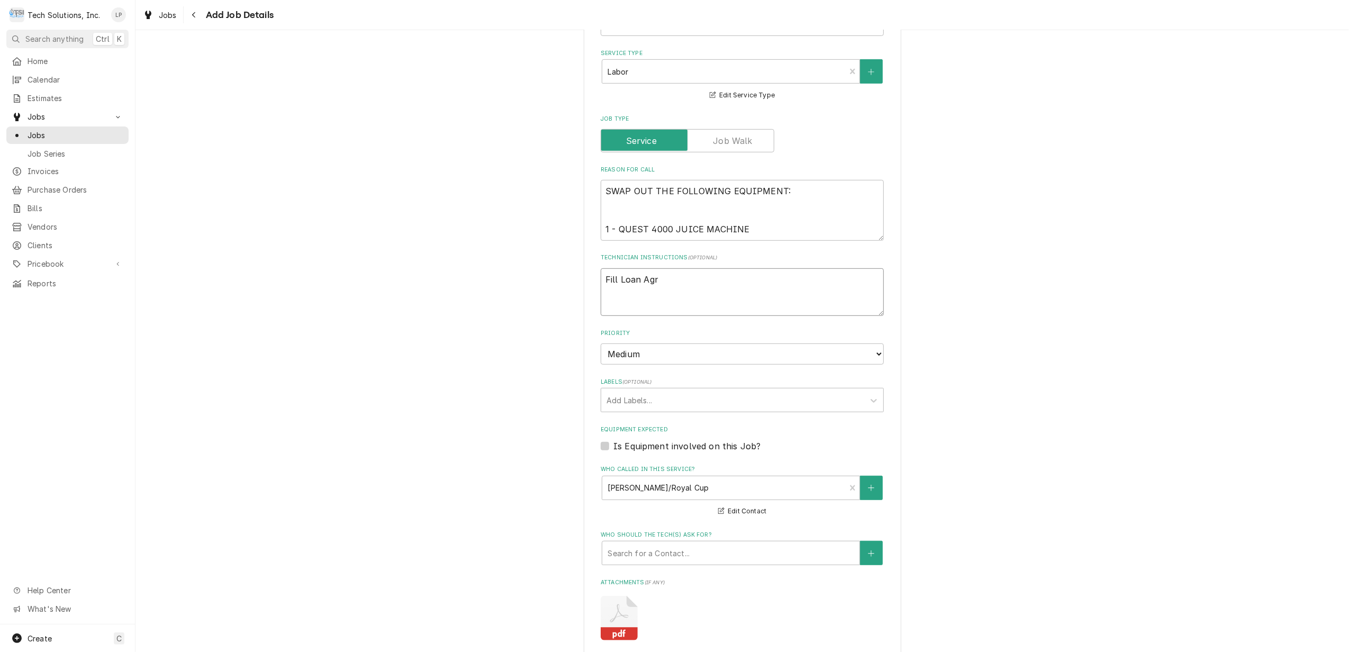
type textarea "x"
type textarea "Fill Loan Agre"
type textarea "x"
type textarea "Fill Loan Agree"
type textarea "x"
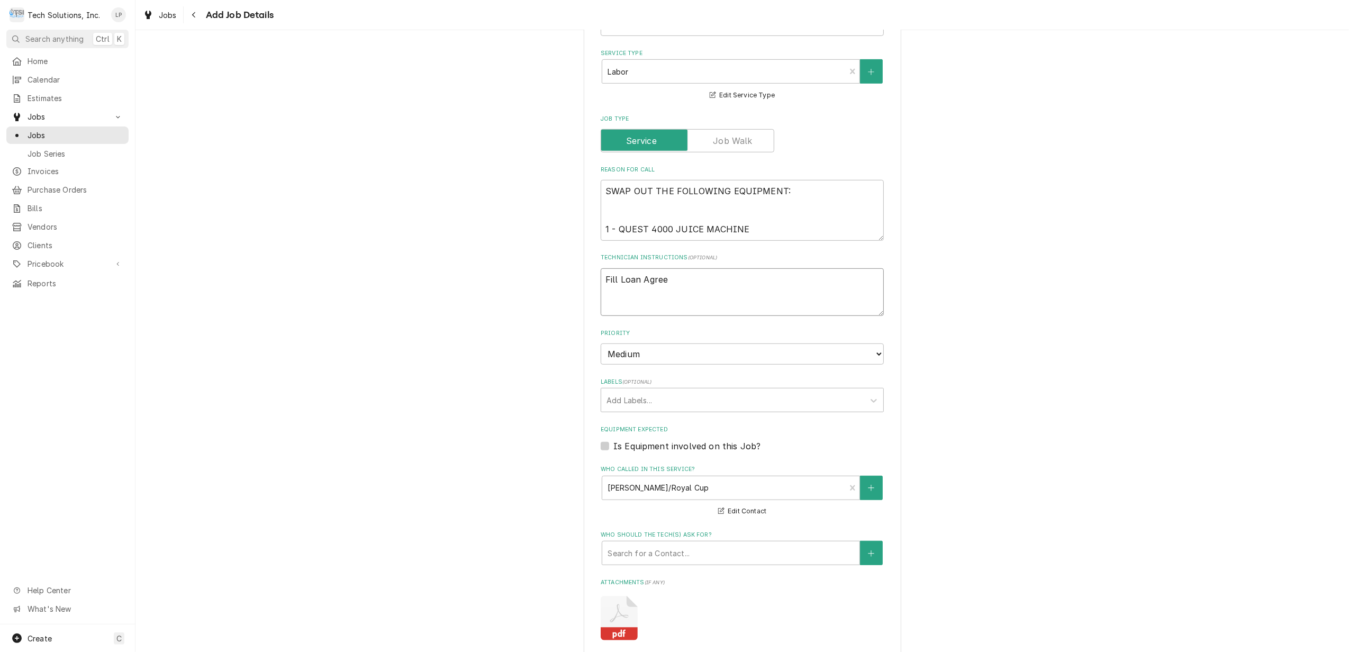
type textarea "Fill Loan Agreem"
type textarea "x"
type textarea "Fill Loan Agreeme"
type textarea "x"
type textarea "Fill Loan Agreemen"
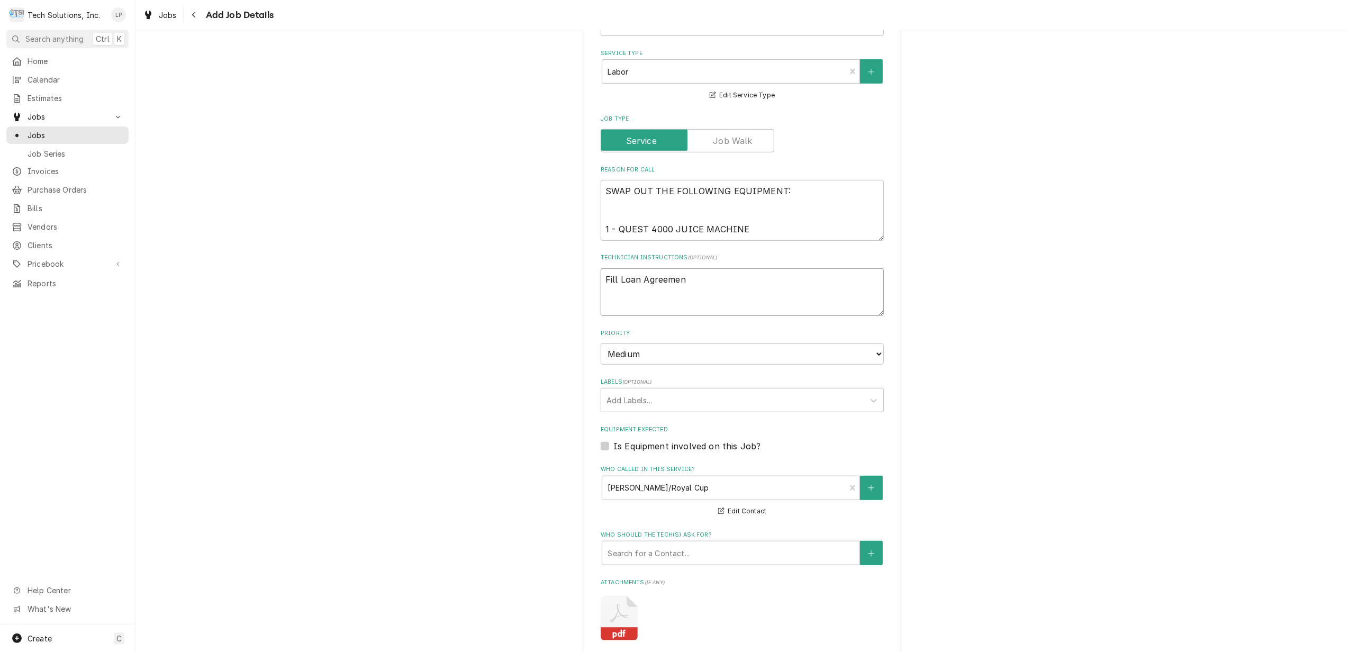
type textarea "x"
type textarea "Fill Loan Agreement"
type textarea "x"
type textarea "Fill Loan Agreement"
type textarea "x"
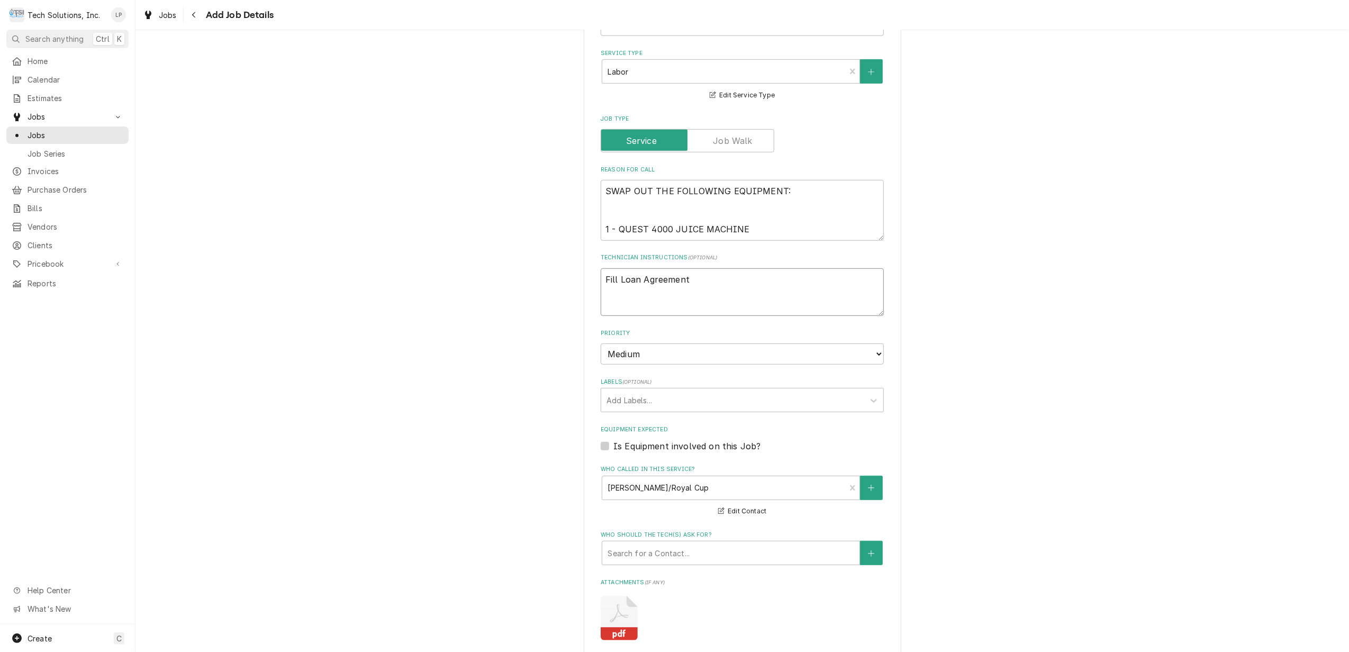
type textarea "Fill Loan Agreement"
type textarea "x"
type textarea "Fill Loan Agreemen"
type textarea "x"
type textarea "Fill Loan Agreeme"
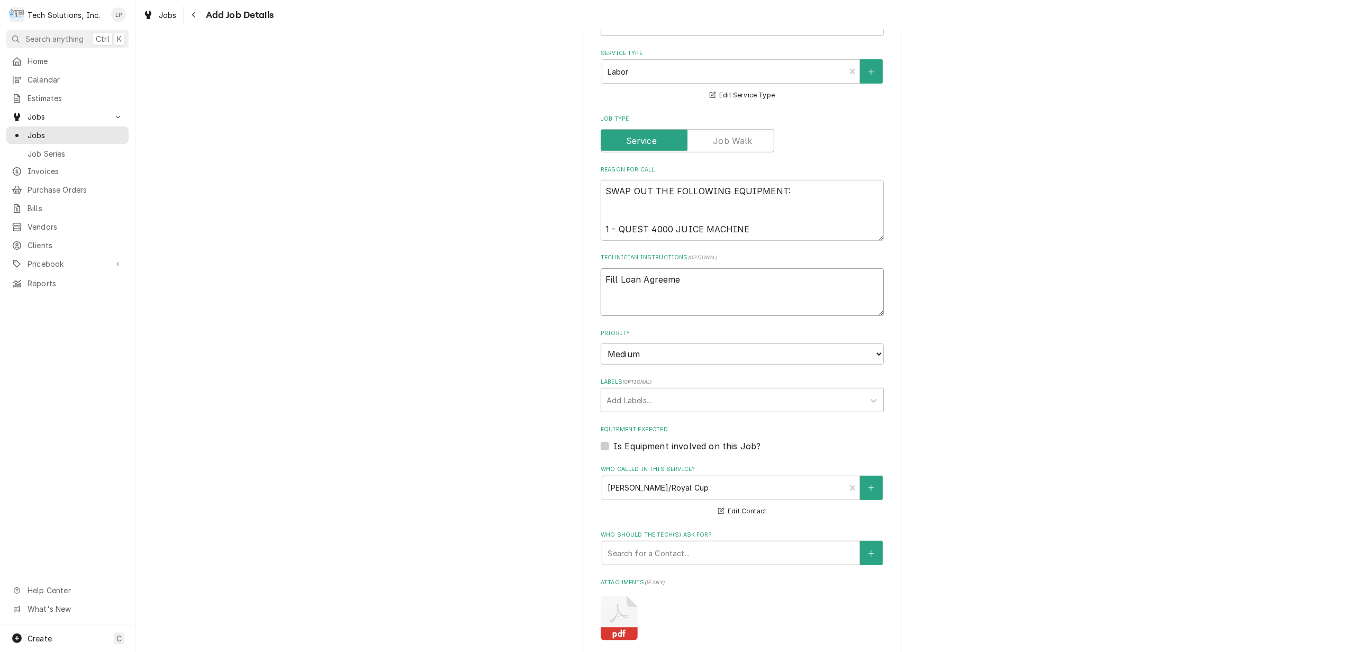
type textarea "x"
type textarea "Fill Loan Agreem"
type textarea "x"
type textarea "Fill Loan Agree"
type textarea "x"
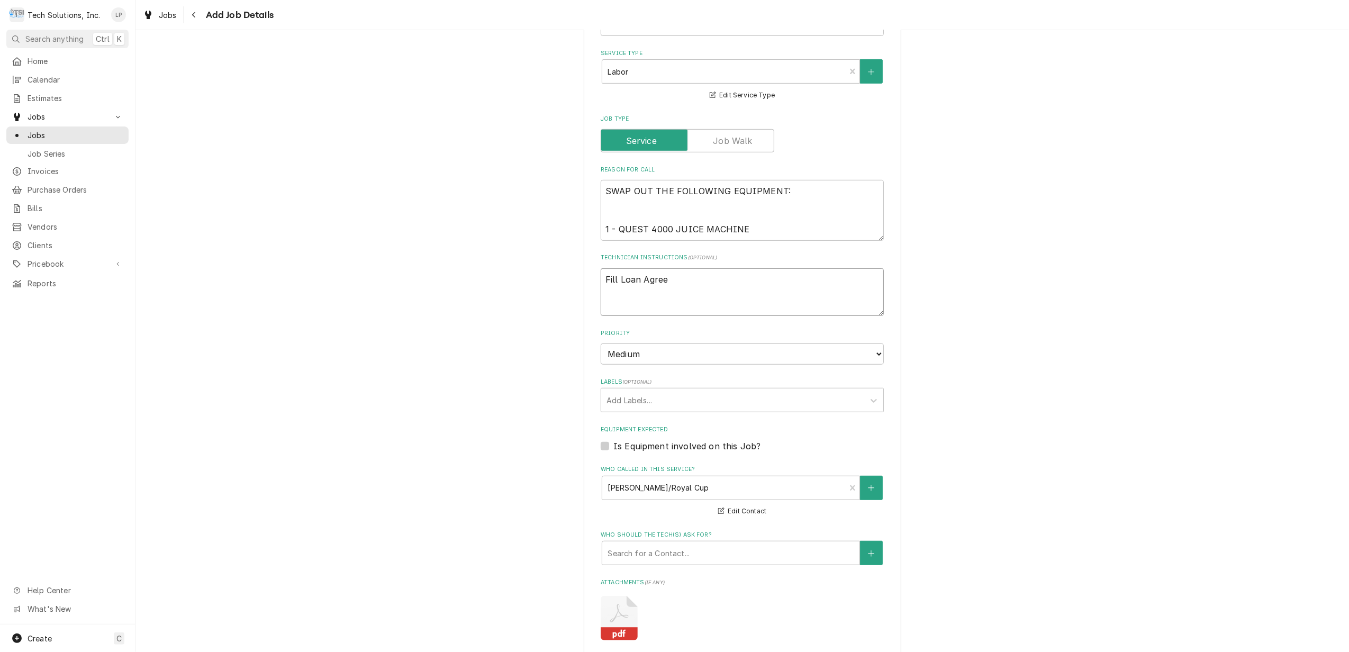
type textarea "Fill Loan Agre"
type textarea "x"
type textarea "Fill Loan Agr"
type textarea "x"
type textarea "Fill Loan Ag"
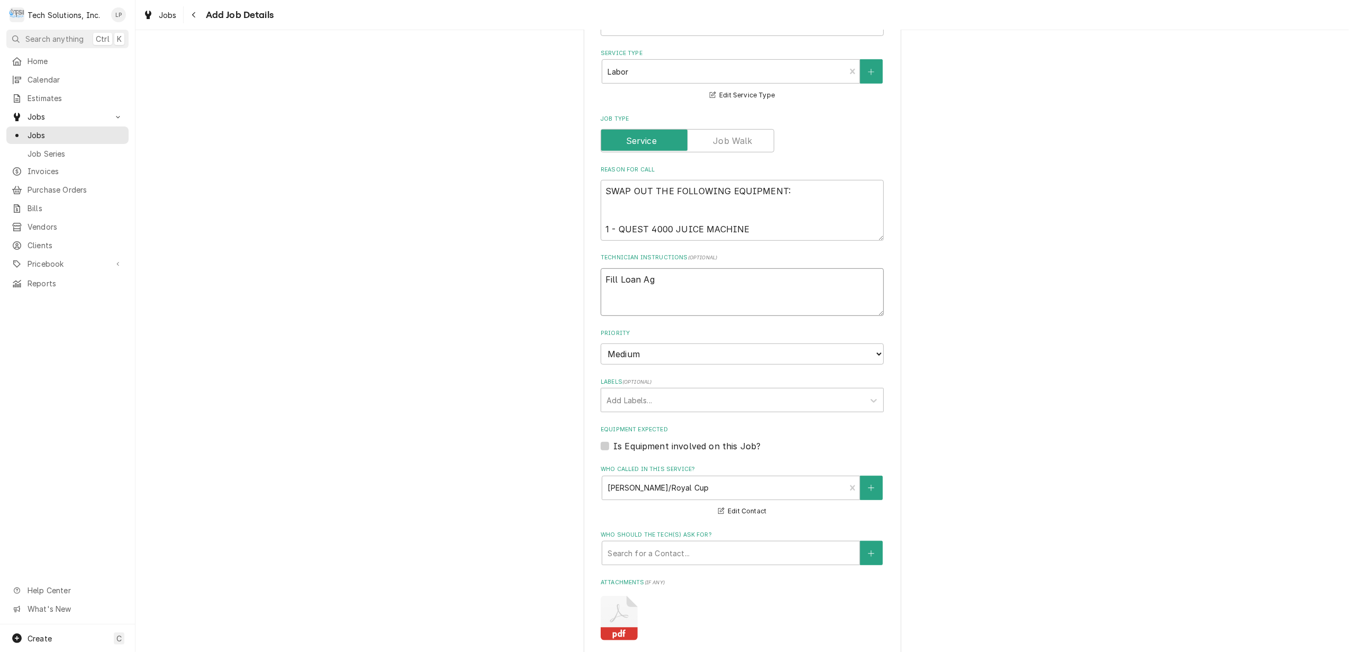
type textarea "x"
type textarea "Fill Loan A"
type textarea "x"
type textarea "Fill Loan"
type textarea "x"
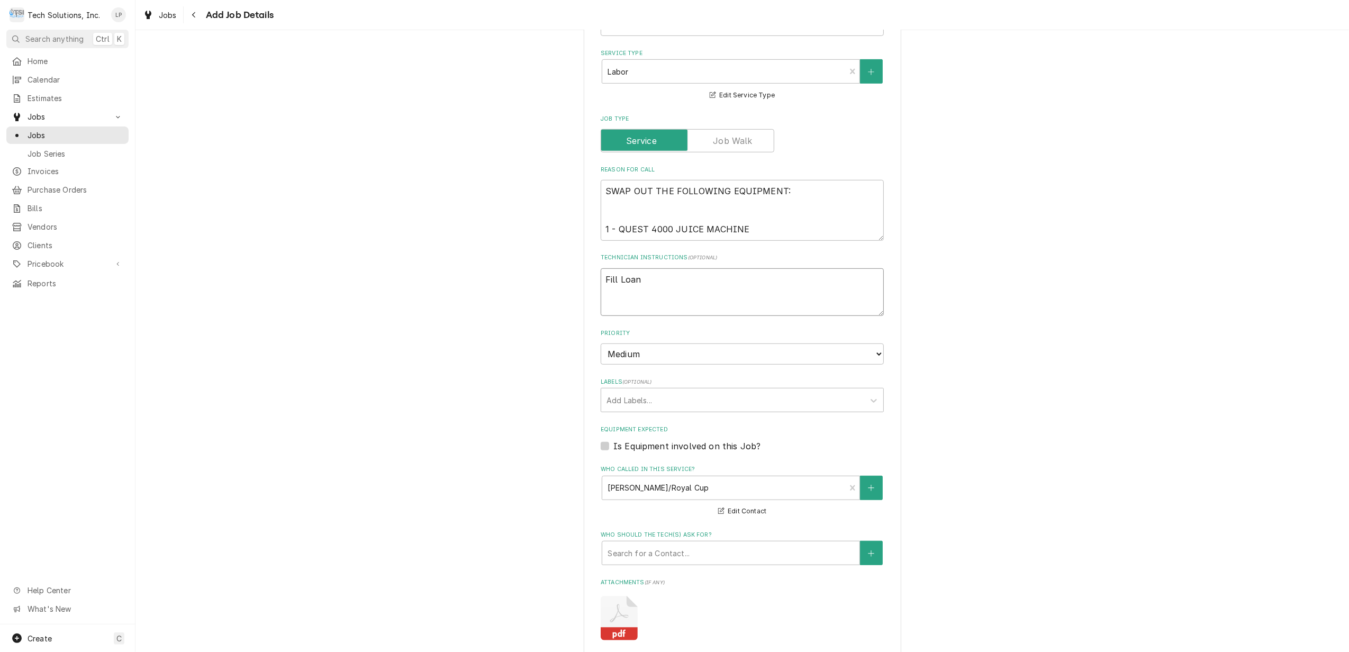
type textarea "Fill Loan"
type textarea "x"
type textarea "Fill Loa"
type textarea "x"
type textarea "Fill Lo"
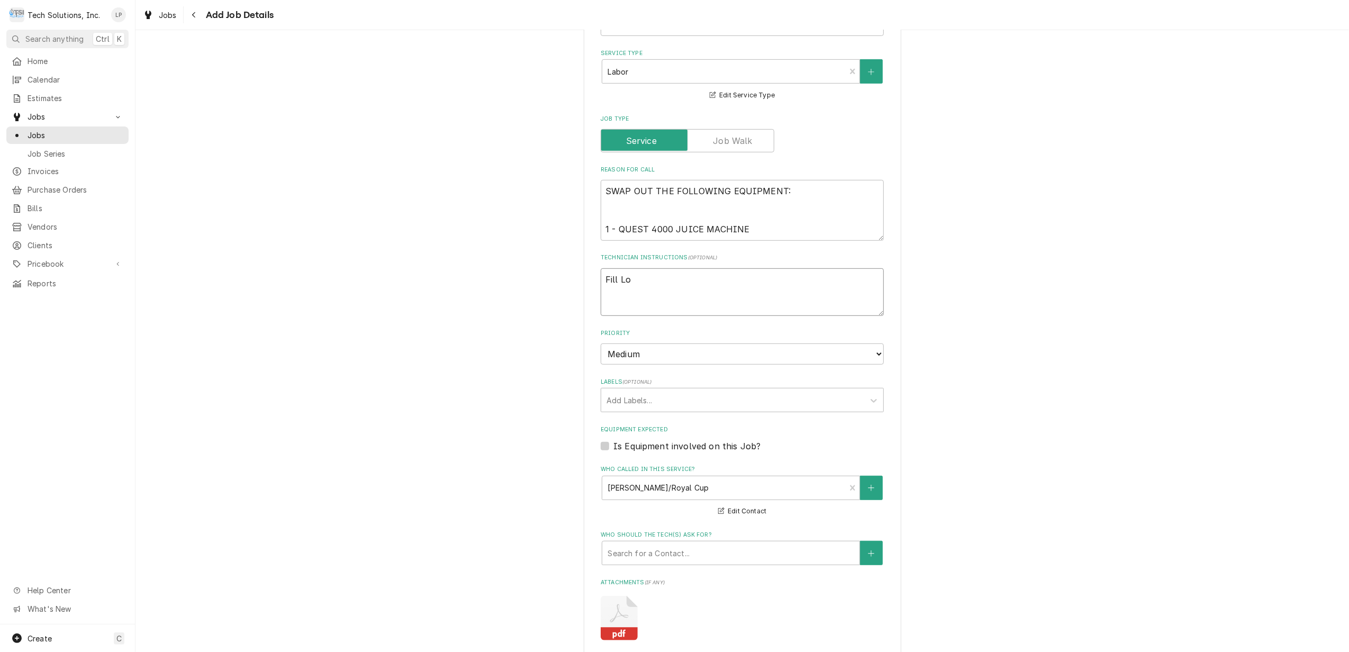
type textarea "x"
type textarea "Fill"
type textarea "x"
type textarea "Fill A"
type textarea "x"
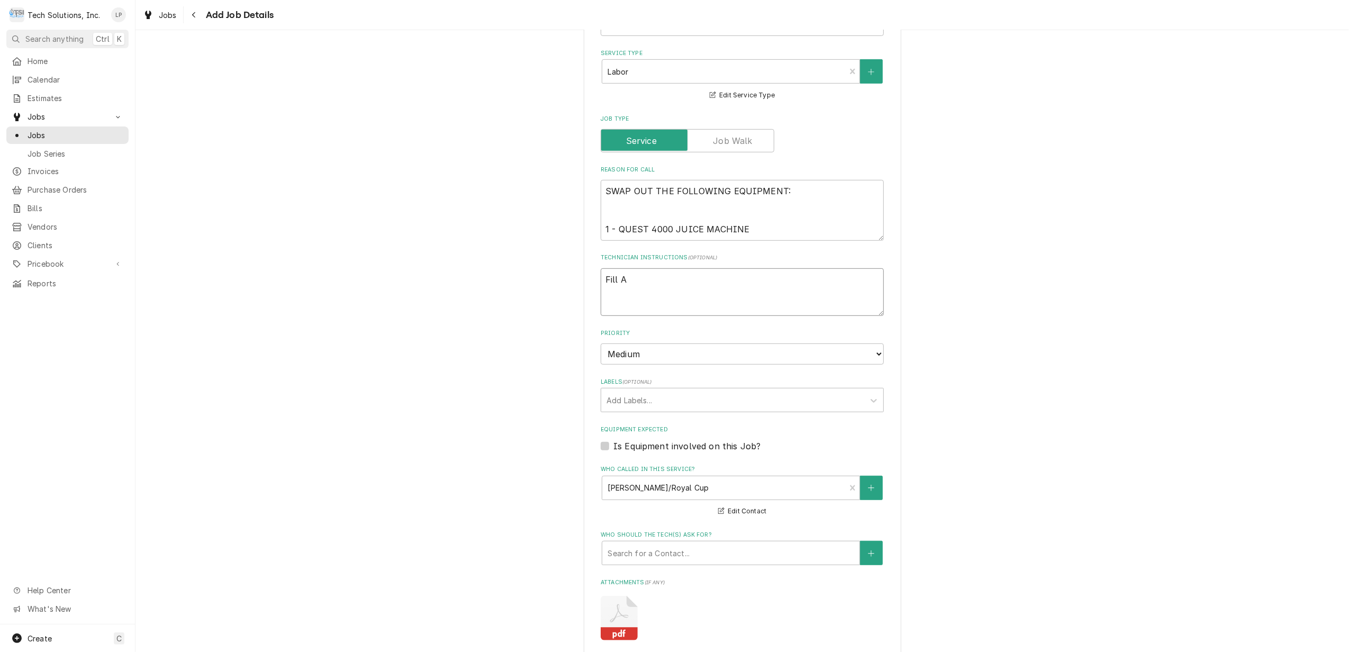
type textarea "Fill At"
type textarea "x"
type textarea "Fill Att"
type textarea "x"
type textarea "Fill Atta"
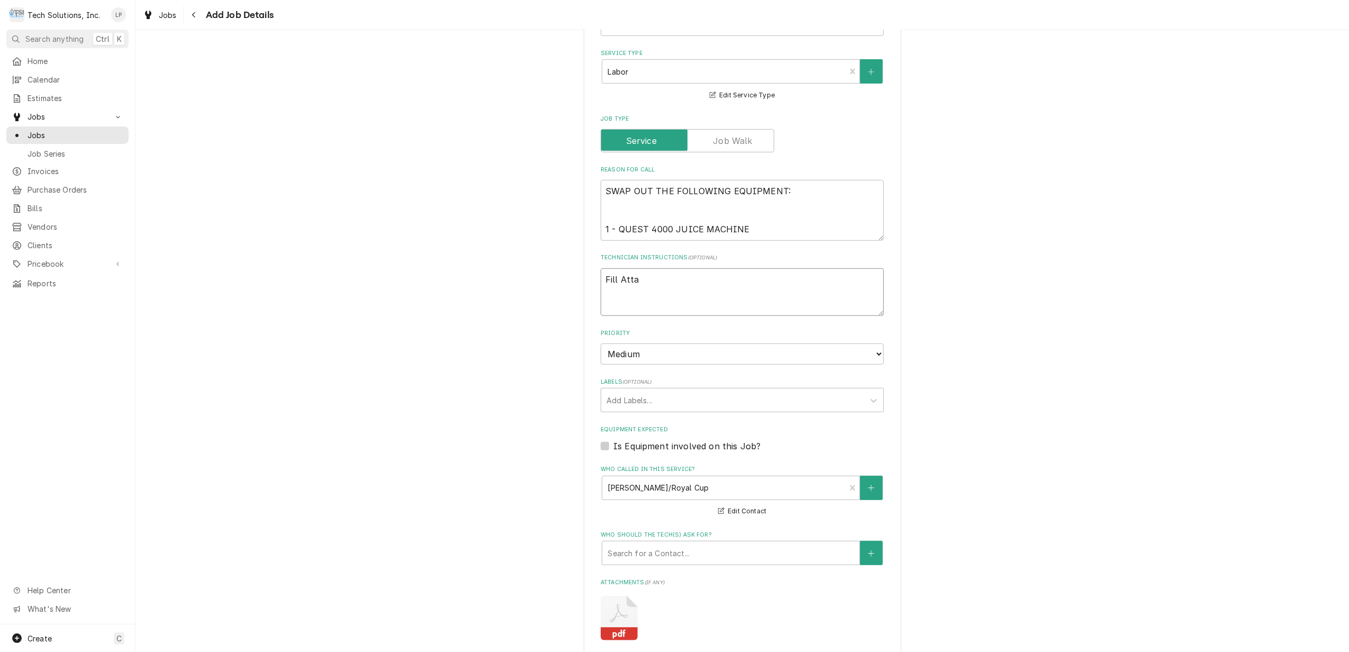
type textarea "x"
type textarea "Fill Attac"
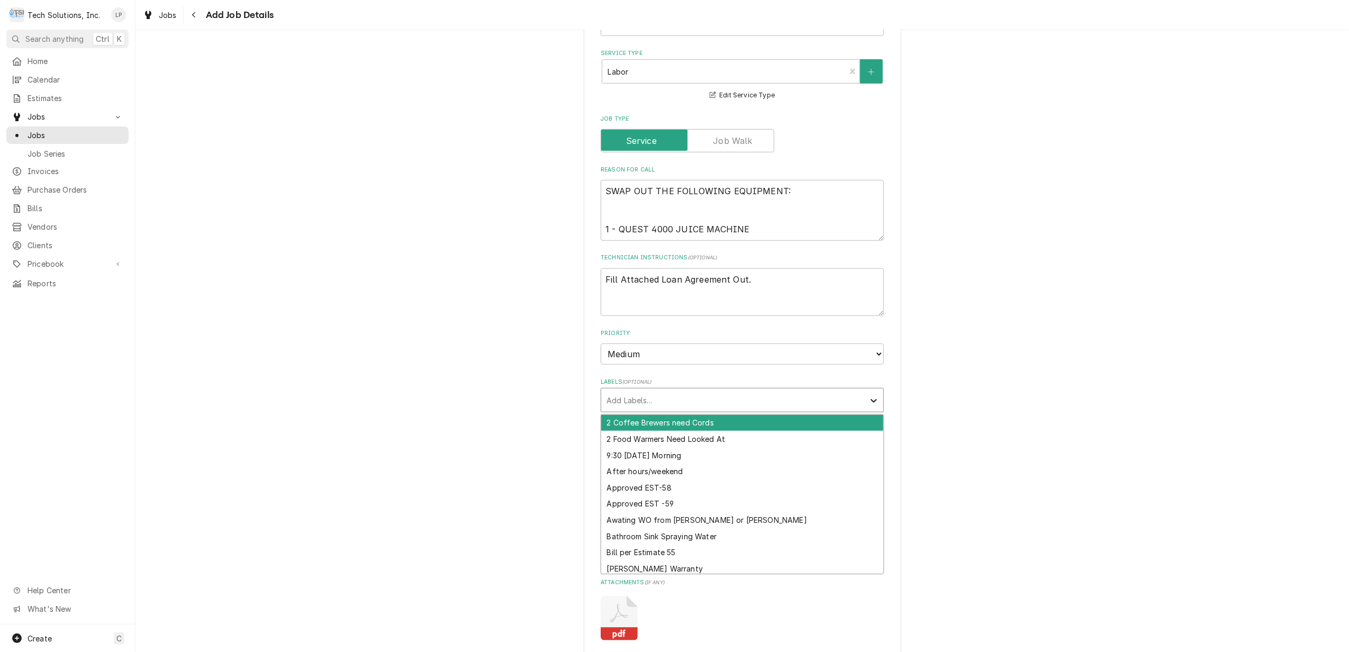
click at [864, 390] on div "Labels" at bounding box center [873, 400] width 19 height 20
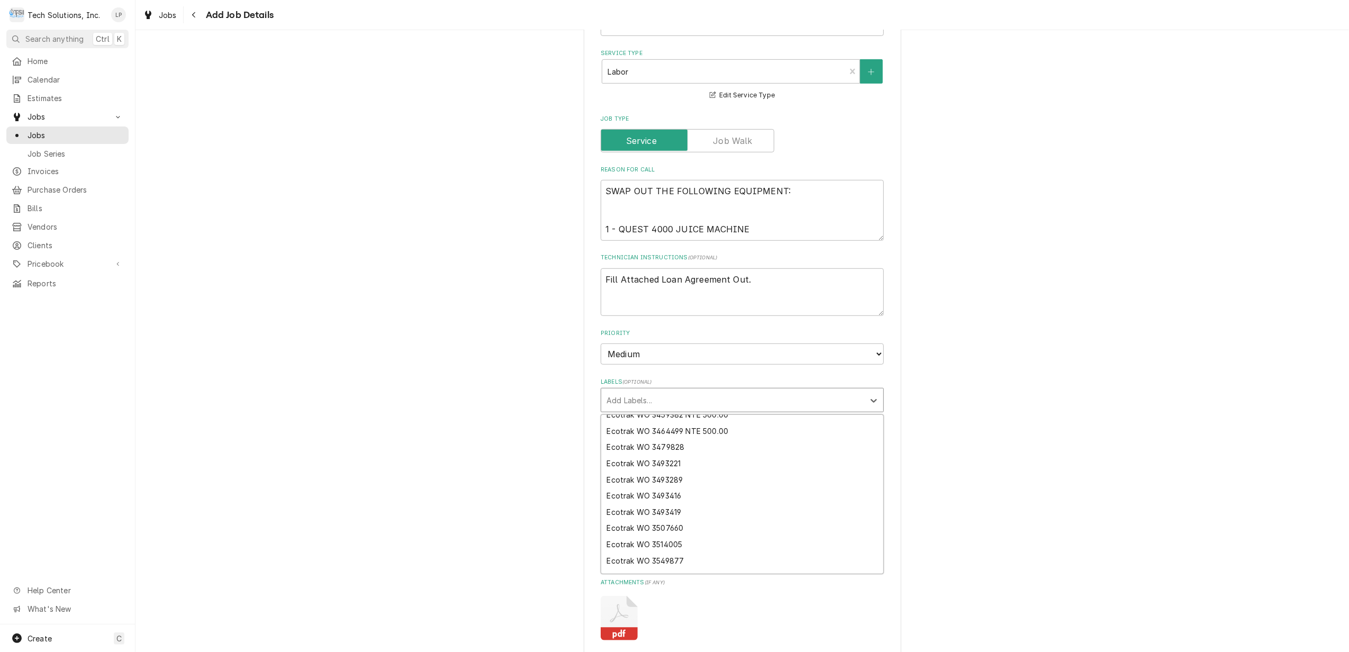
scroll to position [0, 0]
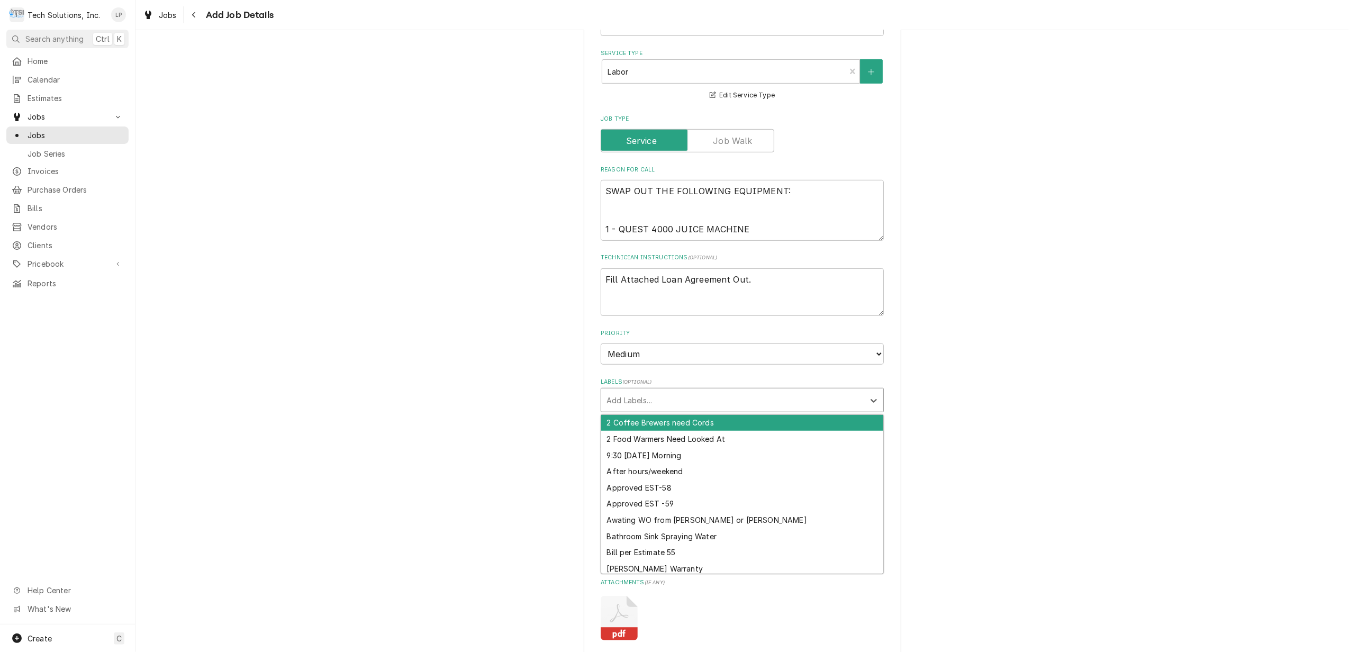
drag, startPoint x: 659, startPoint y: 385, endPoint x: 635, endPoint y: 386, distance: 23.3
click at [635, 390] on div "Labels" at bounding box center [732, 399] width 252 height 19
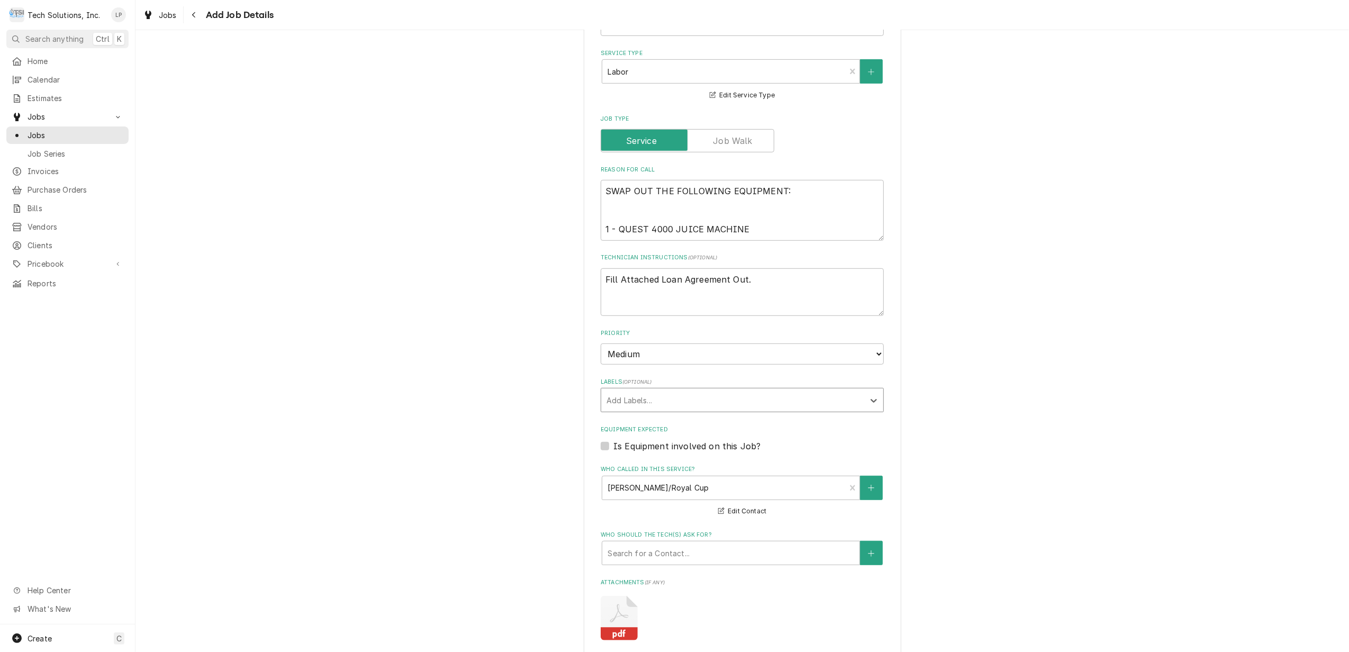
click at [635, 390] on div "Labels" at bounding box center [732, 399] width 252 height 19
click at [760, 415] on div "Create "PO 104621271"" at bounding box center [742, 423] width 282 height 16
drag, startPoint x: 1029, startPoint y: 439, endPoint x: 1031, endPoint y: 444, distance: 6.2
click at [1031, 444] on div "Please provide the following information to create a job: Client Details Client…" at bounding box center [741, 216] width 1213 height 1456
drag, startPoint x: 1031, startPoint y: 444, endPoint x: 1016, endPoint y: 477, distance: 36.2
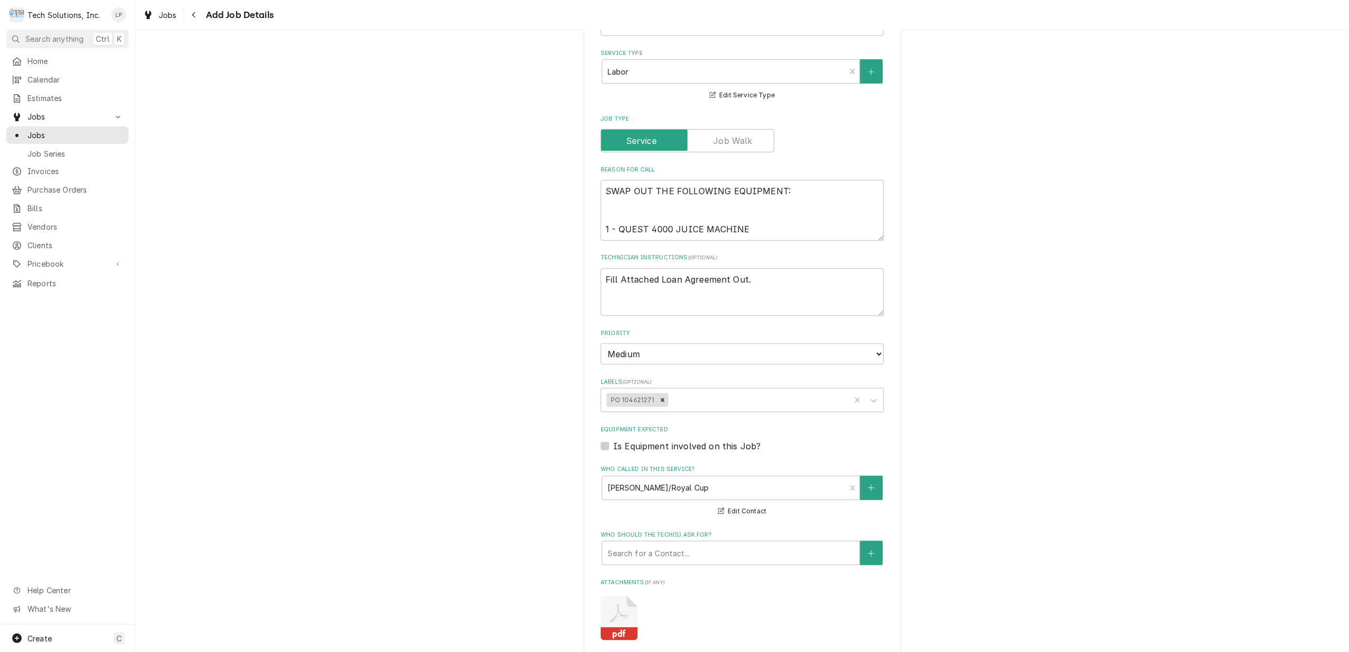
click at [1016, 477] on div "Please provide the following information to create a job: Client Details Client…" at bounding box center [741, 216] width 1213 height 1456
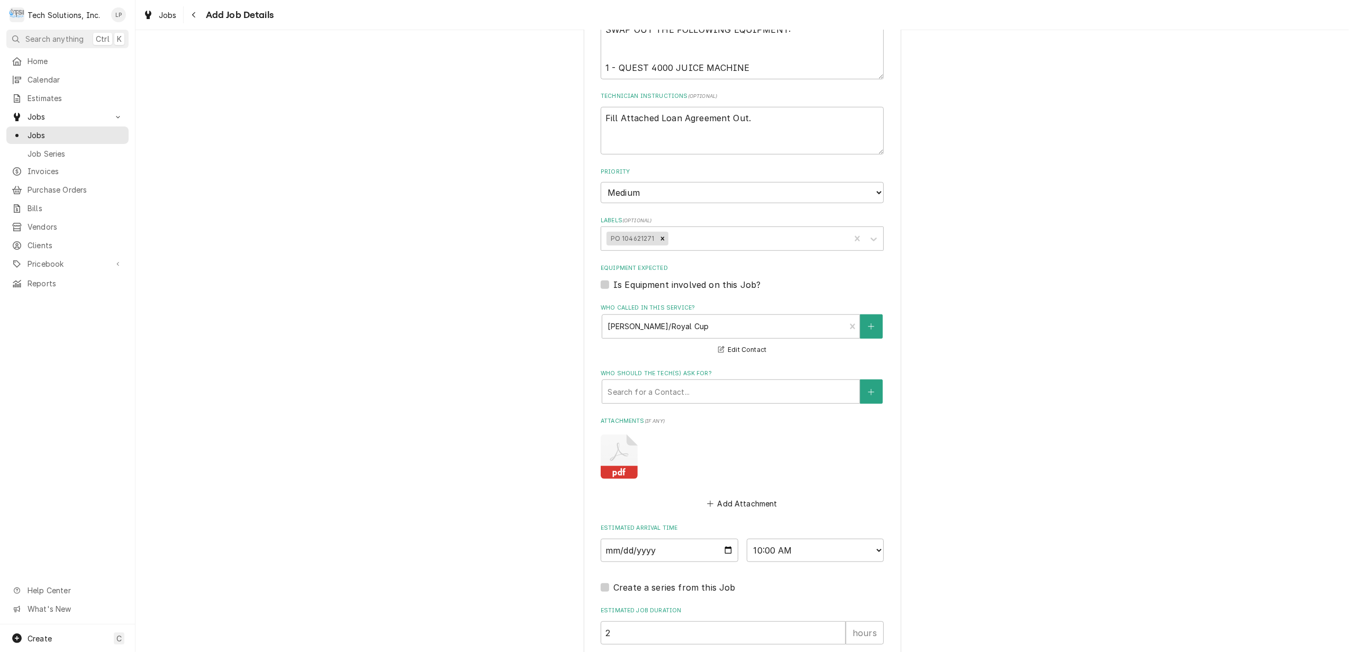
scroll to position [623, 0]
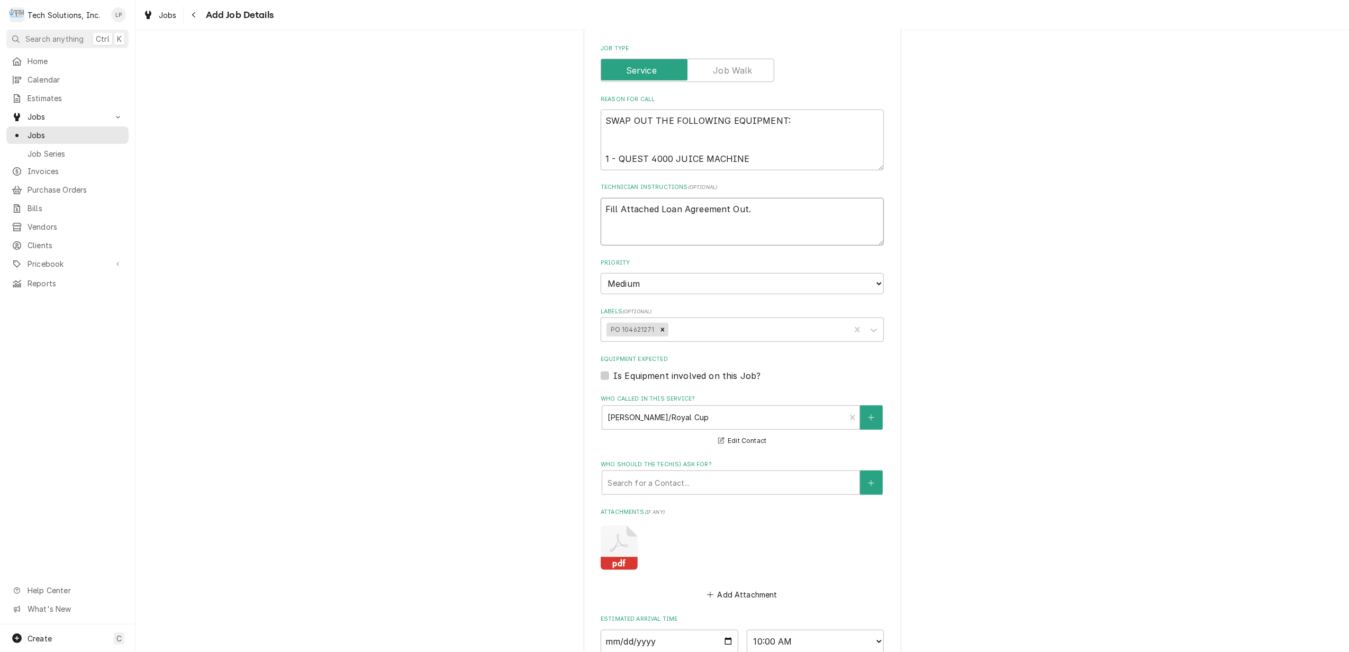
click at [781, 198] on textarea "Fill Attached Loan Agreement Out." at bounding box center [741, 222] width 283 height 48
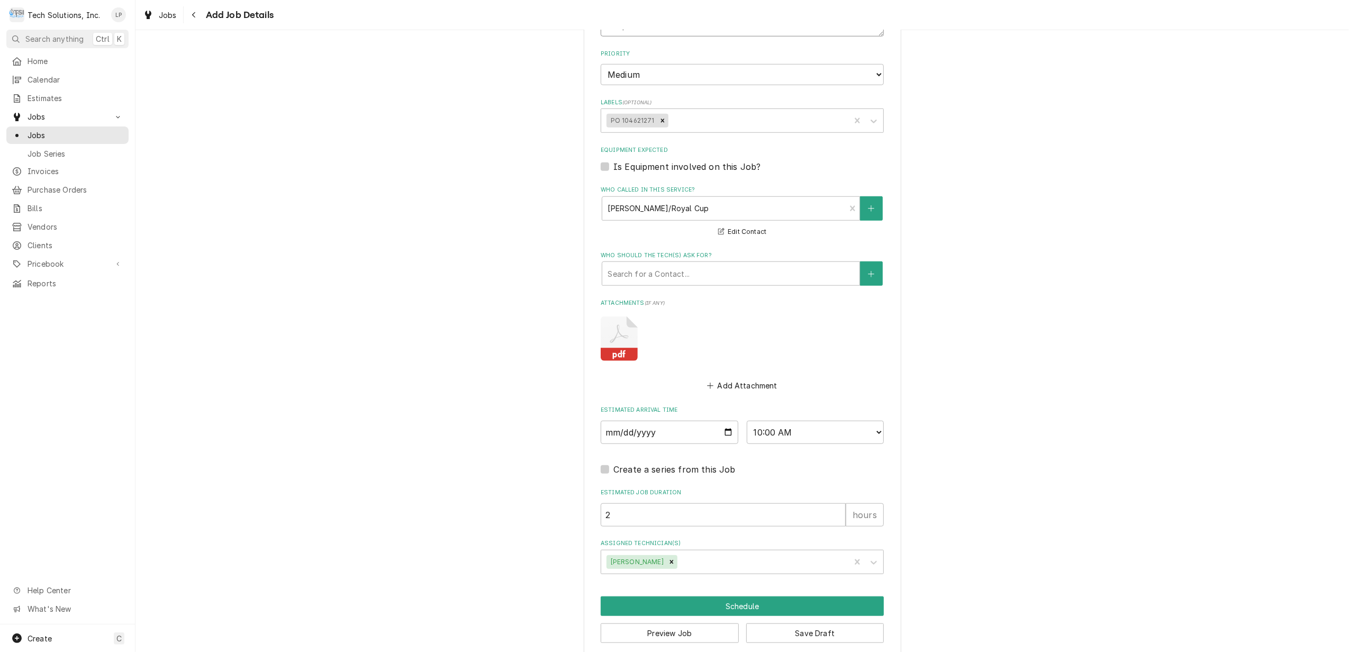
scroll to position [848, 0]
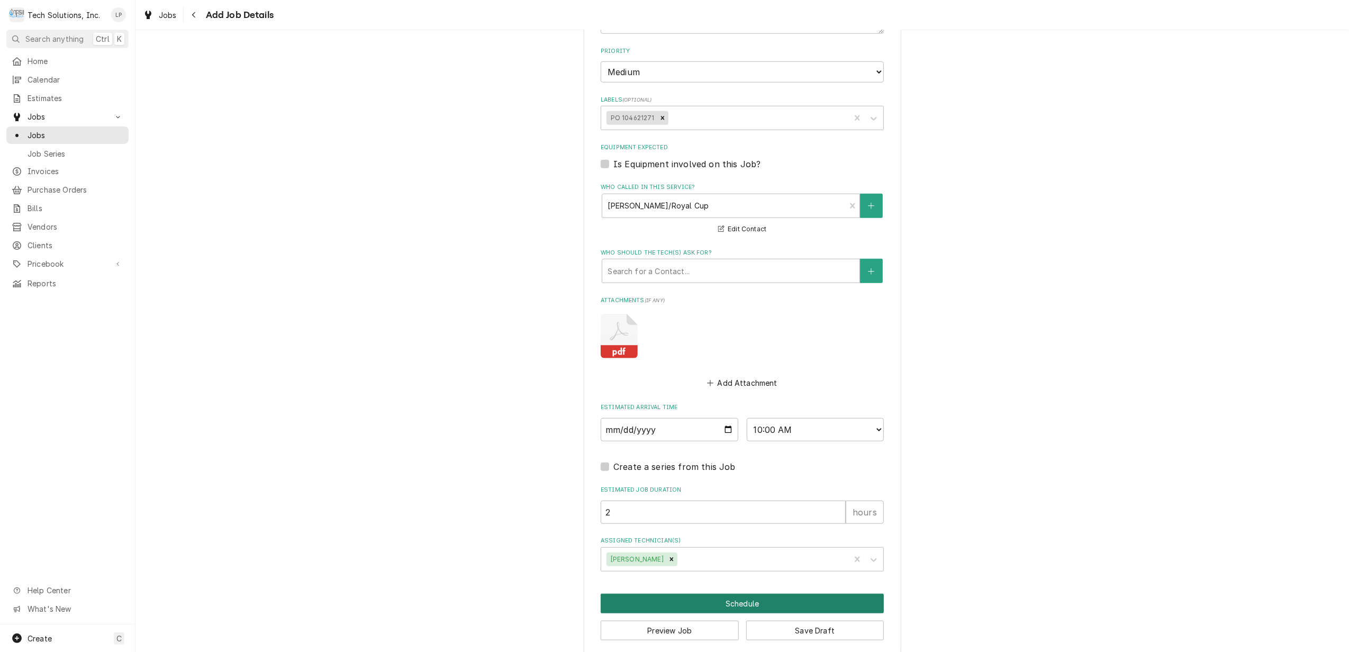
click at [750, 594] on button "Schedule" at bounding box center [741, 604] width 283 height 20
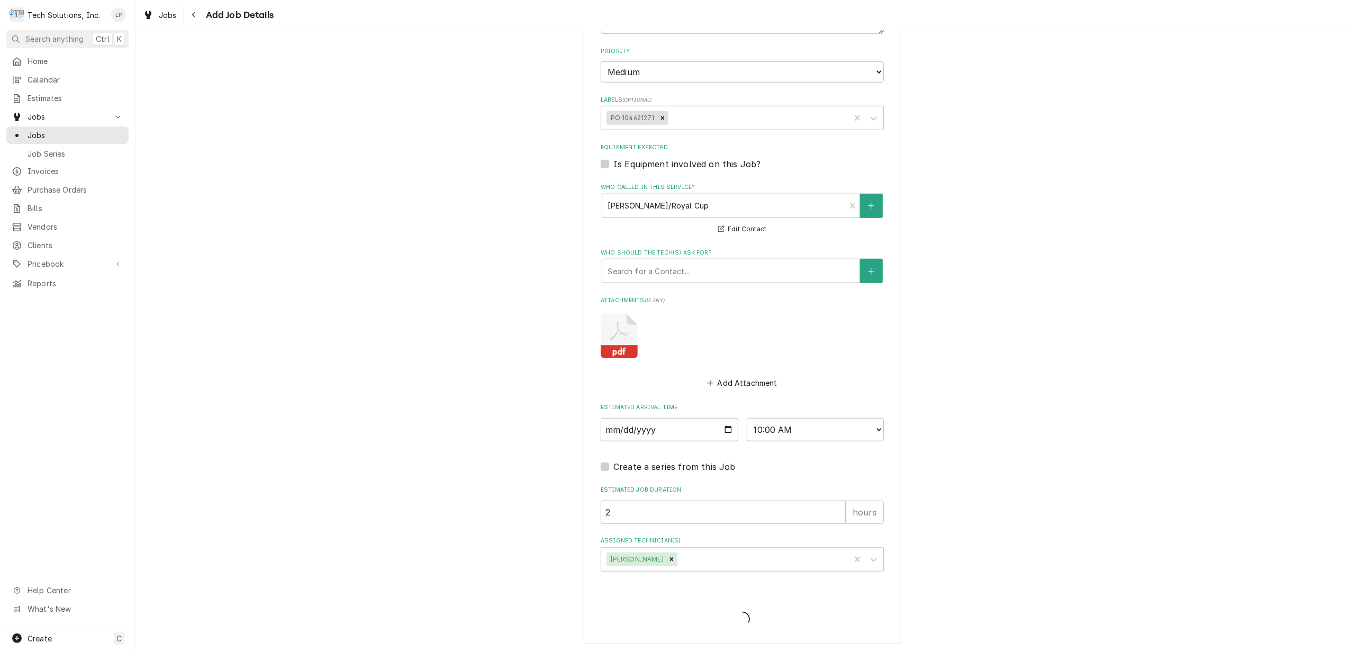
scroll to position [838, 0]
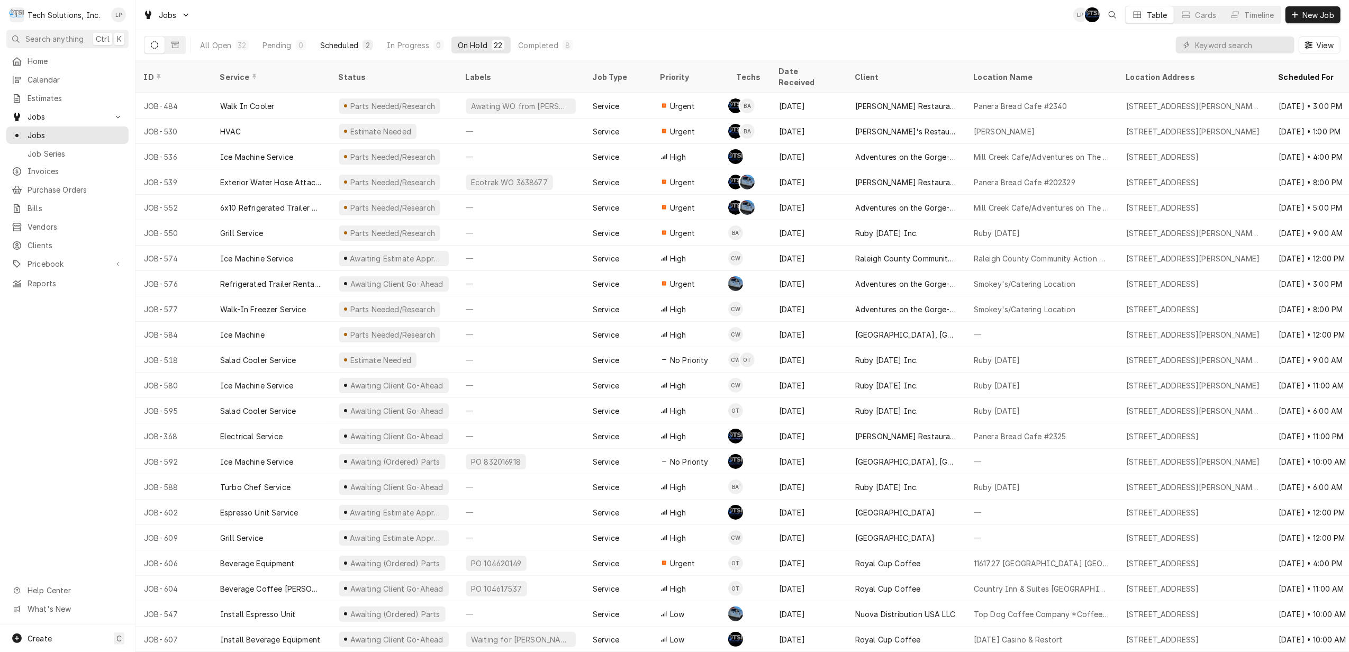
click at [351, 45] on div "Scheduled" at bounding box center [339, 45] width 38 height 11
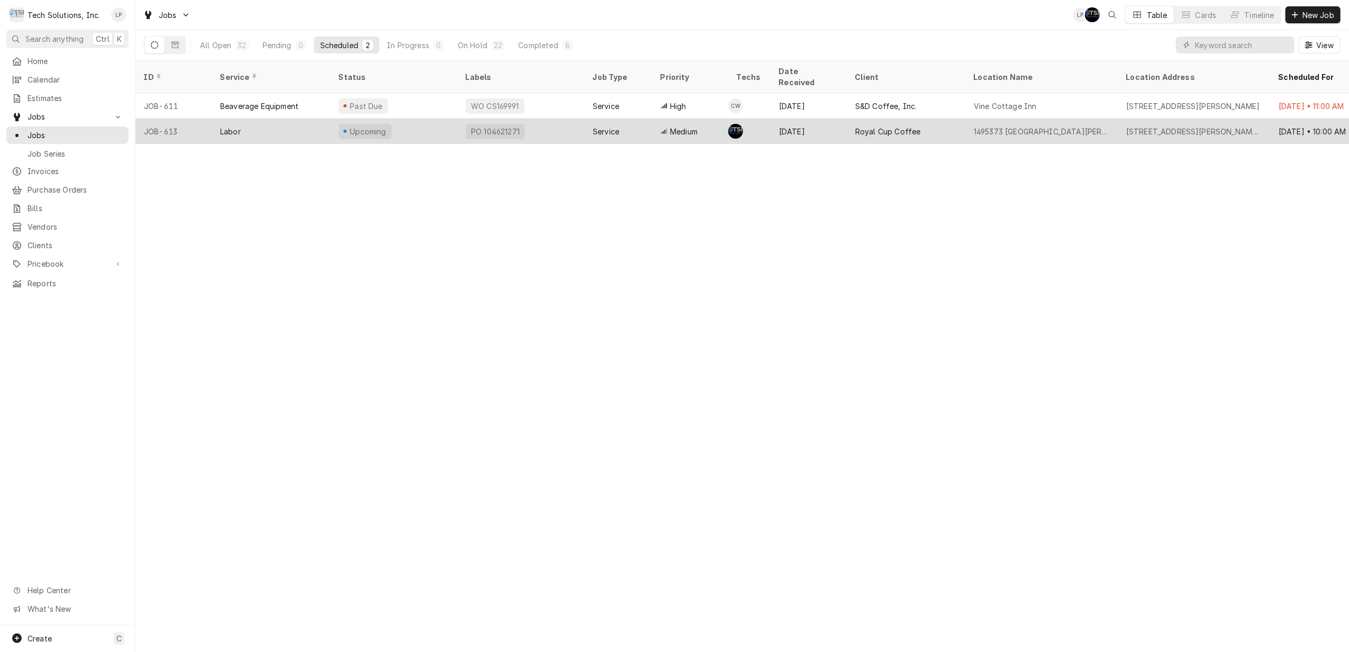
click at [563, 119] on div "PO 104621271" at bounding box center [520, 131] width 127 height 25
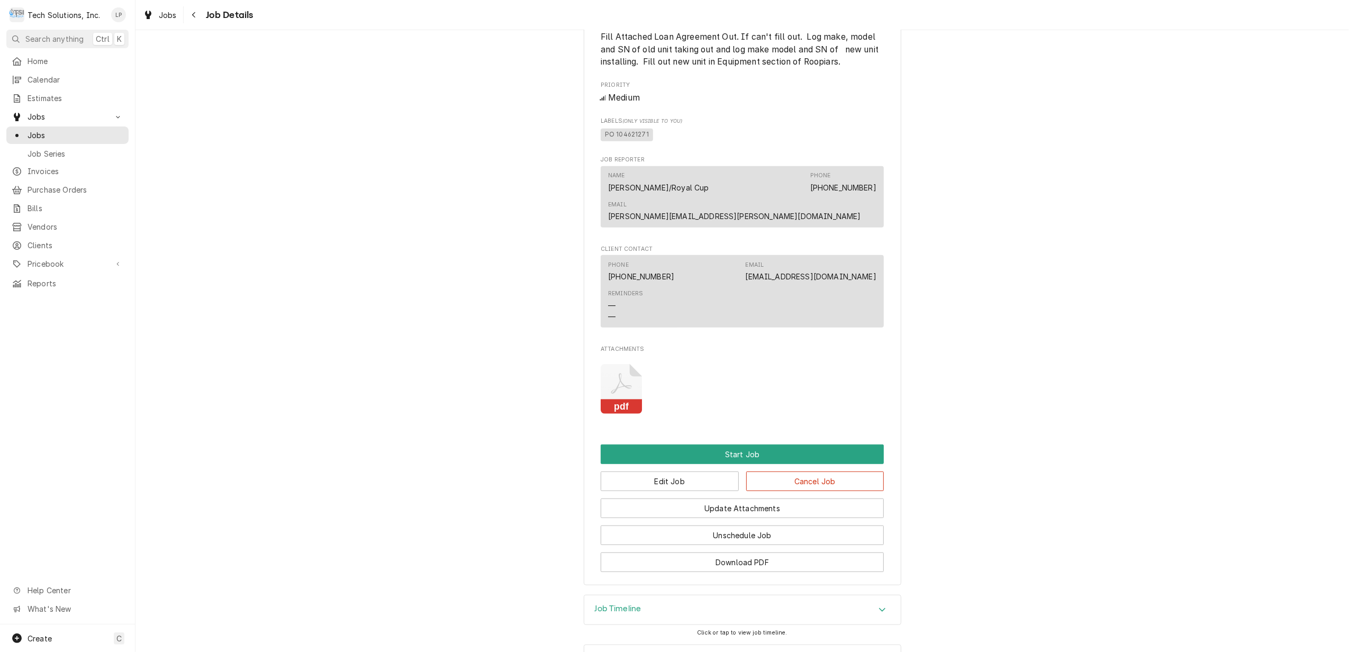
scroll to position [843, 0]
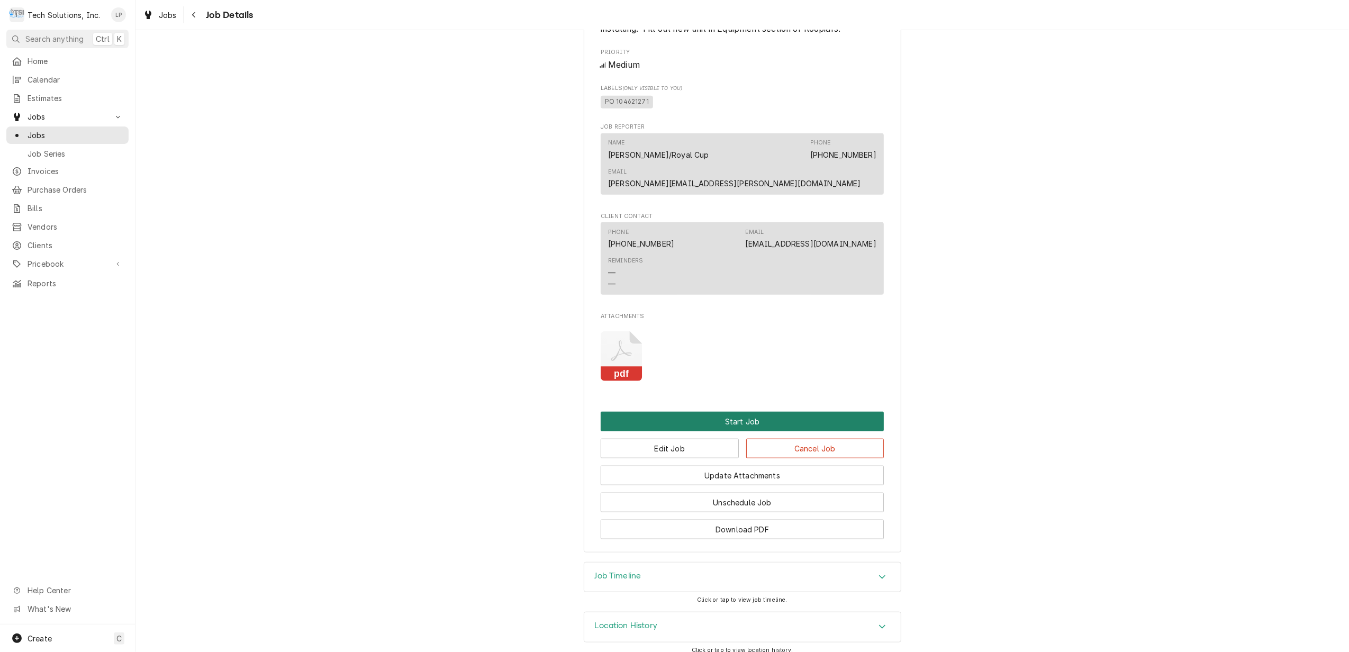
click at [732, 412] on button "Start Job" at bounding box center [741, 422] width 283 height 20
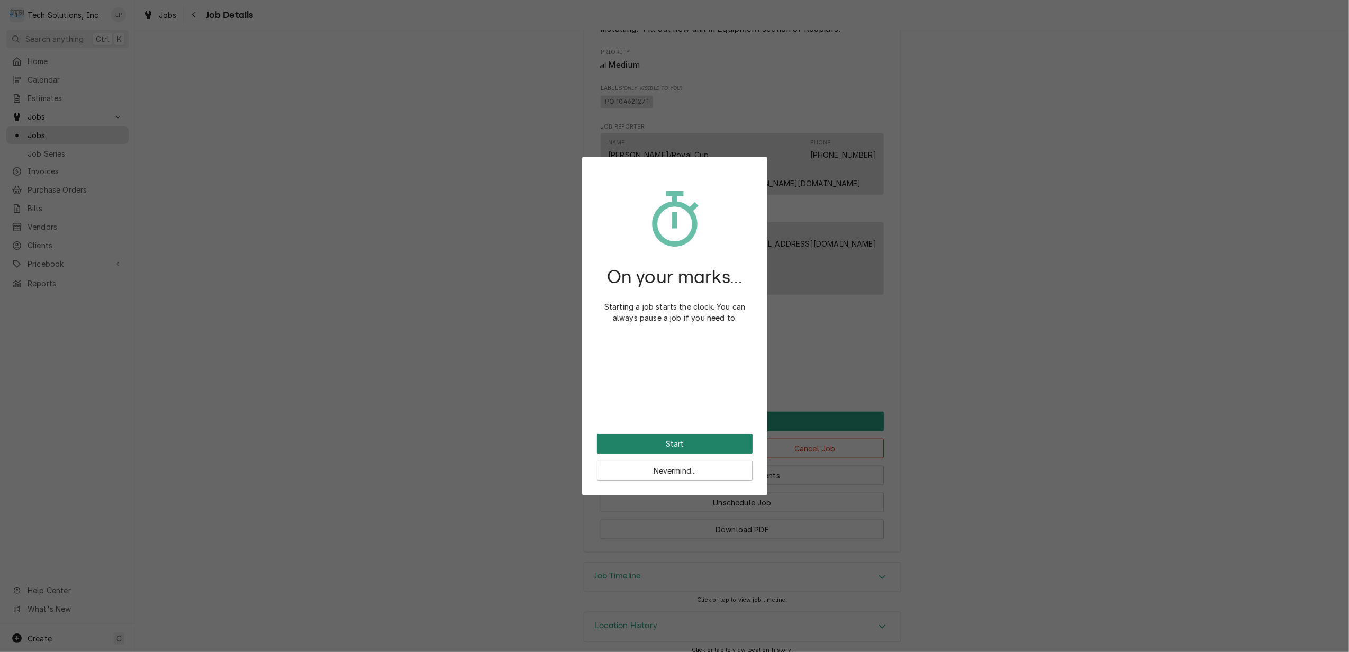
click at [682, 441] on button "Start" at bounding box center [675, 444] width 156 height 20
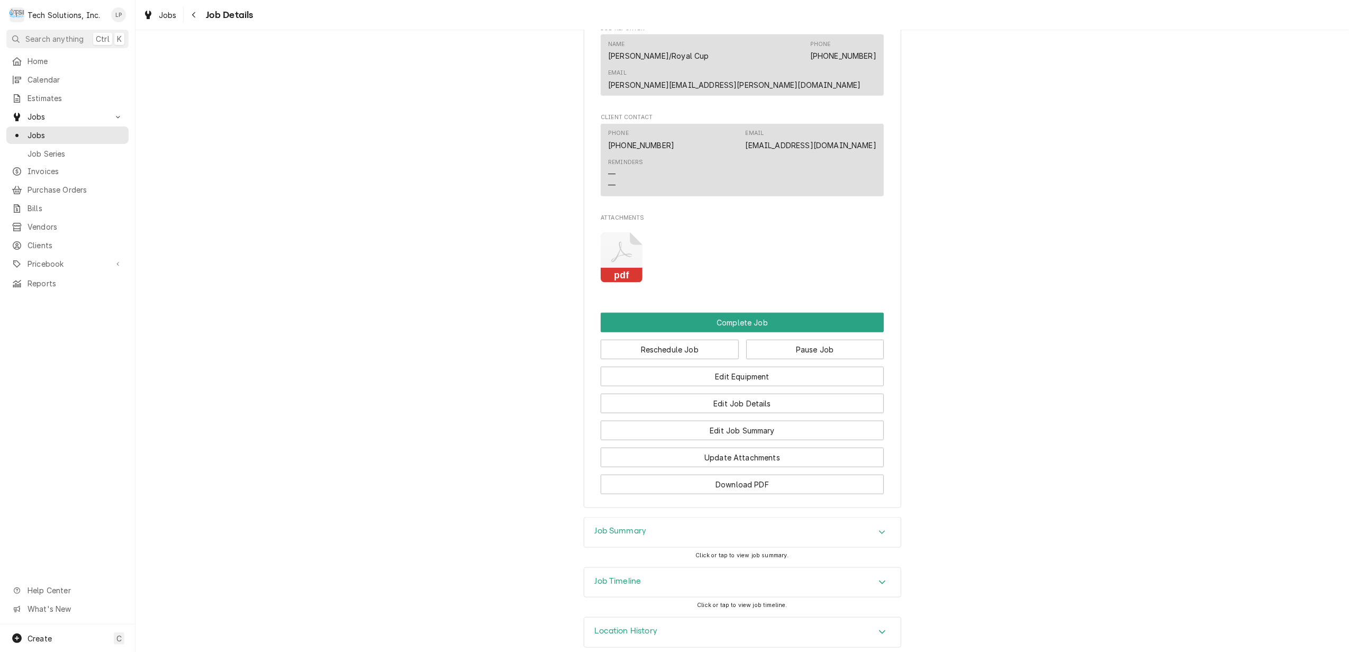
scroll to position [985, 0]
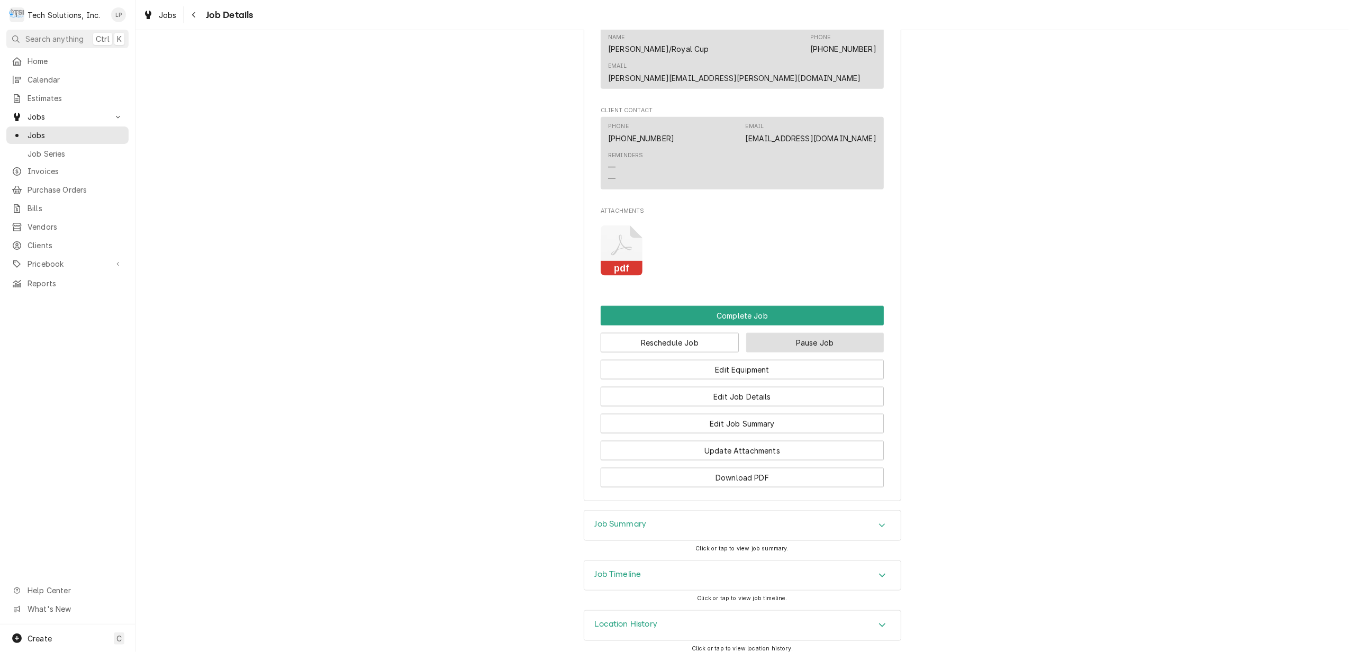
click at [802, 333] on button "Pause Job" at bounding box center [815, 343] width 138 height 20
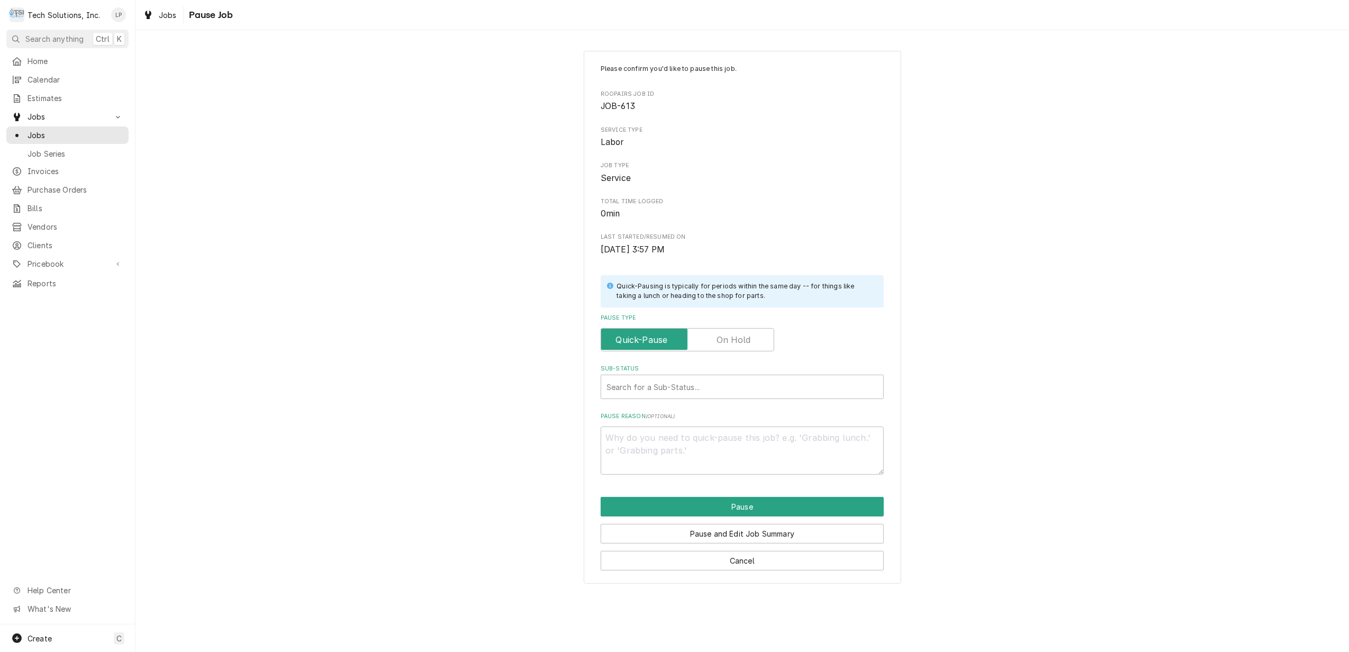
click at [739, 342] on label "Pause Type" at bounding box center [687, 339] width 174 height 23
click at [739, 342] on input "Pause Type" at bounding box center [687, 339] width 164 height 23
checkbox input "true"
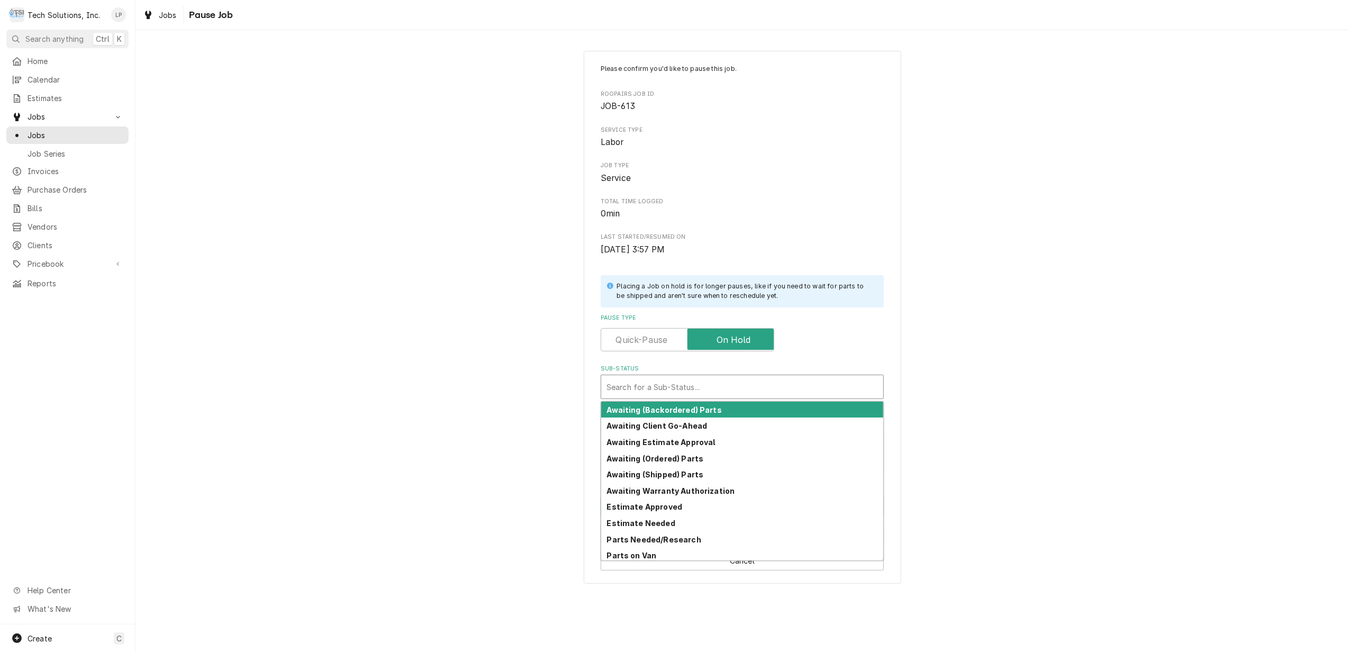
click at [747, 394] on div "Sub-Status" at bounding box center [741, 386] width 271 height 19
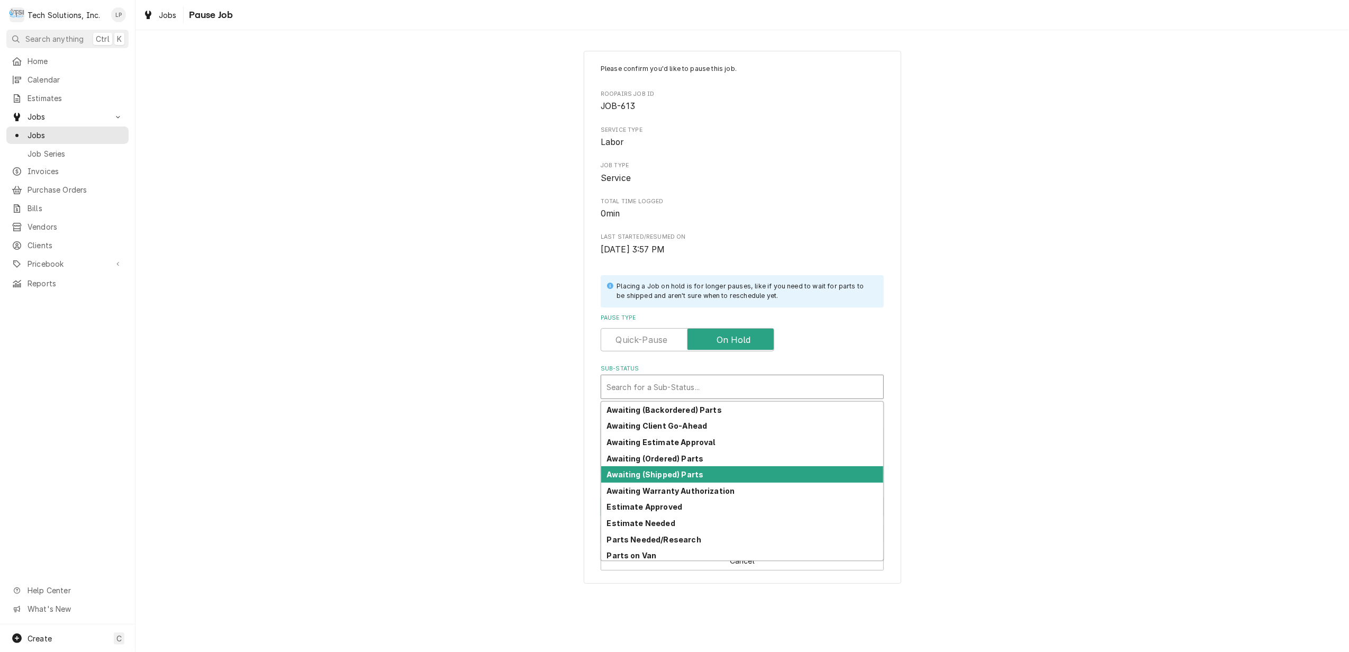
click at [705, 475] on div "Awaiting (Shipped) Parts" at bounding box center [742, 474] width 282 height 16
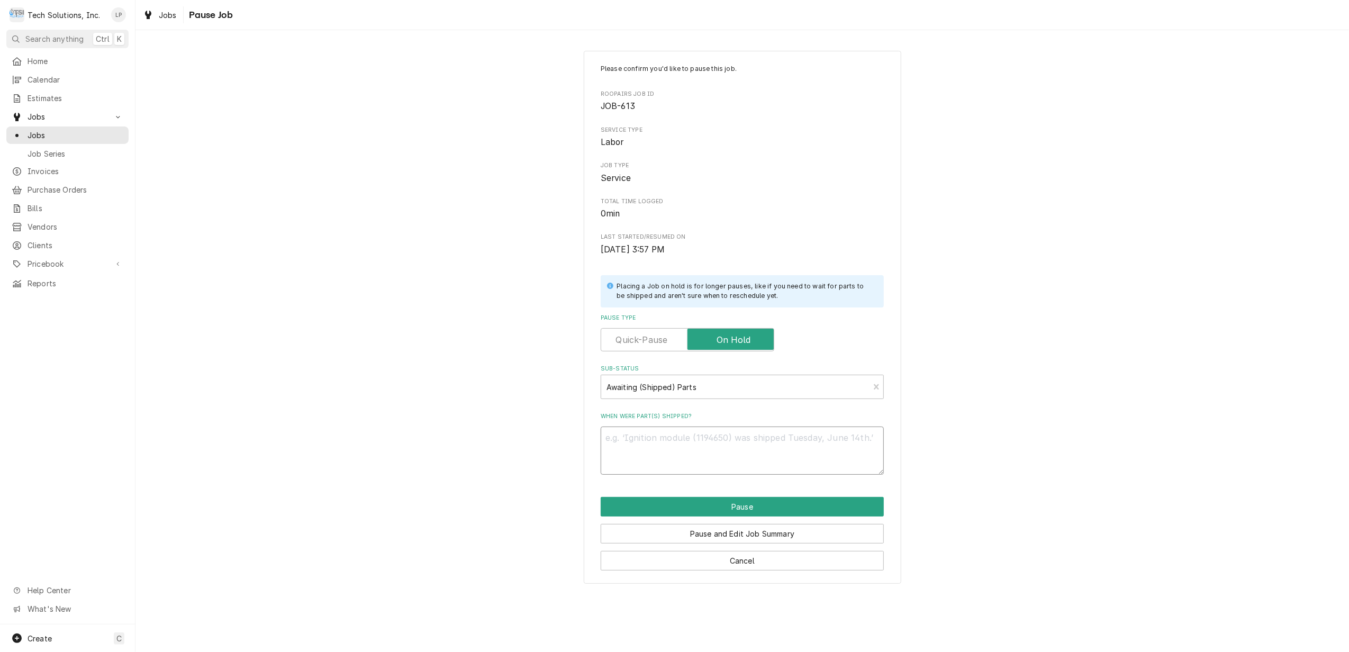
click at [670, 443] on textarea "When were part(s) shipped?" at bounding box center [741, 450] width 283 height 48
type textarea "x"
type textarea "N"
type textarea "x"
type textarea "No"
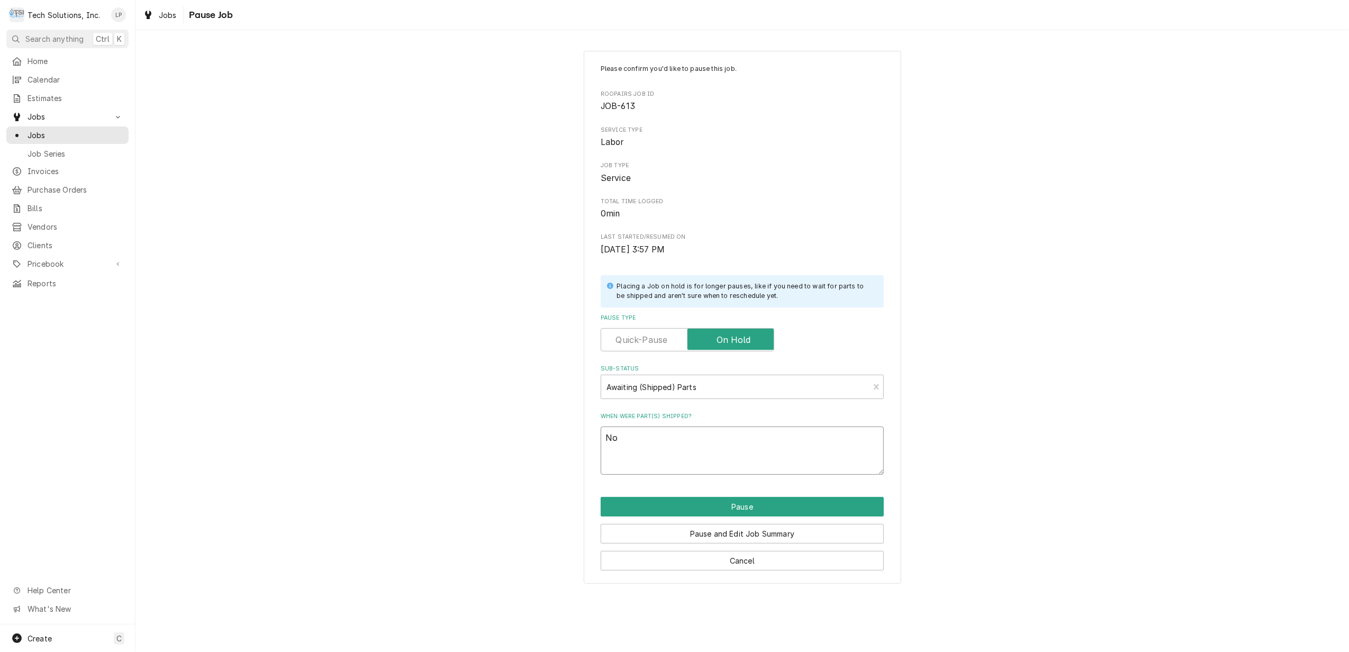
type textarea "x"
type textarea "N"
type textarea "x"
type textarea "Q"
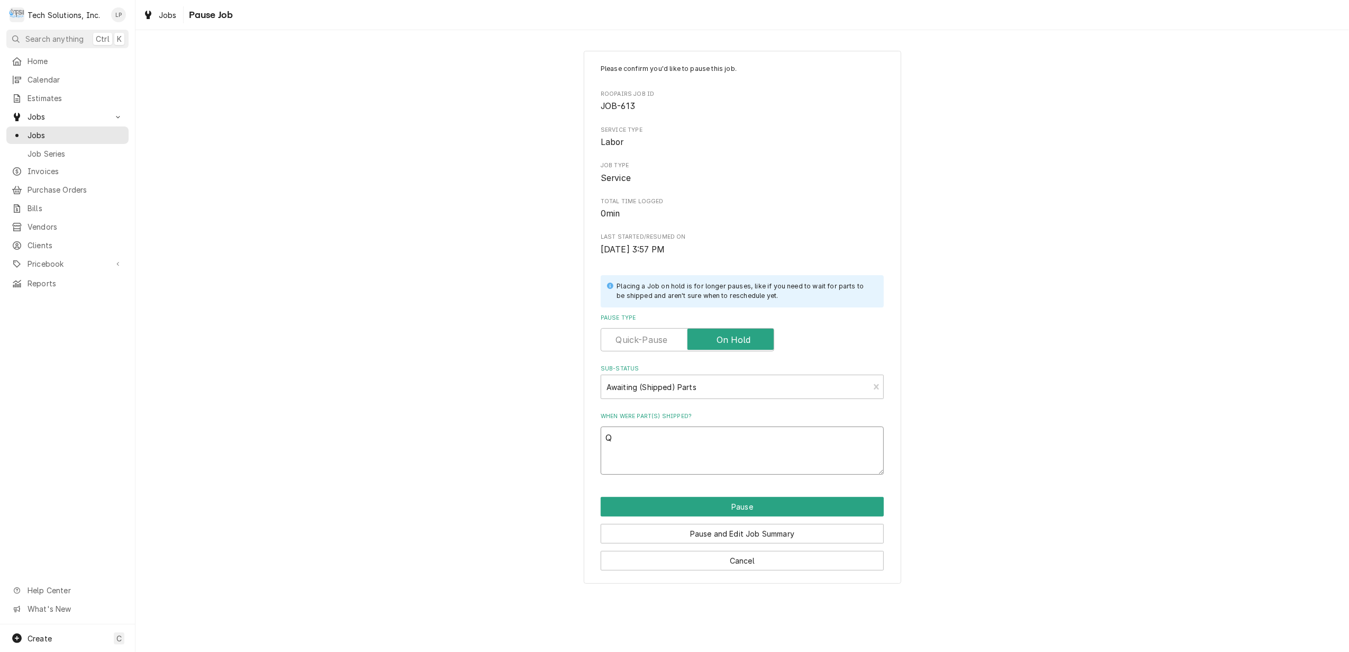
type textarea "x"
type textarea "N"
type textarea "x"
type textarea "No"
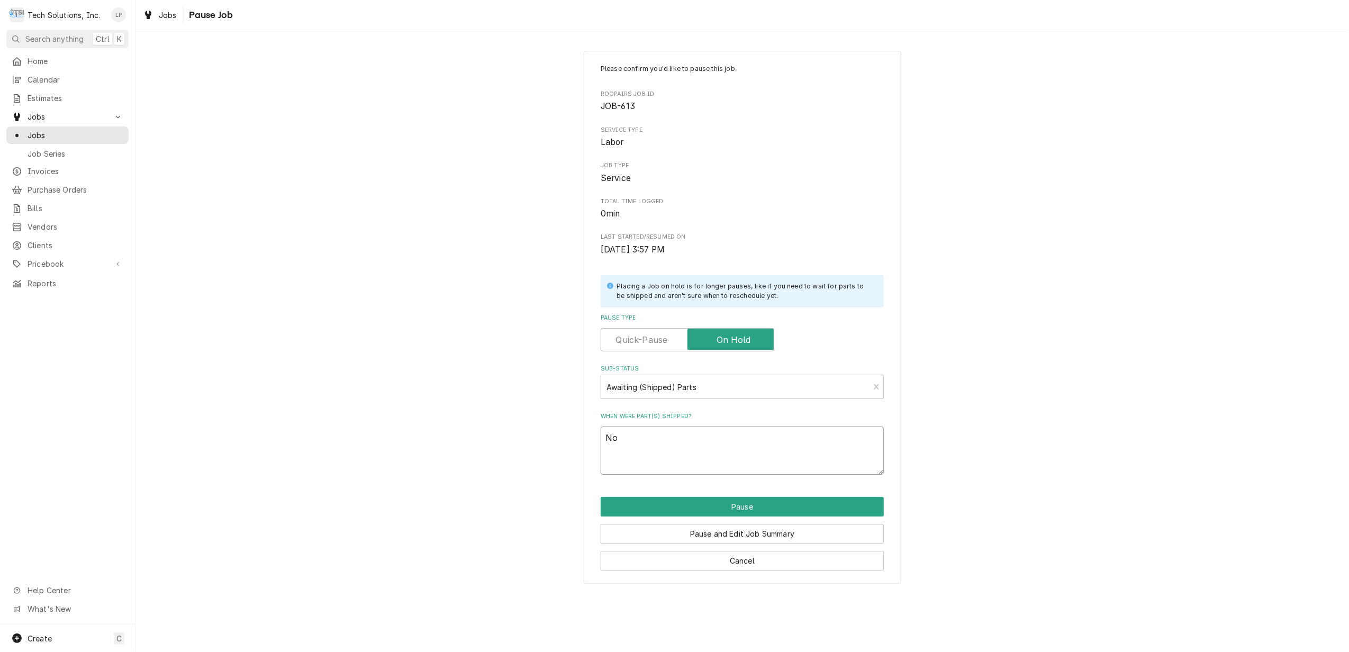
type textarea "x"
type textarea "Not"
type textarea "x"
type textarea "Not"
type textarea "x"
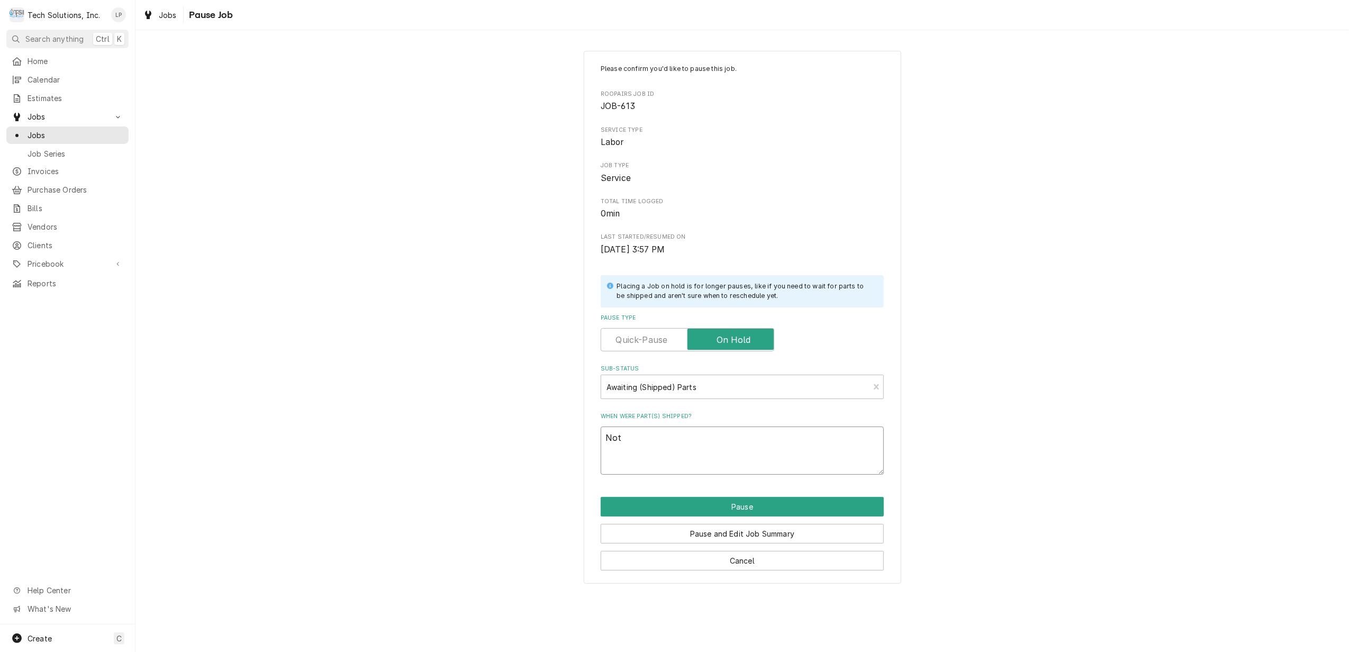
type textarea "Not w"
type textarea "x"
type textarea "Not wi"
type textarea "x"
type textarea "Not wia"
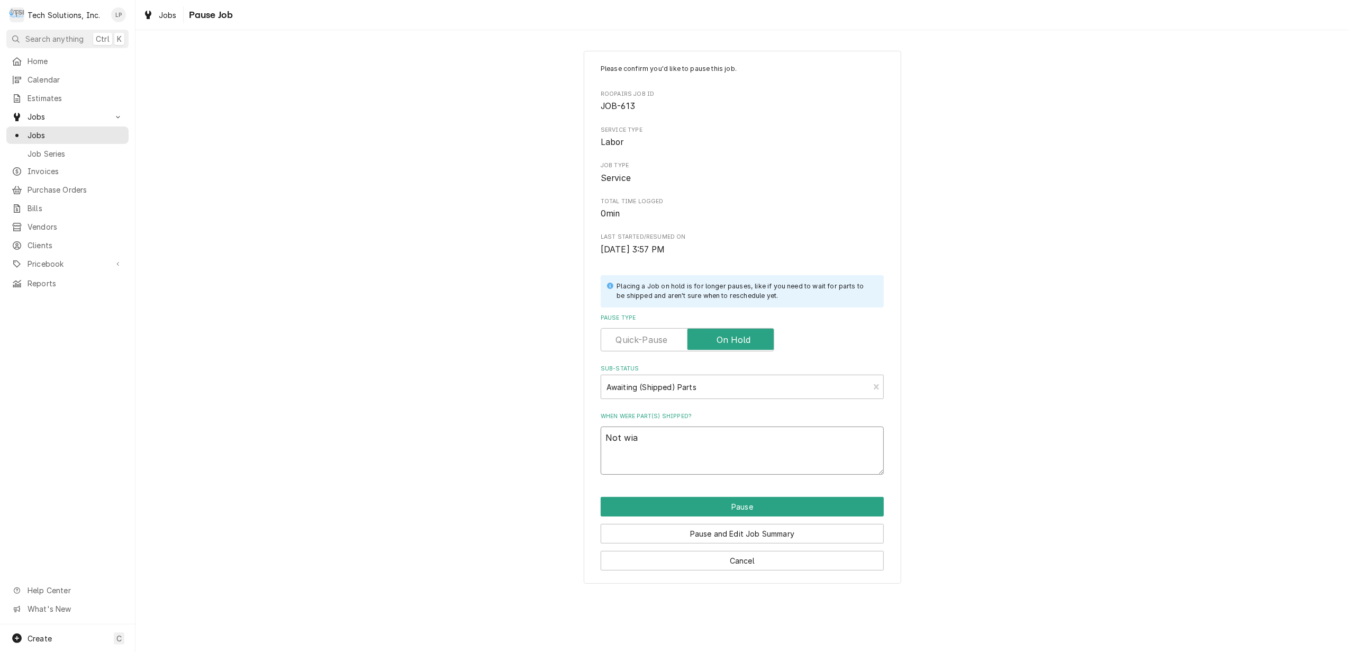
type textarea "x"
type textarea "Not wi"
type textarea "x"
type textarea "Not w"
type textarea "x"
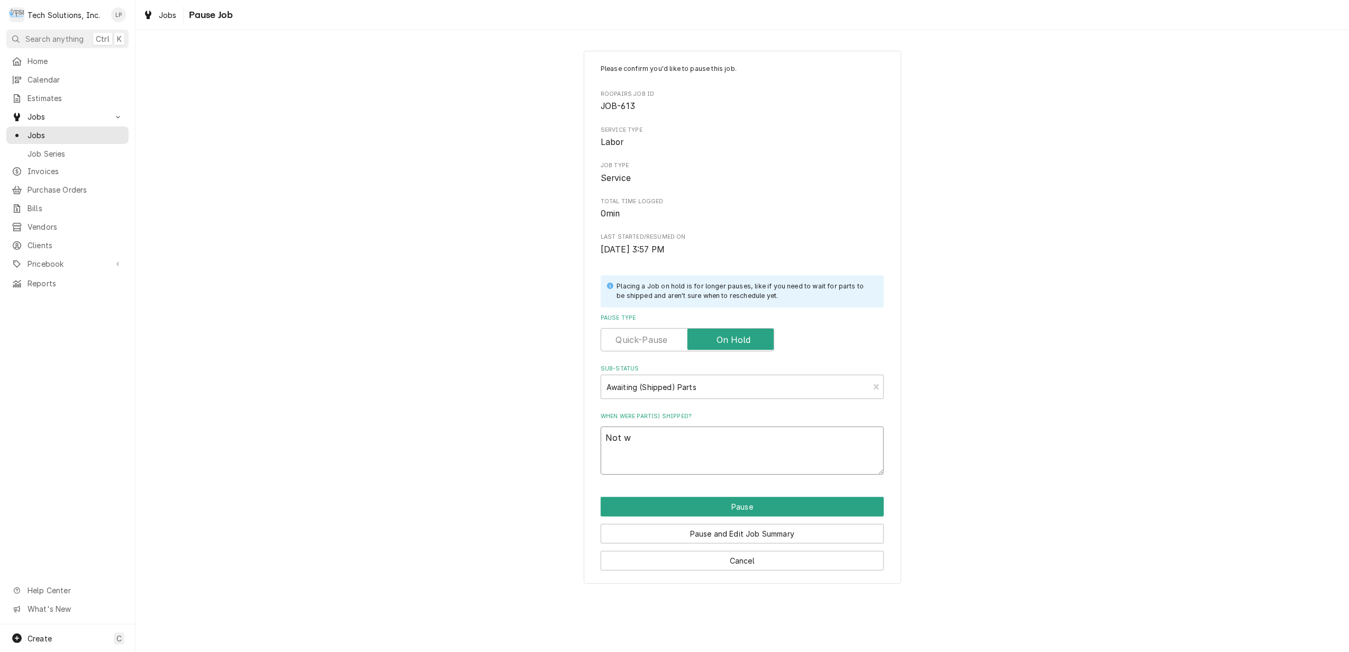
type textarea "Not wa"
type textarea "x"
type textarea "Not wai"
type textarea "x"
type textarea "Not wait"
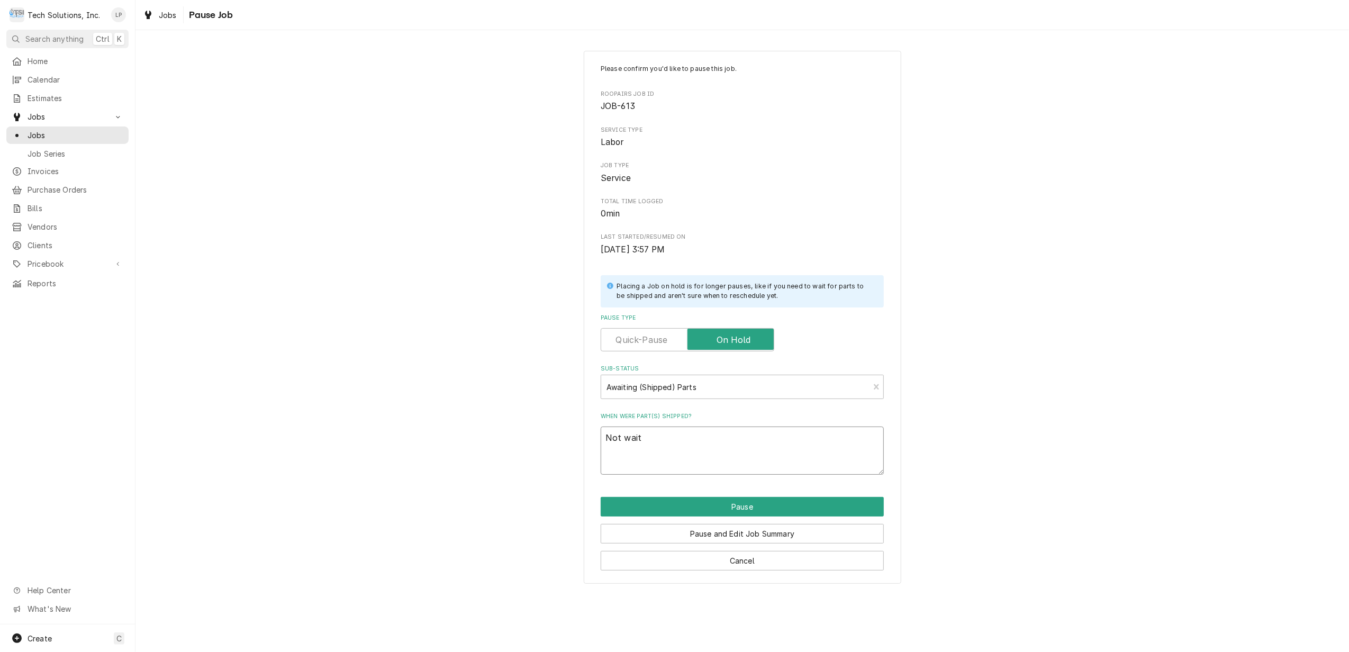
type textarea "x"
type textarea "Not waiti"
type textarea "x"
type textarea "Not waitin"
type textarea "x"
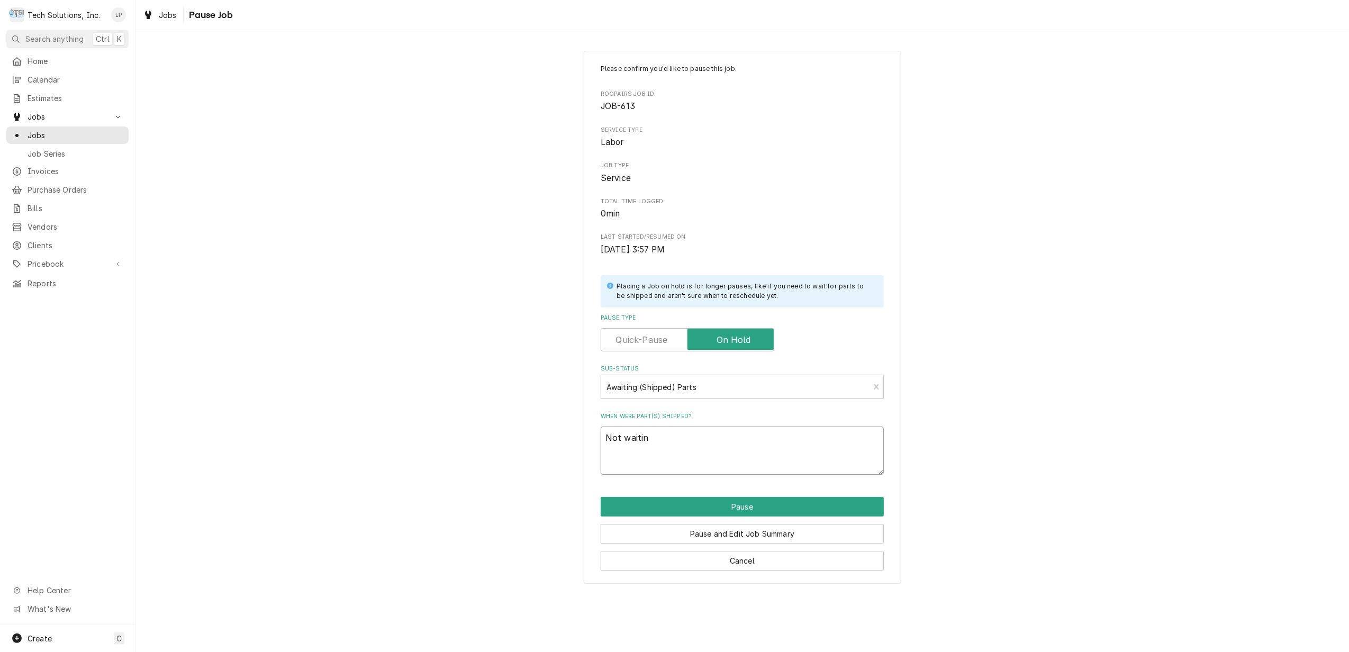
type textarea "Not waiting"
type textarea "x"
type textarea "Not waiting"
type textarea "x"
type textarea "Not waiting o"
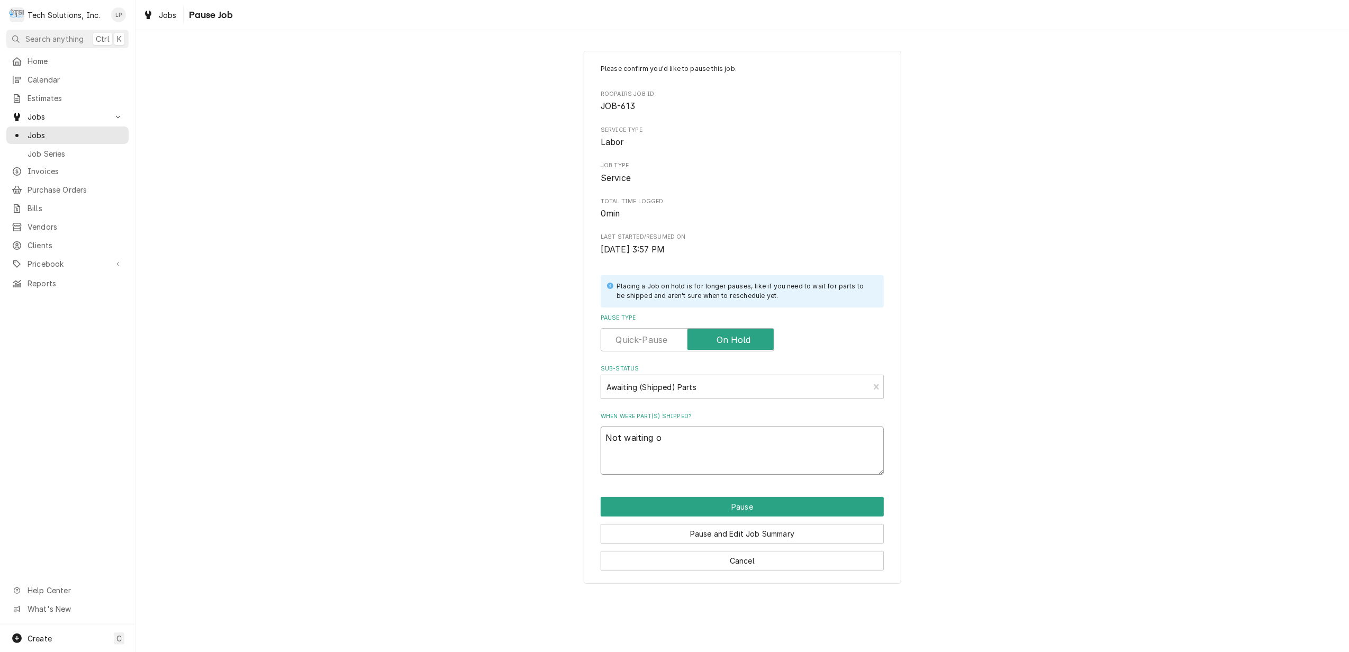
type textarea "x"
type textarea "Not waiting on"
type textarea "x"
type textarea "Not waiting on"
type textarea "x"
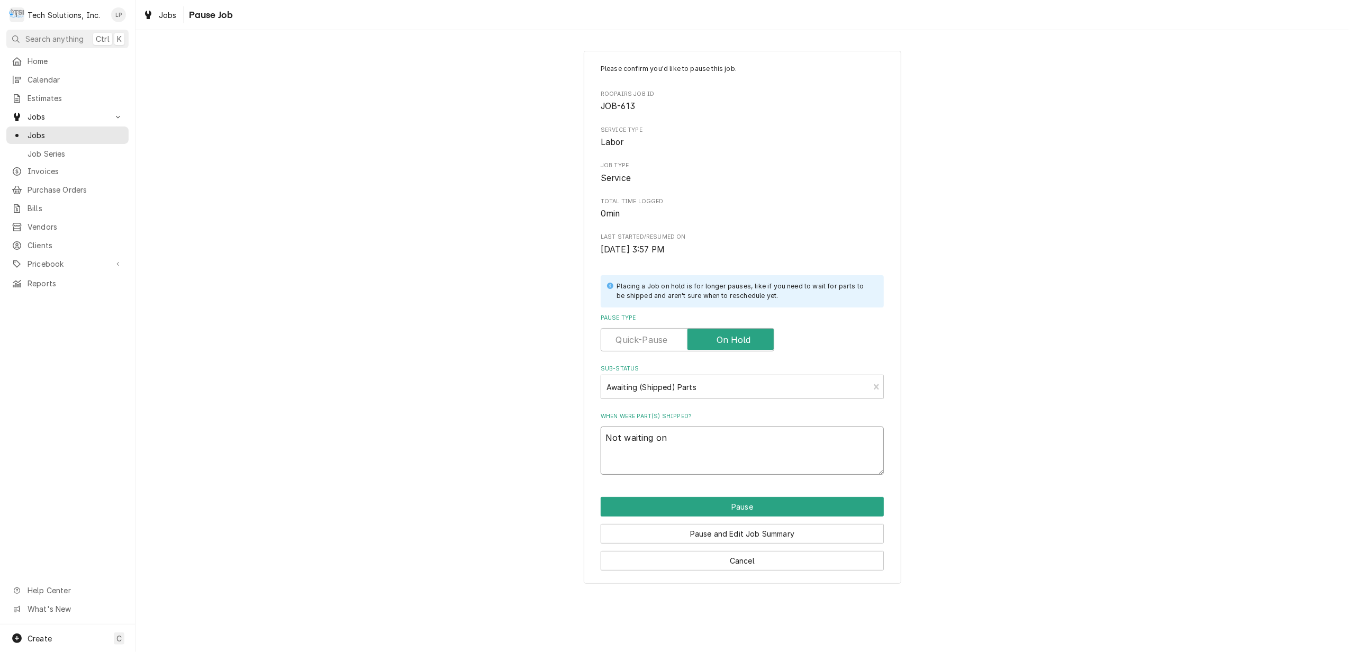
type textarea "Not waiting on p"
type textarea "x"
type textarea "Not waiting on pa"
type textarea "x"
type textarea "Not waiting on par"
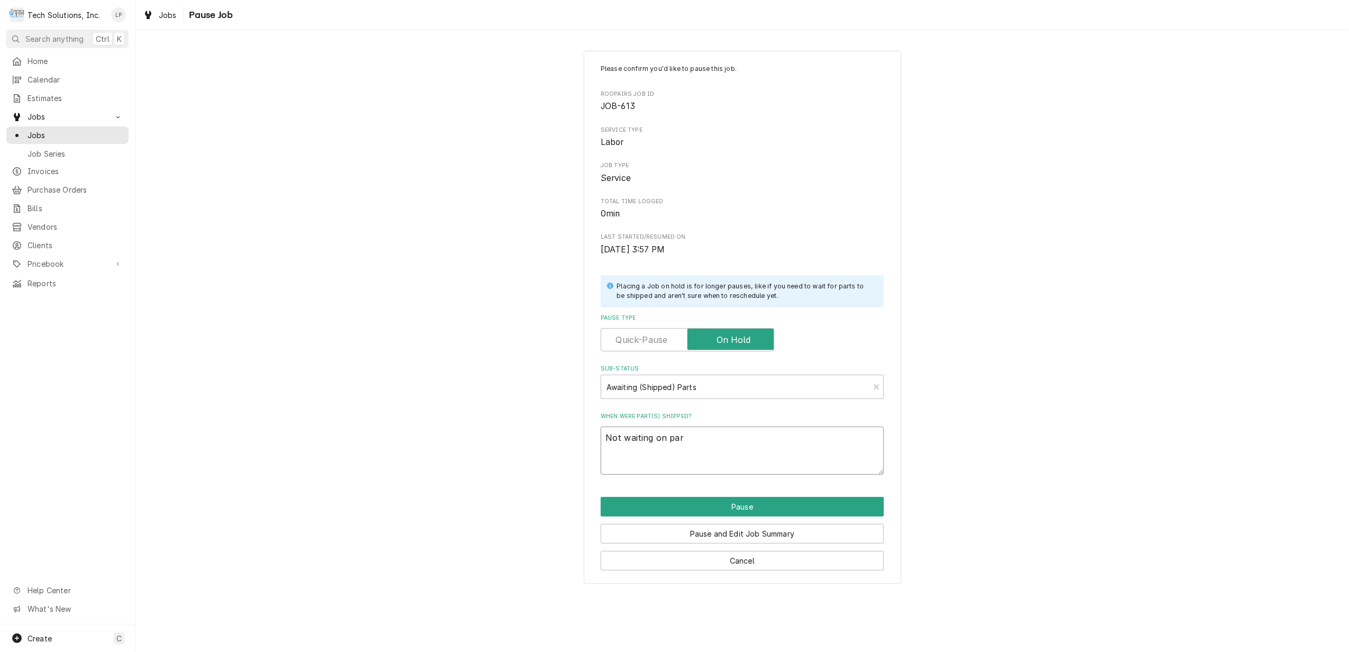
type textarea "x"
type textarea "Not waiting on part"
type textarea "x"
type textarea "Not waiting on parts"
type textarea "x"
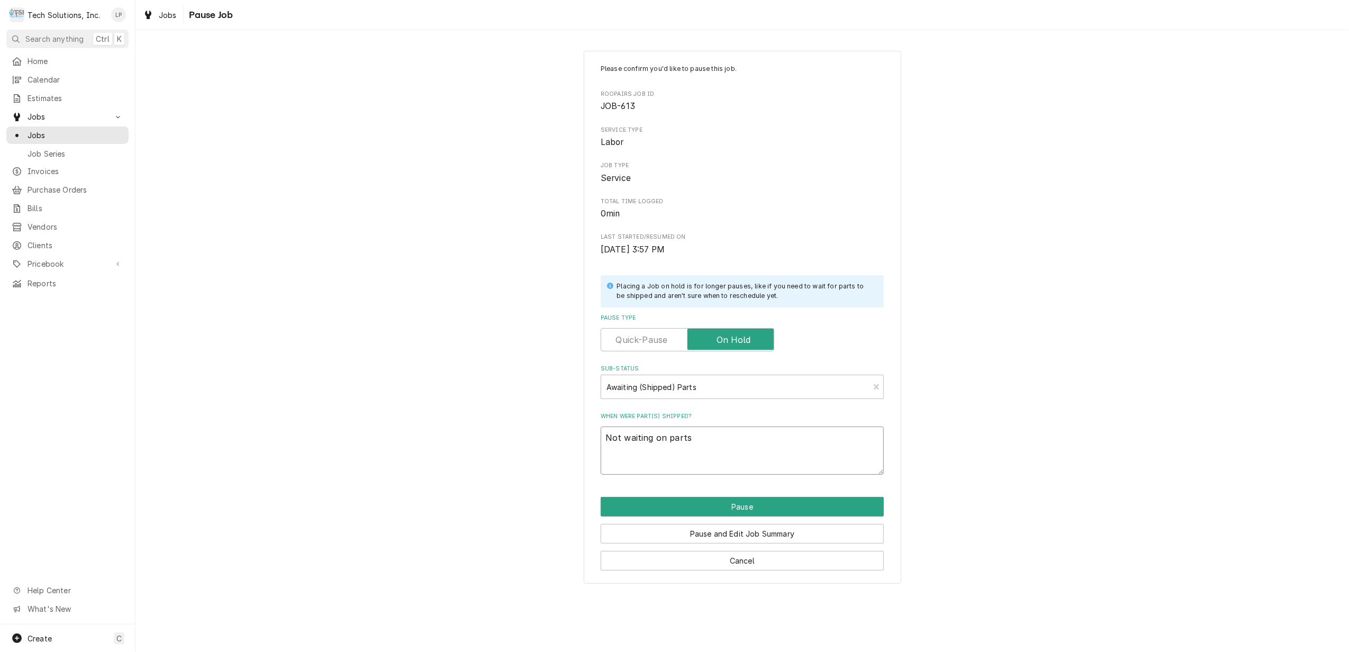
type textarea "Not waiting on parts"
type textarea "x"
type textarea "Not waiting on parts b"
type textarea "x"
type textarea "Not waiting on parts bu"
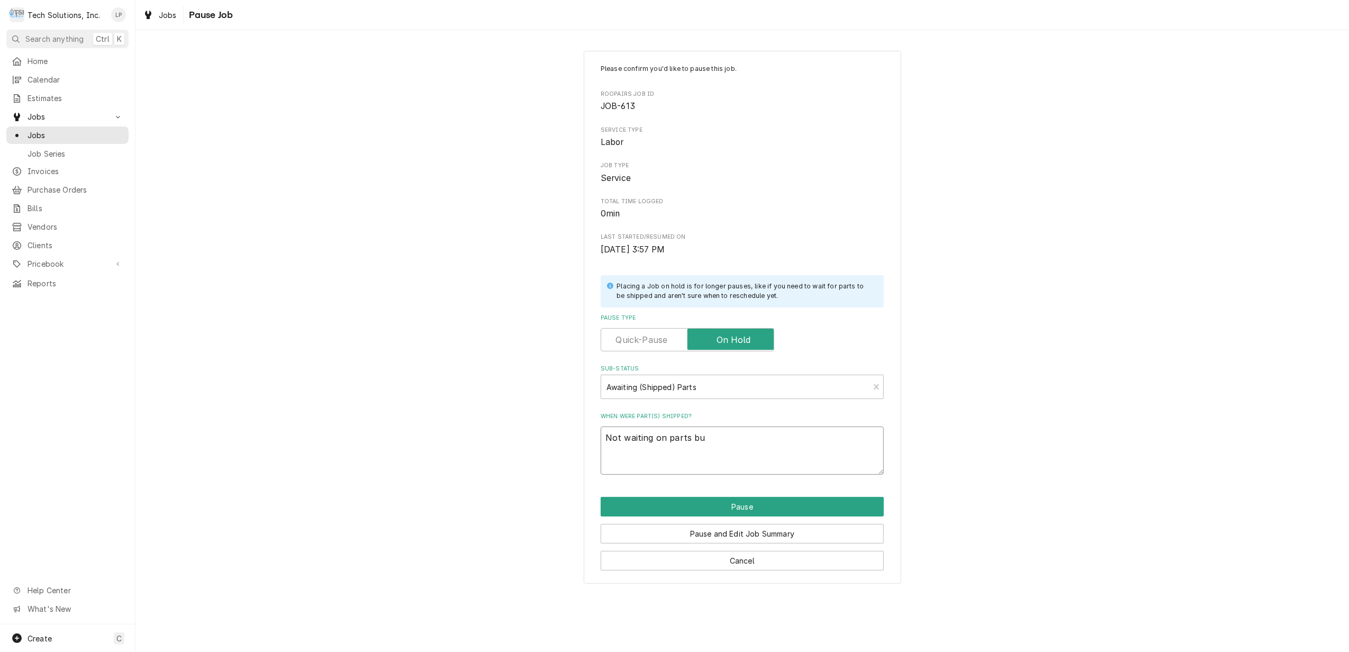
type textarea "x"
type textarea "Not waiting on parts but"
type textarea "x"
type textarea "Not waiting on parts but"
type textarea "x"
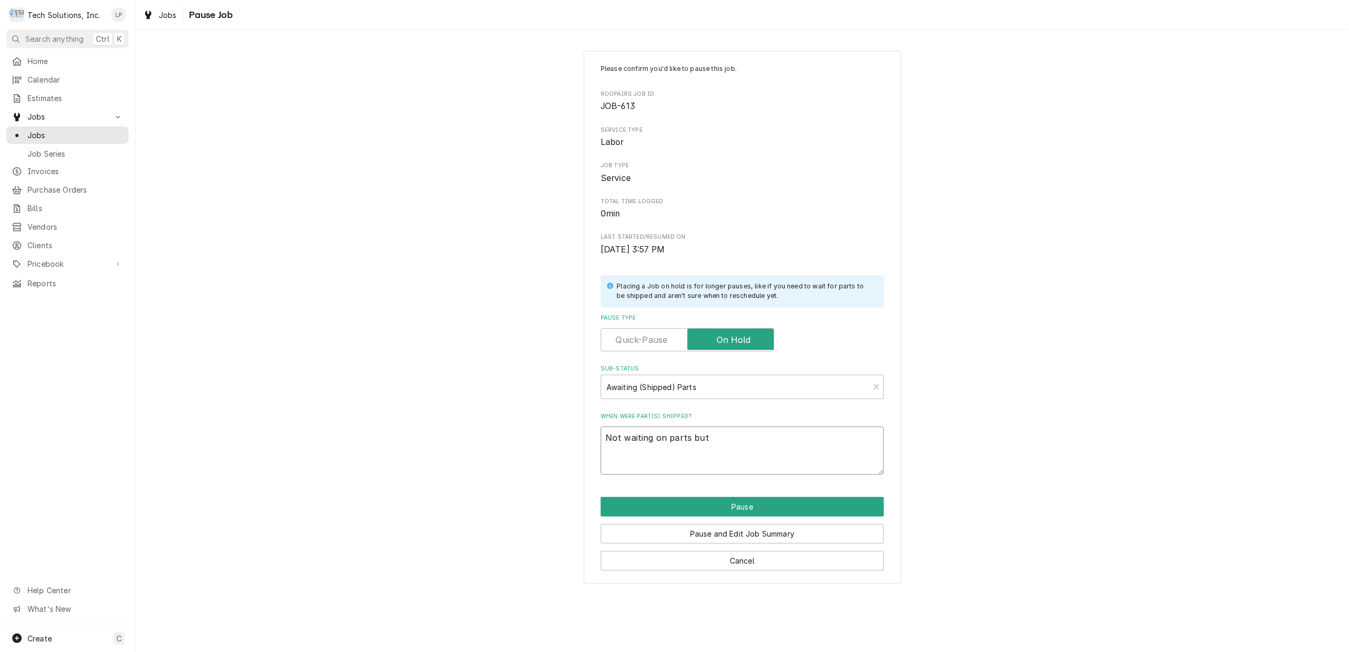
type textarea "Not waiting on parts but w"
type textarea "x"
type textarea "Not waiting on parts but wa"
type textarea "x"
type textarea "Not waiting on parts but wai"
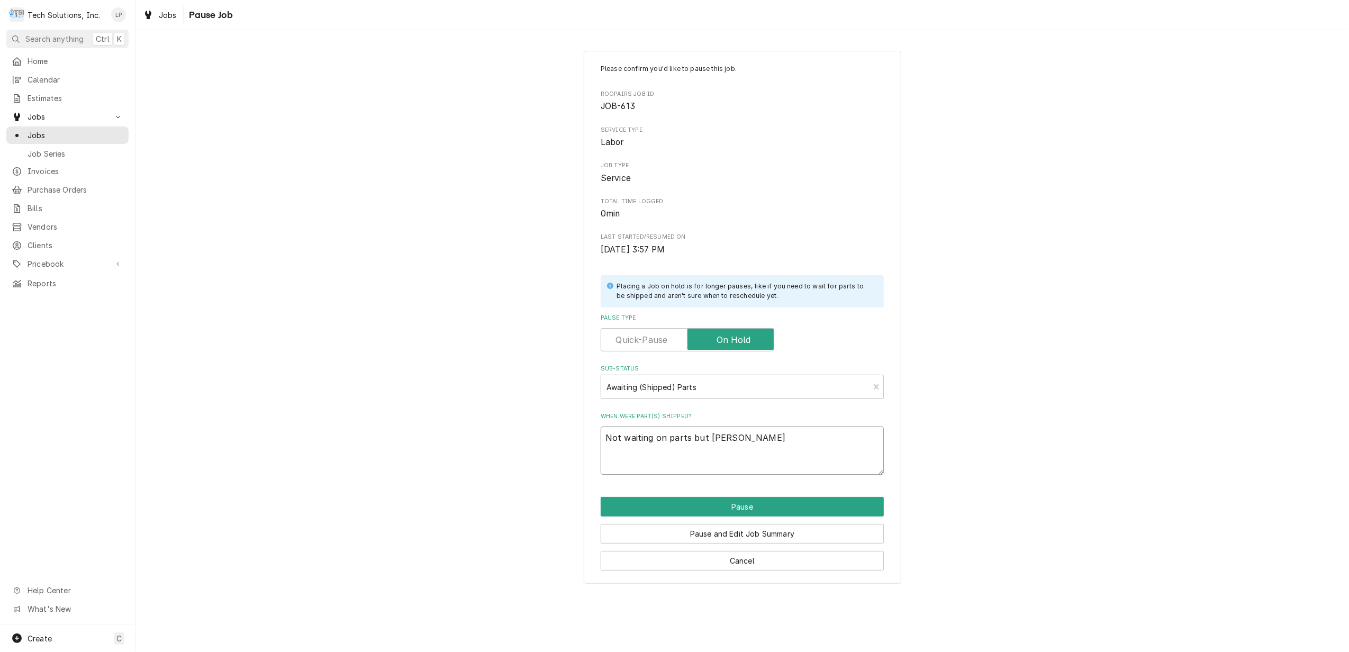
type textarea "x"
type textarea "Not waiting on parts but wait"
type textarea "x"
type textarea "Not waiting on parts but waiti"
type textarea "x"
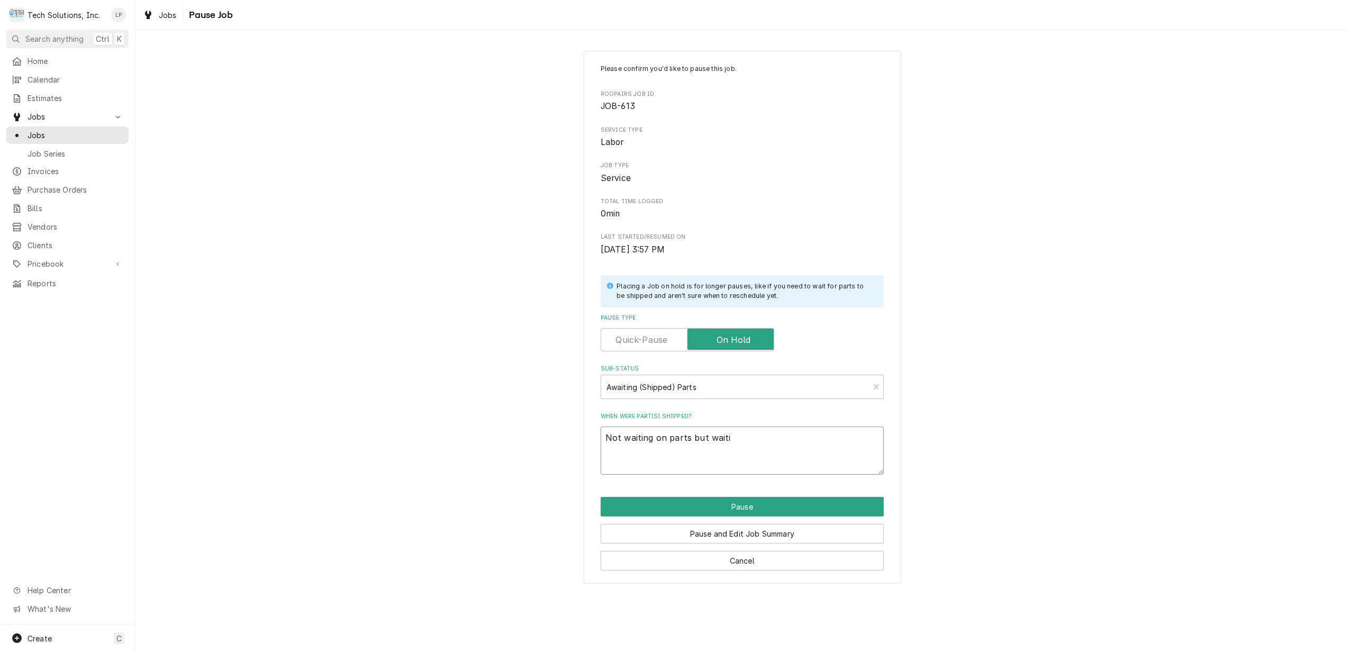
type textarea "Not waiting on parts but waitin"
type textarea "x"
type textarea "Not waiting on parts but waiting"
type textarea "x"
type textarea "Not waiting on parts but waiting"
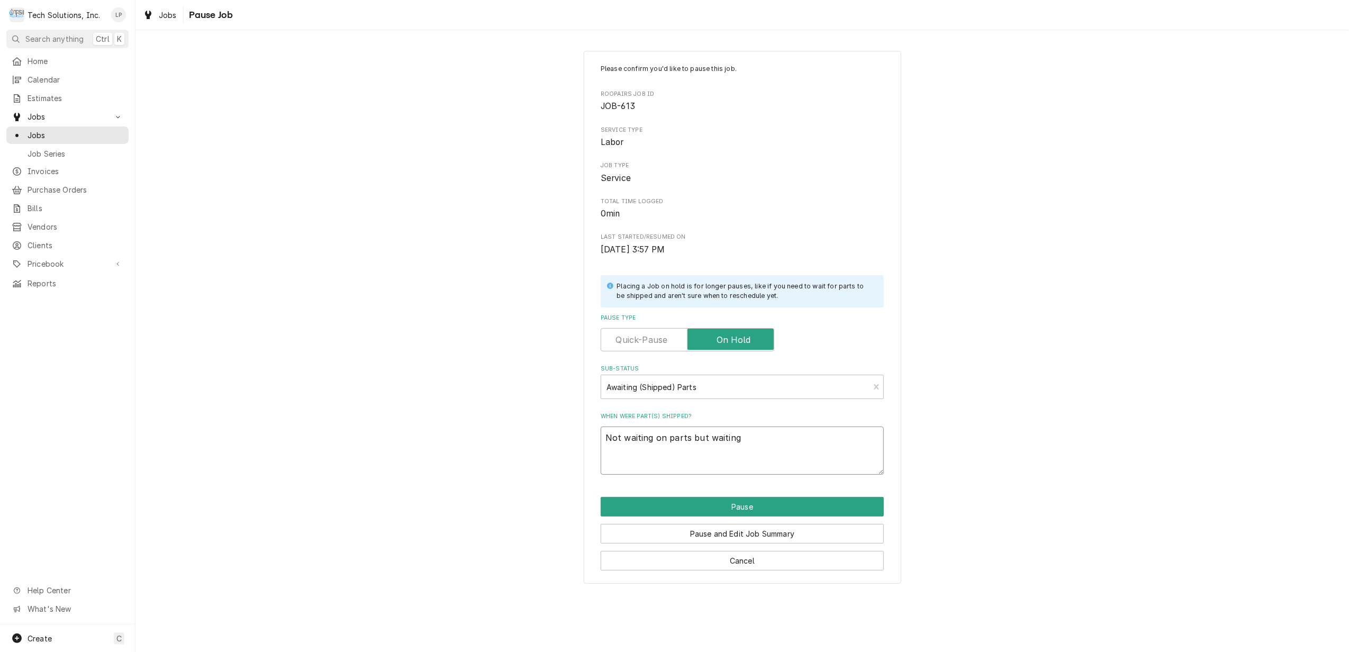
type textarea "x"
type textarea "Not waiting on parts but waiting o"
type textarea "x"
type textarea "Not waiting on parts but waiting on"
type textarea "x"
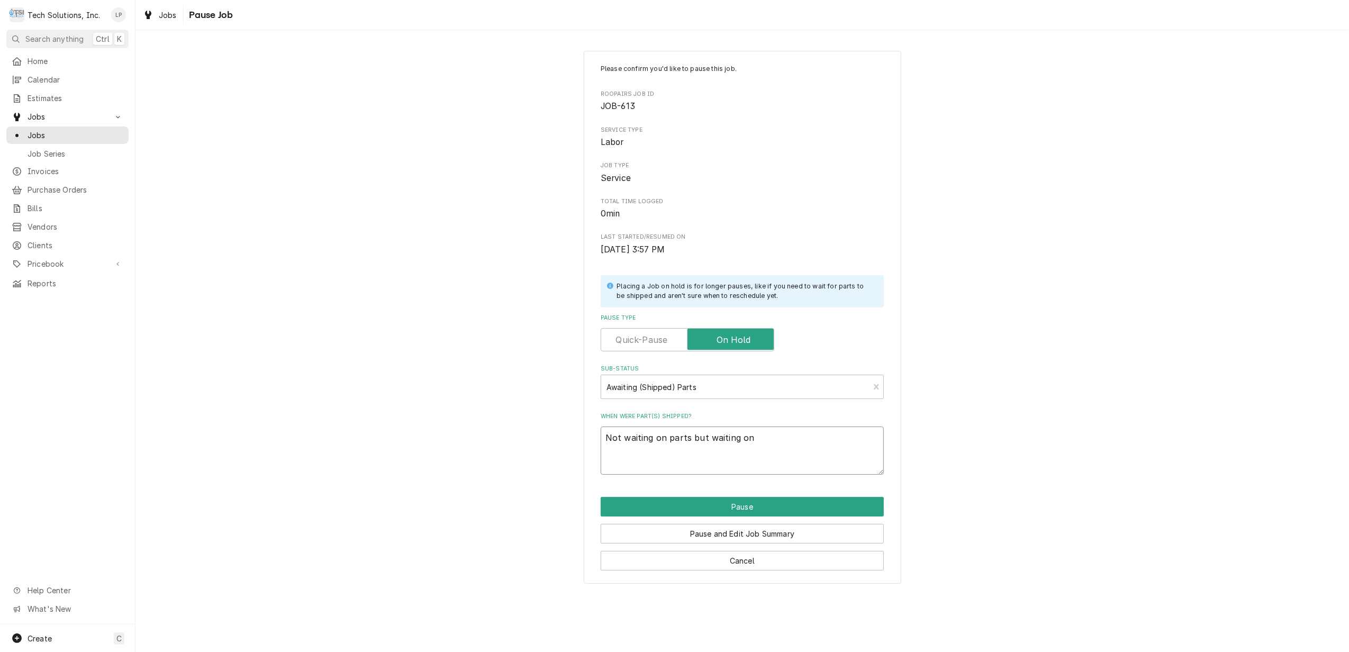
type textarea "Not waiting on parts but waiting on"
type textarea "x"
type textarea "Not waiting on parts but waiting on e"
type textarea "x"
type textarea "Not waiting on parts but waiting on eq"
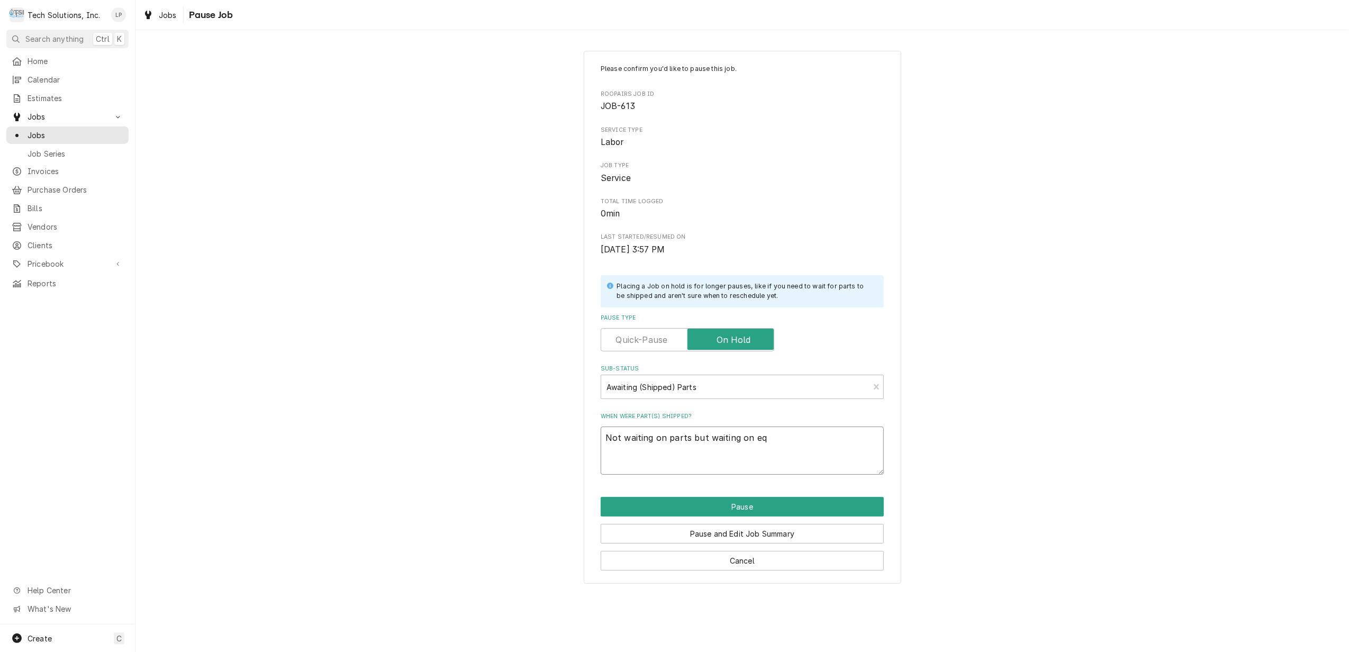
type textarea "x"
type textarea "Not waiting on parts but waiting on equ"
type textarea "x"
type textarea "Not waiting on parts but waiting on equi"
type textarea "x"
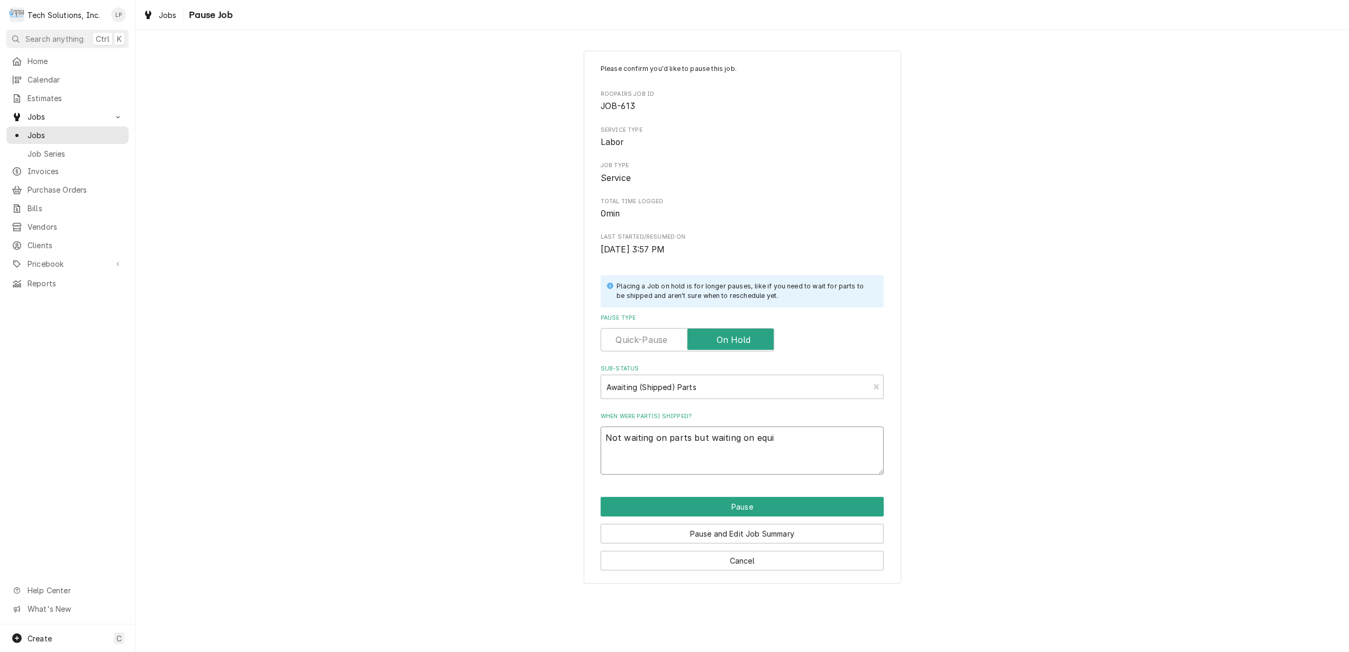
type textarea "Not waiting on parts but waiting on equip"
type textarea "x"
type textarea "Not waiting on parts but waiting on equipm"
type textarea "x"
type textarea "Not waiting on parts but waiting on equipme"
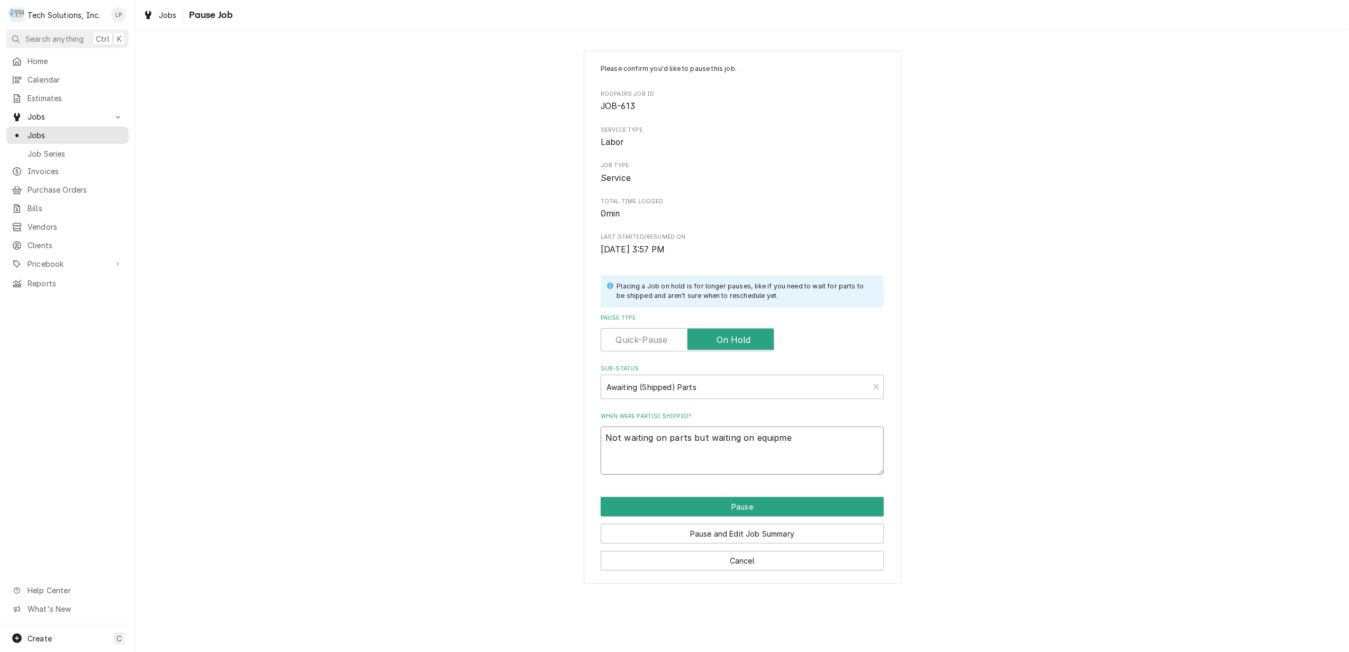
type textarea "x"
type textarea "Not waiting on parts but waiting on equipmen"
type textarea "x"
type textarea "Not waiting on parts but waiting on equipment"
type textarea "x"
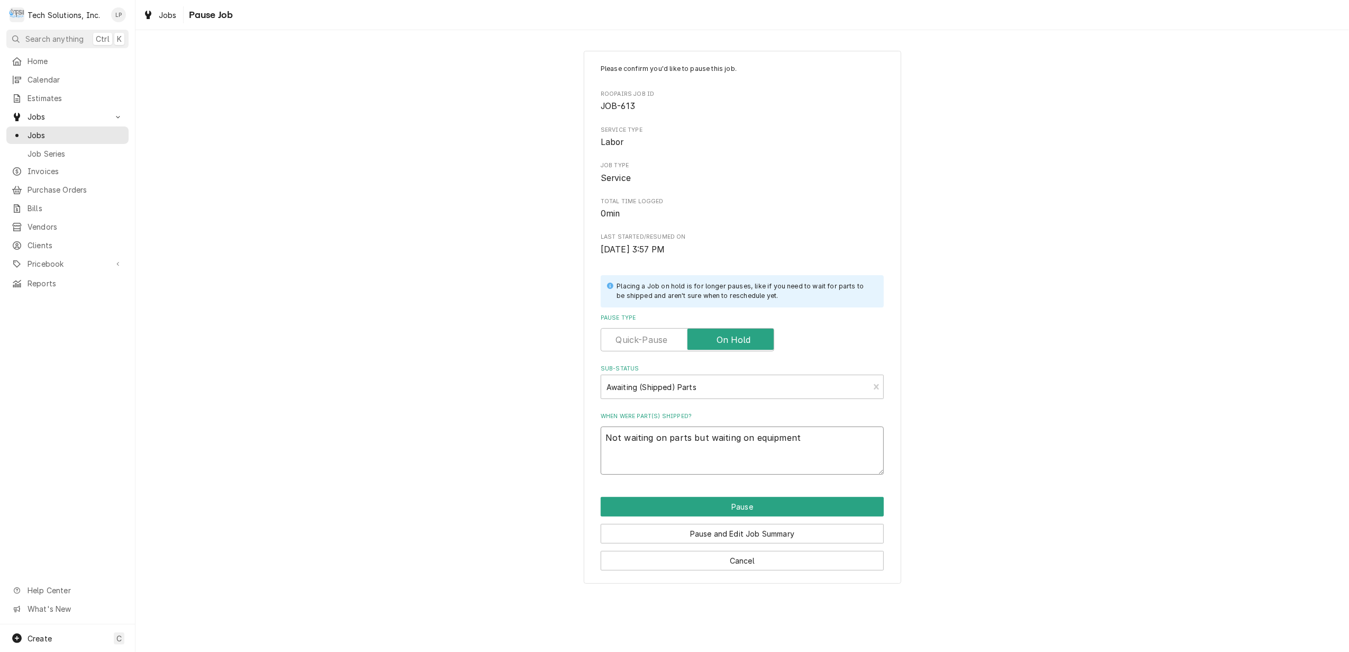
type textarea "Not waiting on parts but waiting on equipment"
type textarea "x"
type textarea "Not waiting on parts but waiting on equipment t"
type textarea "x"
type textarea "Not waiting on parts but waiting on equipment to"
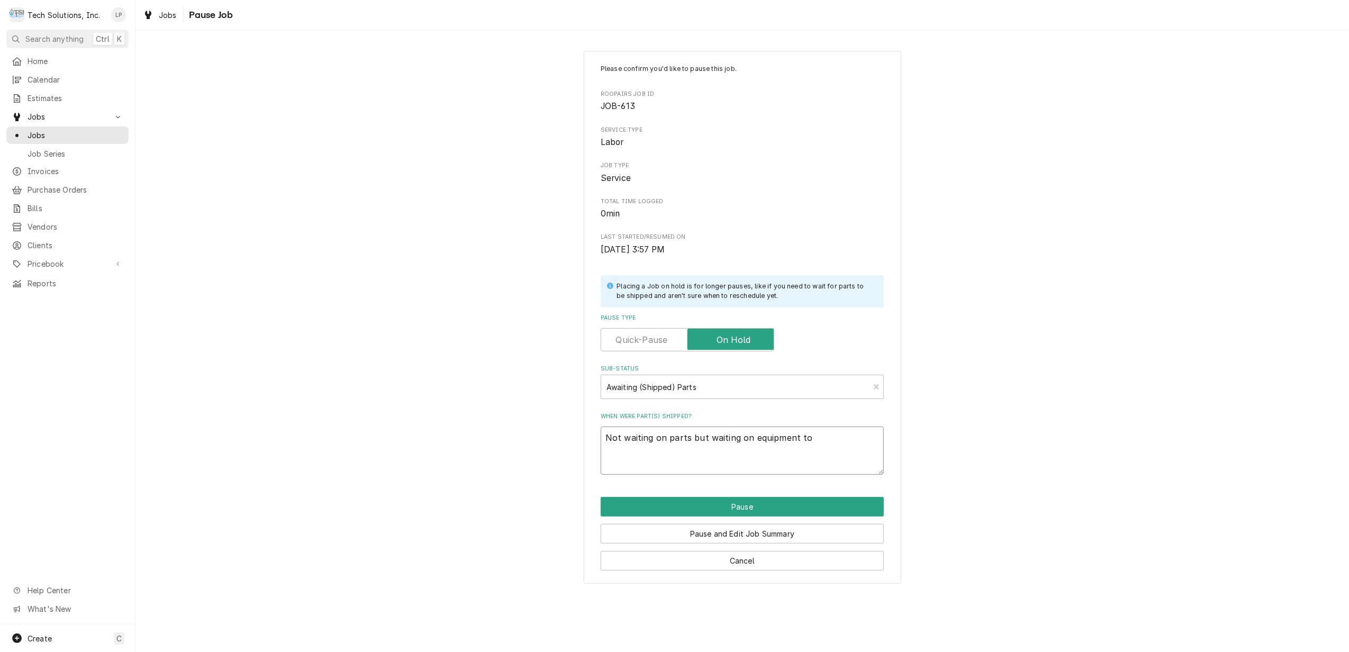
type textarea "x"
type textarea "Not waiting on parts but waiting on equipment to"
type textarea "x"
type textarea "Not waiting on parts but waiting on equipment to s"
type textarea "x"
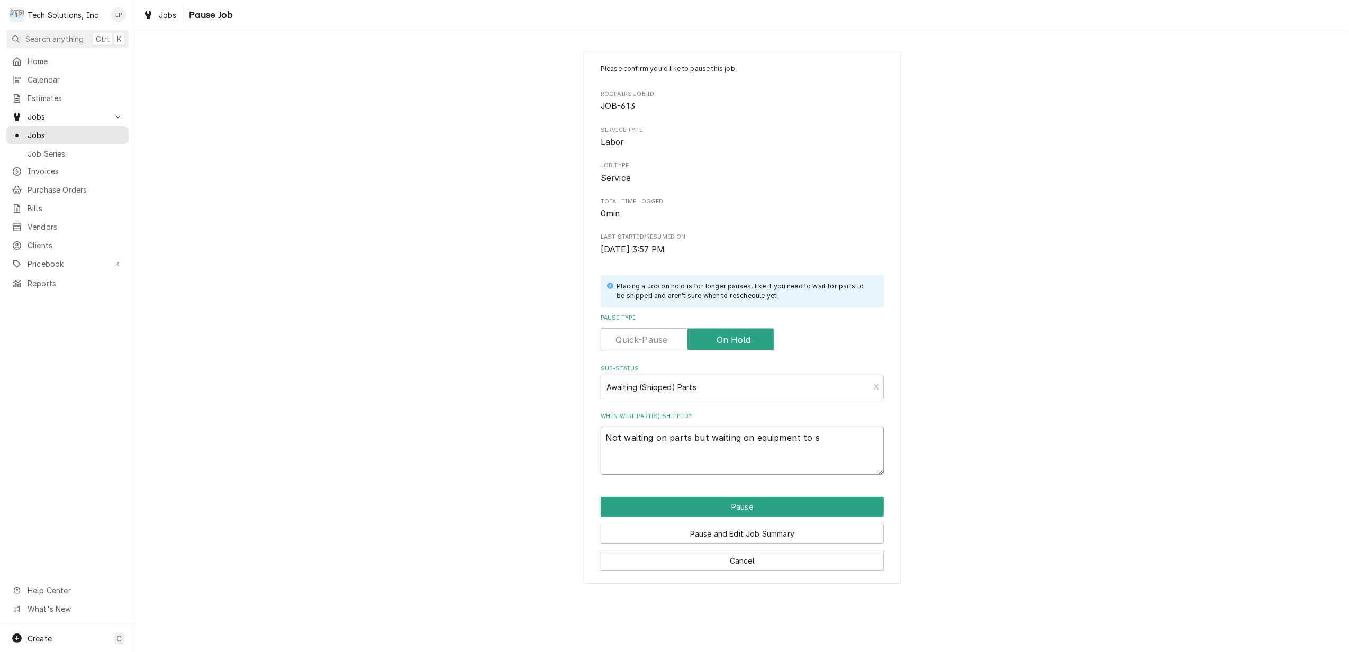
type textarea "Not waiting on parts but waiting on equipment to sh"
type textarea "x"
type textarea "Not waiting on parts but waiting on equipment to shi"
type textarea "x"
type textarea "Not waiting on parts but waiting on equipment to ship"
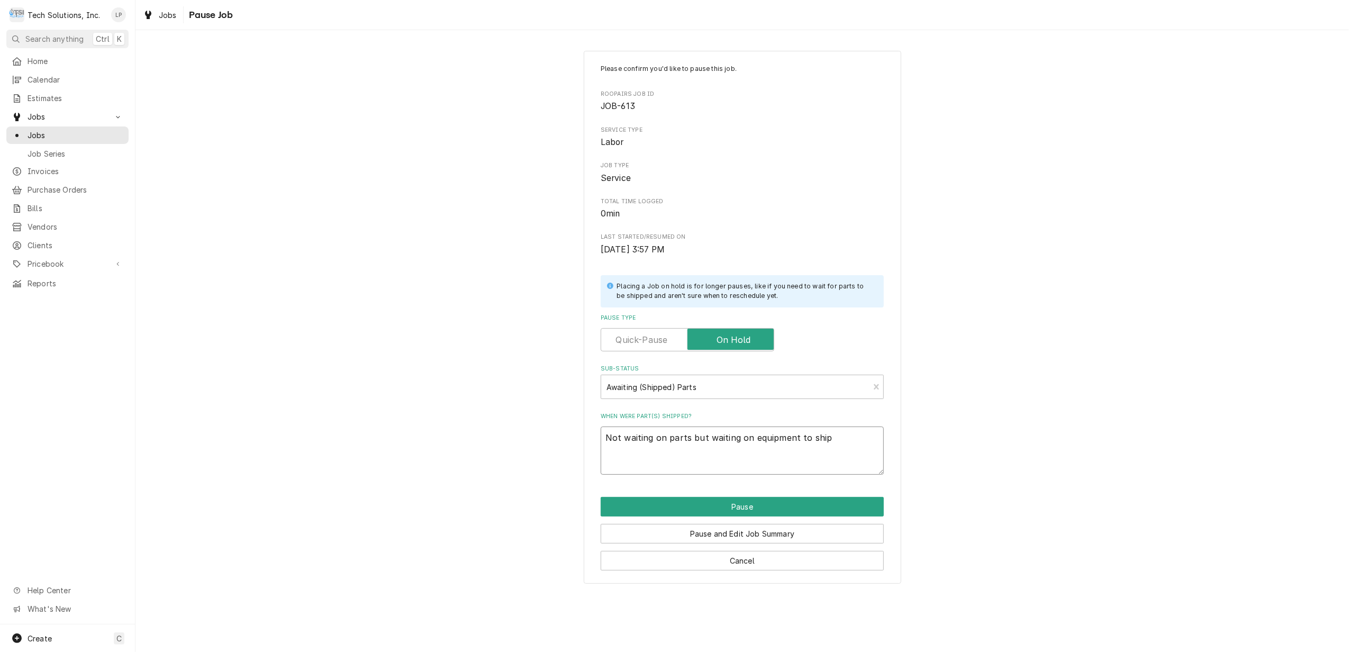
type textarea "x"
type textarea "Not waiting on parts but waiting on equipment to ship"
type textarea "x"
type textarea "Not waiting on parts but waiting on equipment to ship"
type textarea "x"
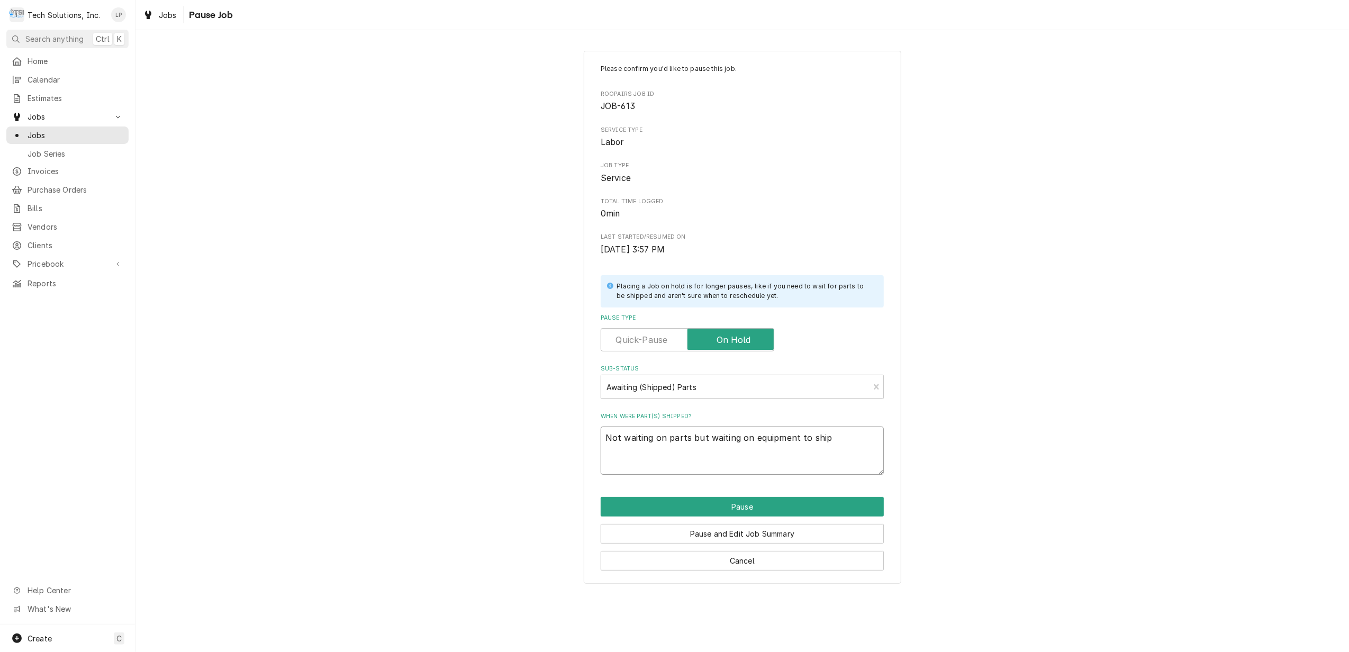
type textarea "Not waiting on parts but waiting on equipment to ship."
type textarea "x"
type textarea "Not waiting on parts but waiting on equipment to ship."
type textarea "x"
type textarea "Not waiting on parts but waiting on equipment to ship."
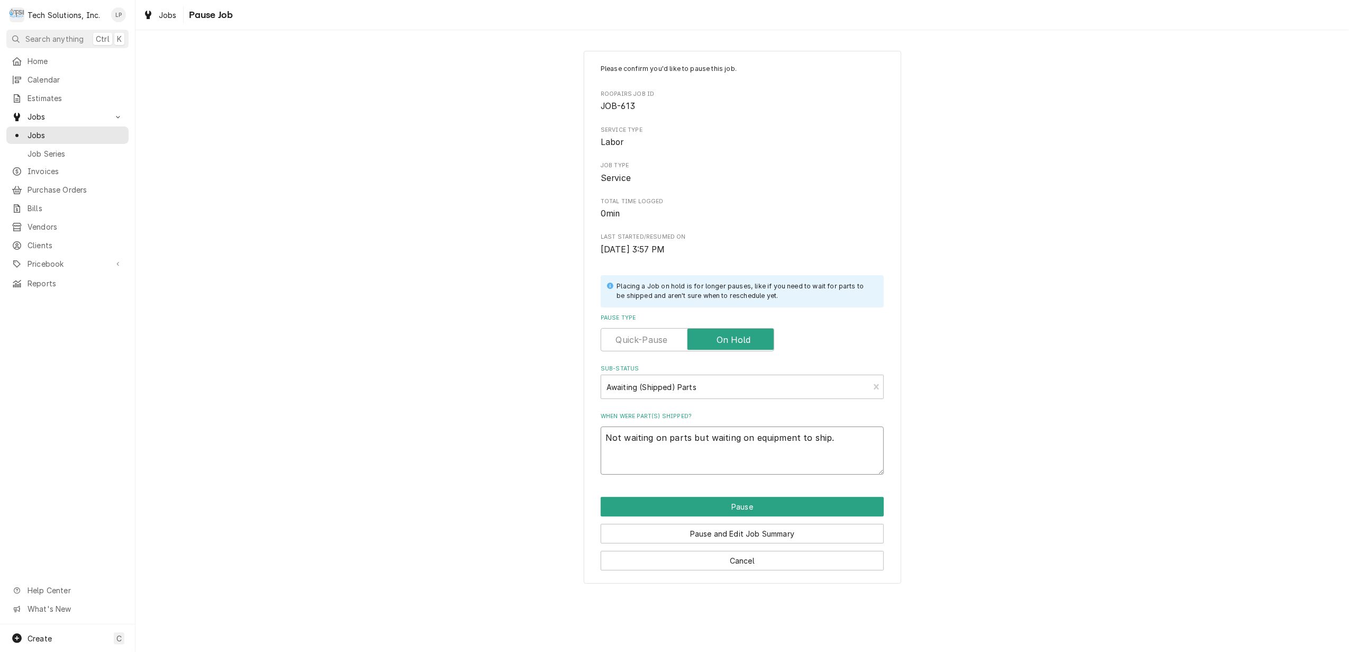
type textarea "x"
type textarea "Not waiting on parts but waiting on equipment to ship. T"
type textarea "x"
type textarea "Not waiting on parts but waiting on equipment to ship. Tr"
type textarea "x"
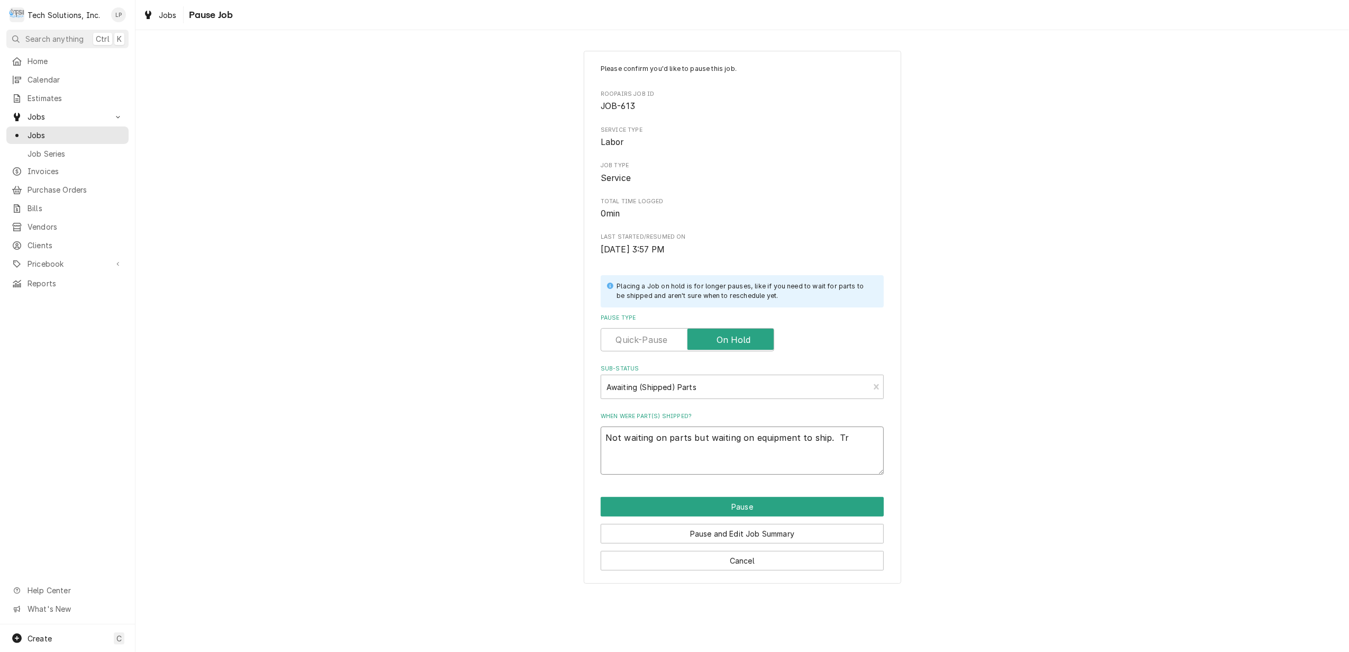
type textarea "Not waiting on parts but waiting on equipment to ship. Tru"
type textarea "x"
type textarea "Not waiting on parts but waiting on equipment to ship. Truc"
type textarea "x"
type textarea "Not waiting on parts but waiting on equipment to ship. Truck"
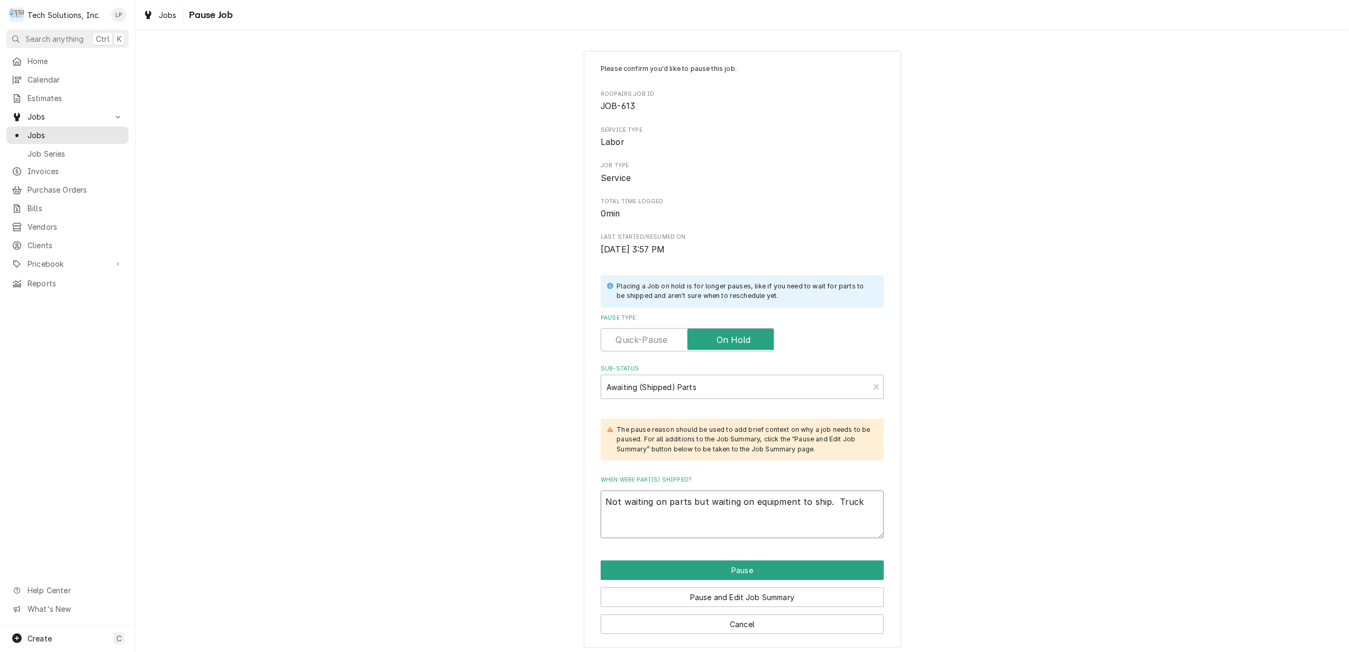
type textarea "x"
type textarea "Not waiting on parts but waiting on equipment to ship. Trucki"
type textarea "x"
type textarea "Not waiting on parts but waiting on equipment to ship. Truckin"
type textarea "x"
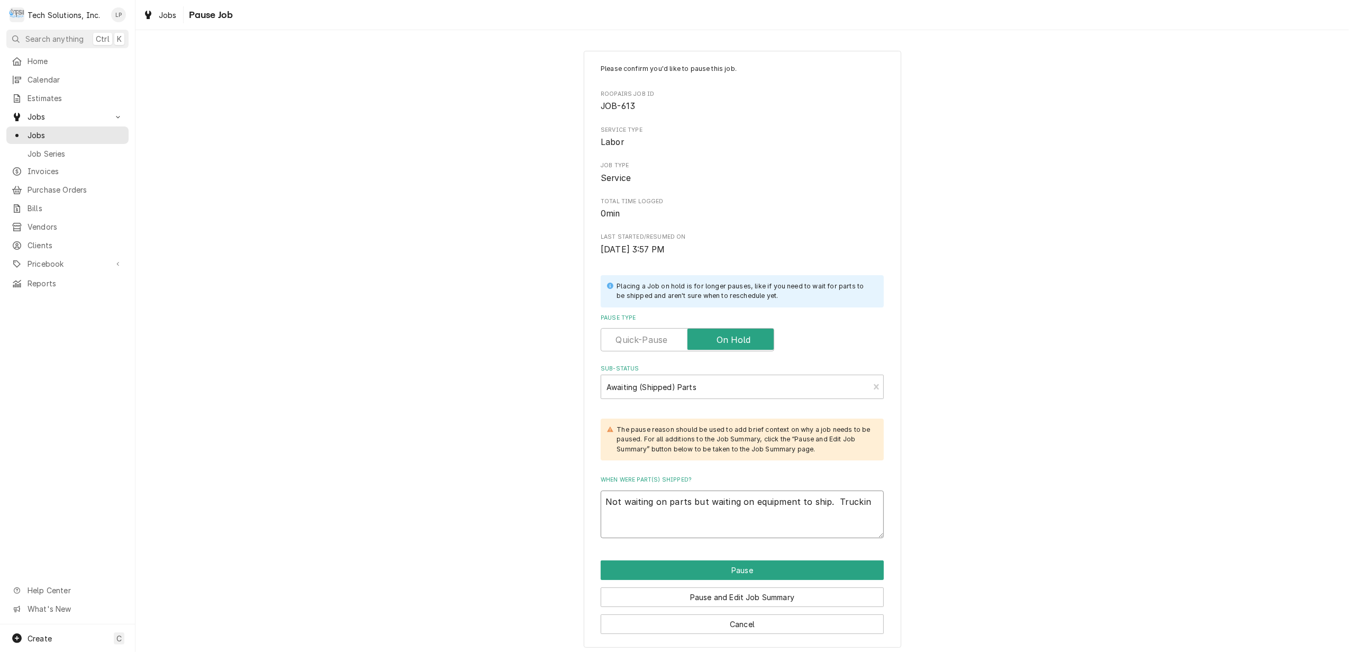
type textarea "Not waiting on parts but waiting on equipment to ship. Trucking"
type textarea "x"
type textarea "Not waiting on parts but waiting on equipment to ship. Trucking"
type textarea "x"
type textarea "Not waiting on parts but waiting on equipment to ship. Trucking c"
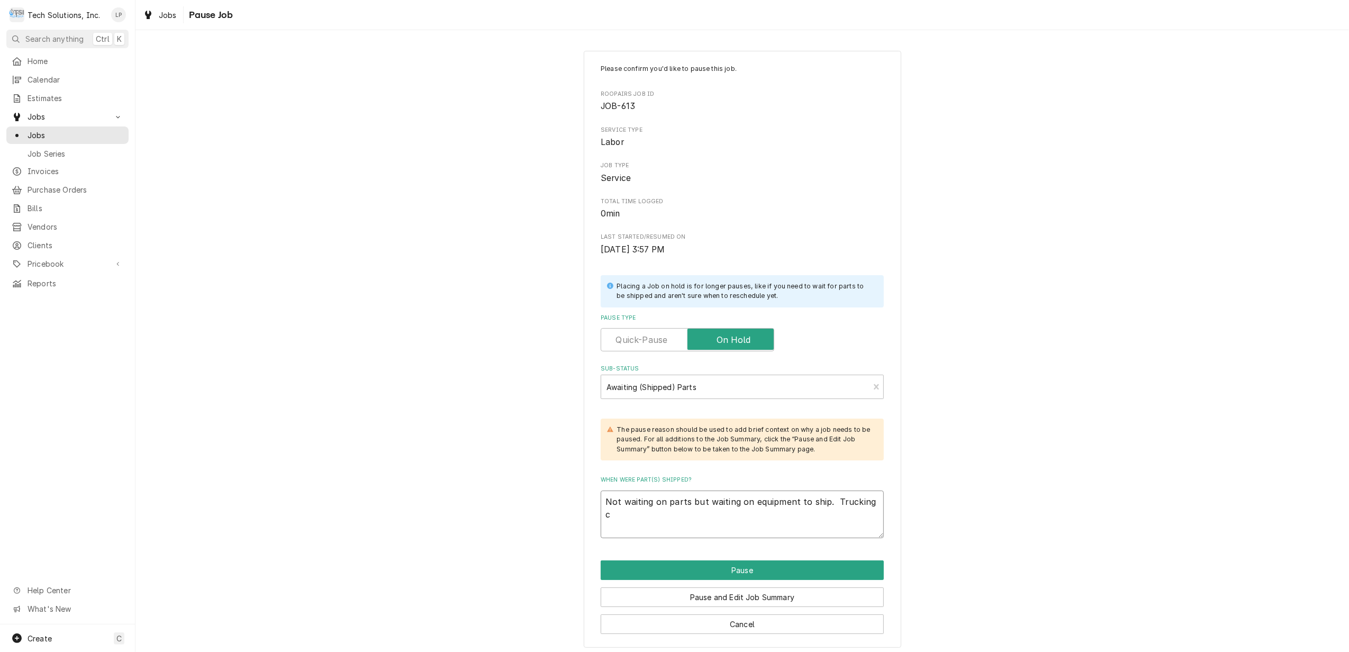
type textarea "x"
type textarea "Not waiting on parts but waiting on equipment to ship. Trucking co"
type textarea "x"
type textarea "Not waiting on parts but waiting on equipment to ship. Trucking co."
type textarea "x"
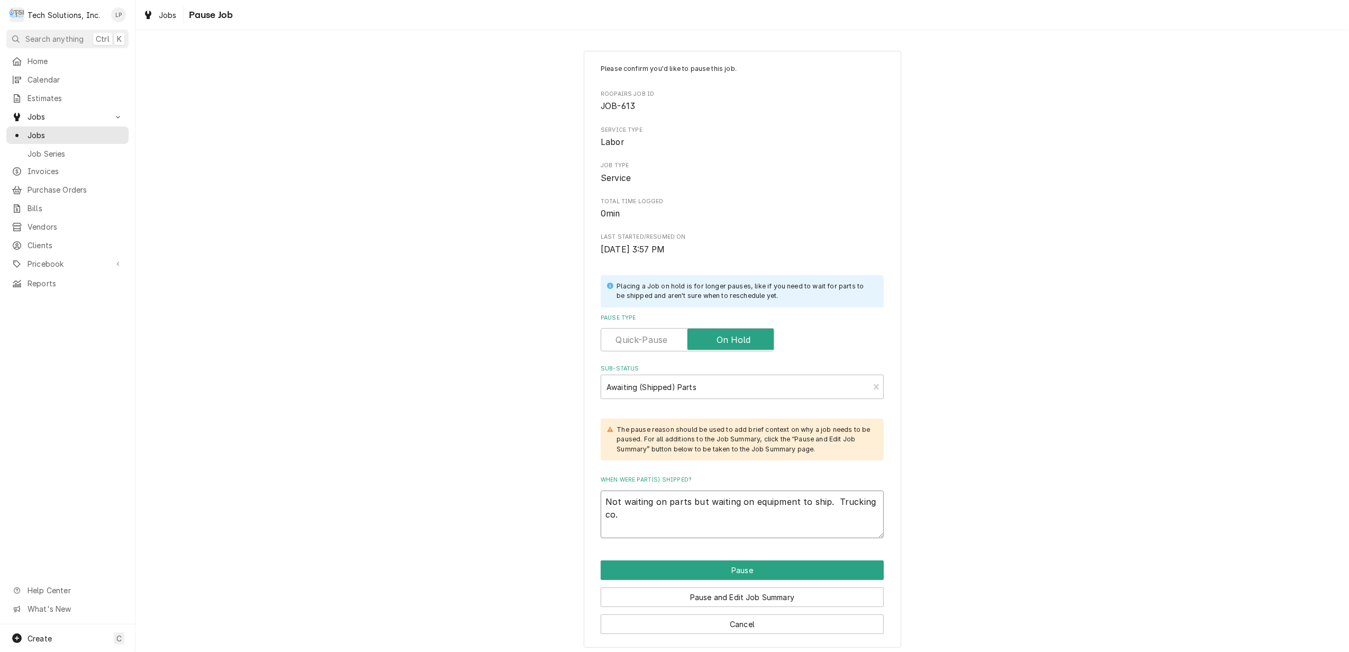
type textarea "Not waiting on parts but waiting on equipment to ship. Trucking co."
type textarea "x"
type textarea "Not waiting on parts but waiting on equipment to ship. Trucking co. w"
type textarea "x"
type textarea "Not waiting on parts but waiting on equipment to ship. Trucking co. wi"
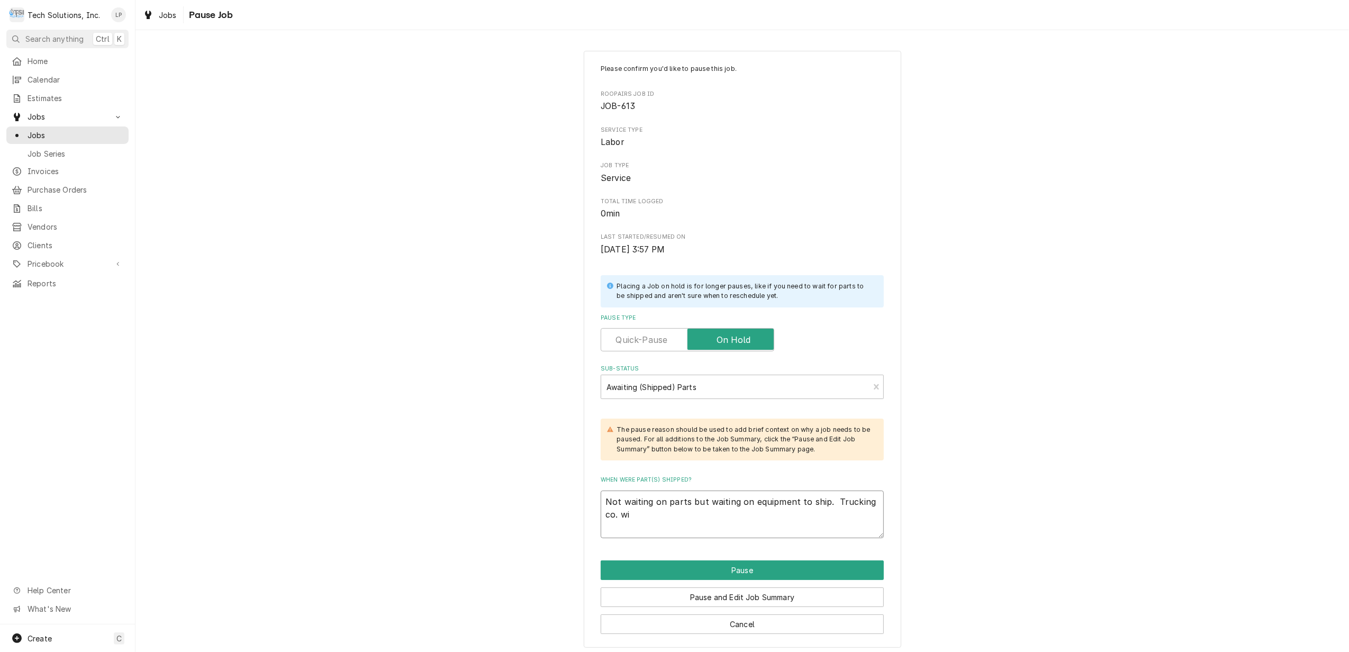
type textarea "x"
type textarea "Not waiting on parts but waiting on equipment to ship. Trucking co. wil"
type textarea "x"
type textarea "Not waiting on parts but waiting on equipment to ship. Trucking co. will"
type textarea "x"
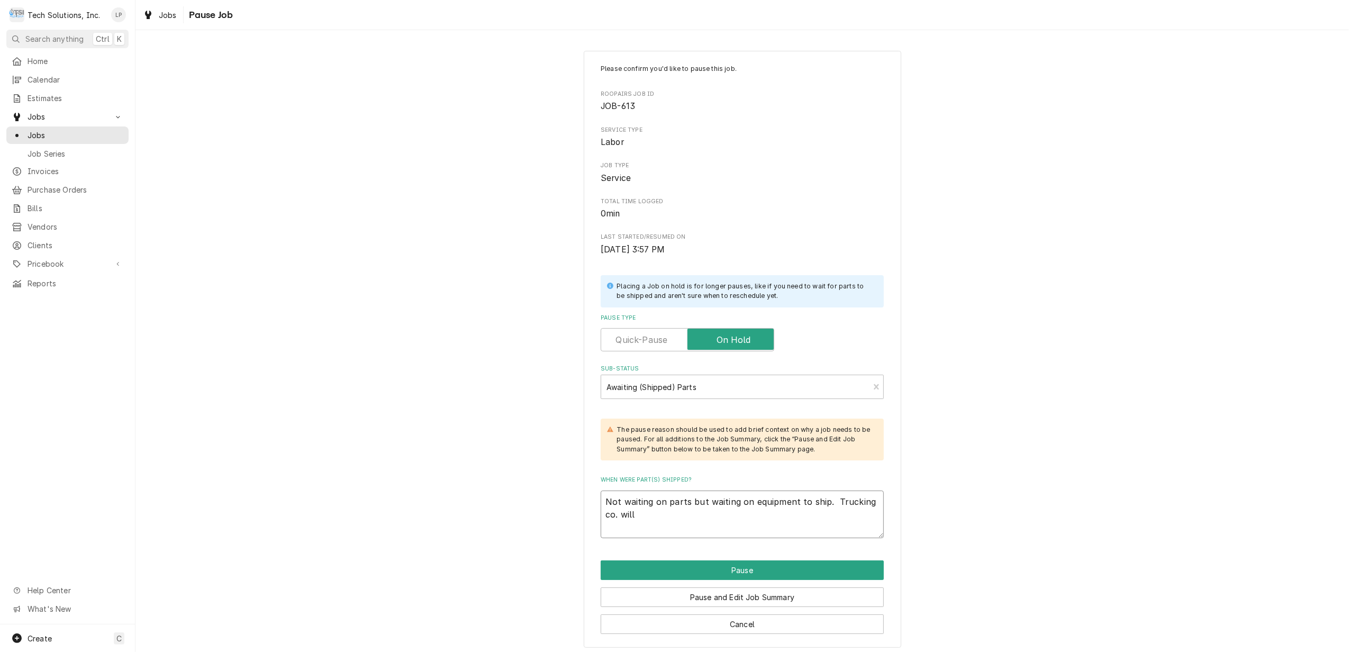
type textarea "Not waiting on parts but waiting on equipment to ship. Trucking co. will"
type textarea "x"
type textarea "Not waiting on parts but waiting on equipment to ship. Trucking co. will c"
type textarea "x"
type textarea "Not waiting on parts but waiting on equipment to ship. Trucking co. will ca"
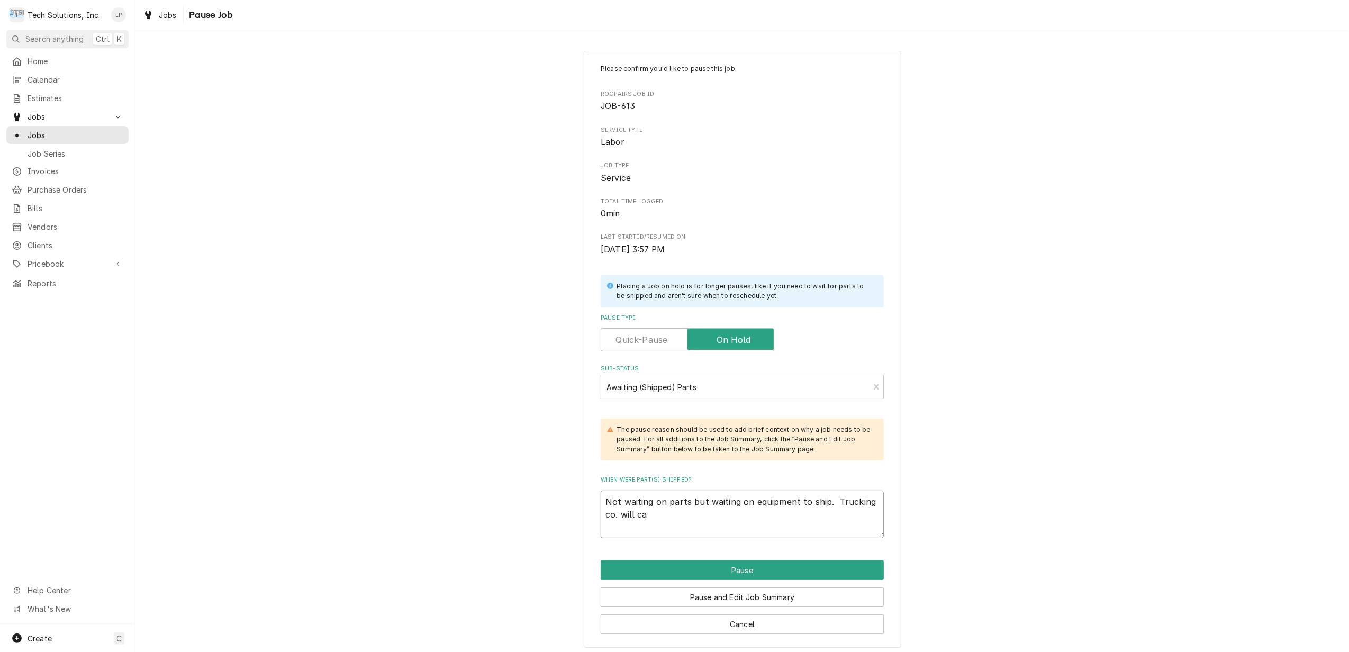
type textarea "x"
type textarea "Not waiting on parts but waiting on equipment to ship. Trucking co. will cal"
type textarea "x"
type textarea "Not waiting on parts but waiting on equipment to ship. Trucking co. will call"
type textarea "x"
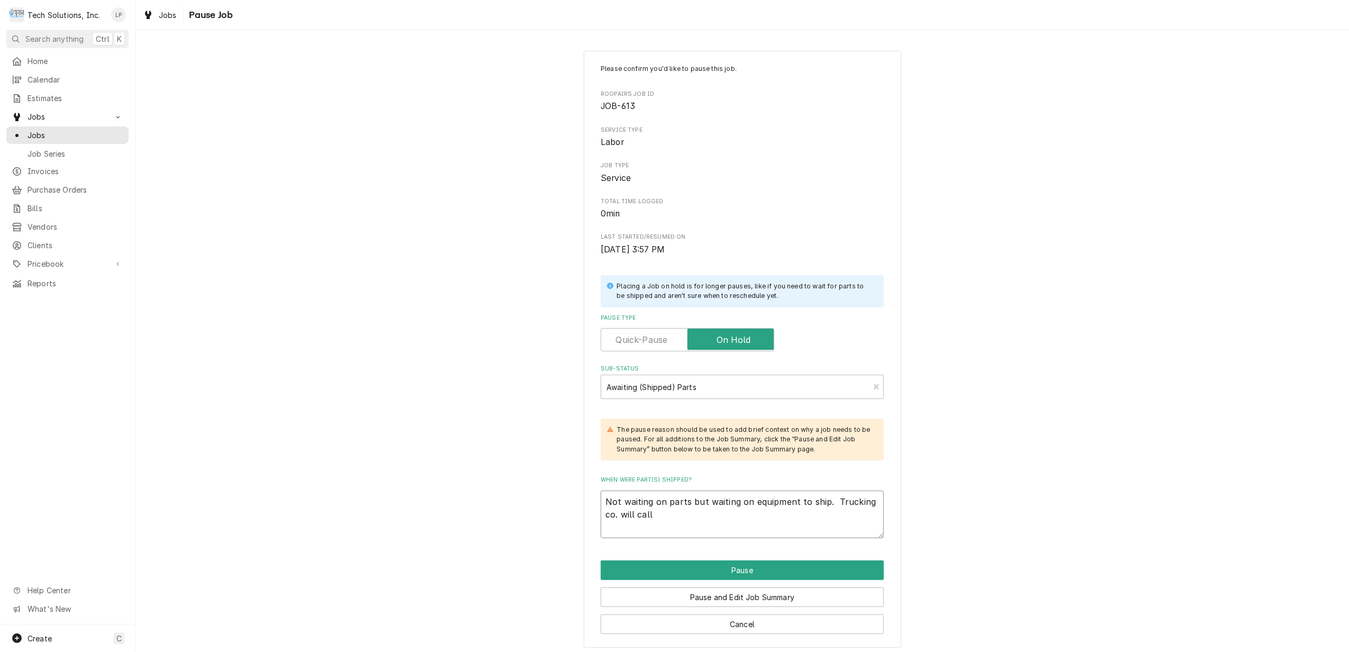
type textarea "Not waiting on parts but waiting on equipment to ship. Trucking co. will call"
type textarea "x"
type textarea "Not waiting on parts but waiting on equipment to ship. Trucking co. will call a"
type textarea "x"
type textarea "Not waiting on parts but waiting on equipment to ship. Trucking co. will call a"
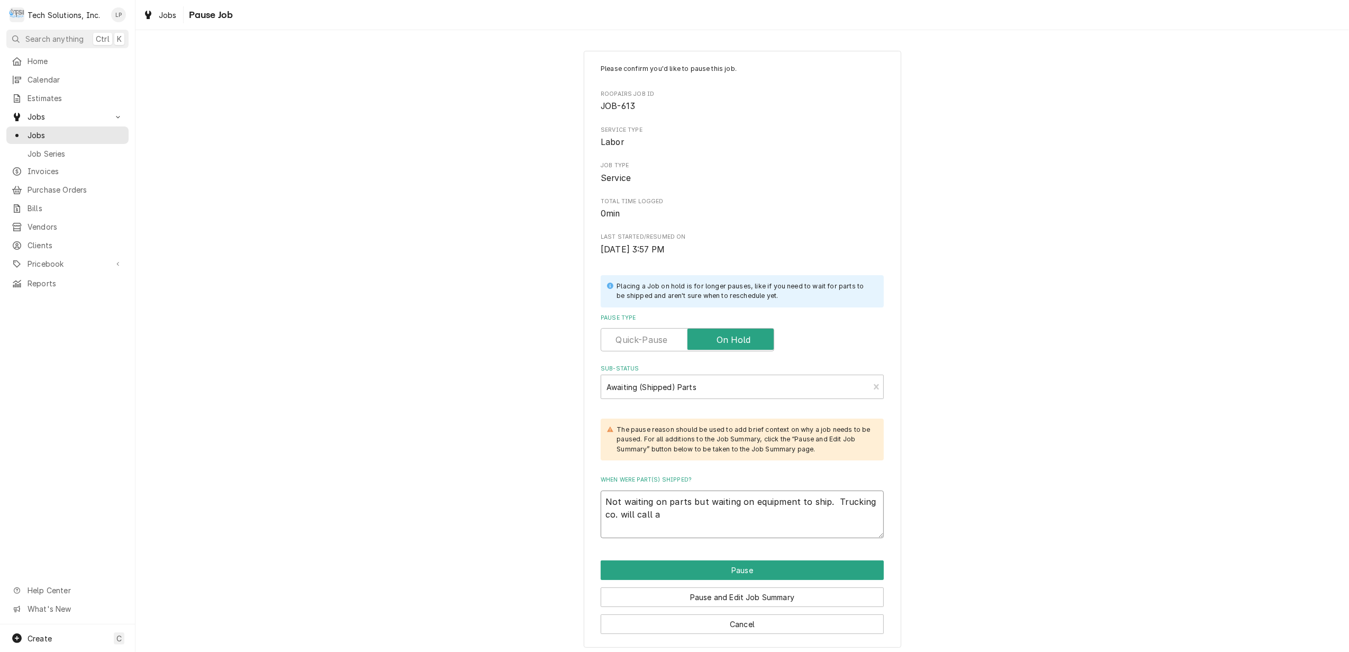
type textarea "x"
type textarea "Not waiting on parts but waiting on equipment to ship. Trucking co. will call a…"
type textarea "x"
type textarea "Not waiting on parts but waiting on equipment to ship. Trucking co. will call a…"
type textarea "x"
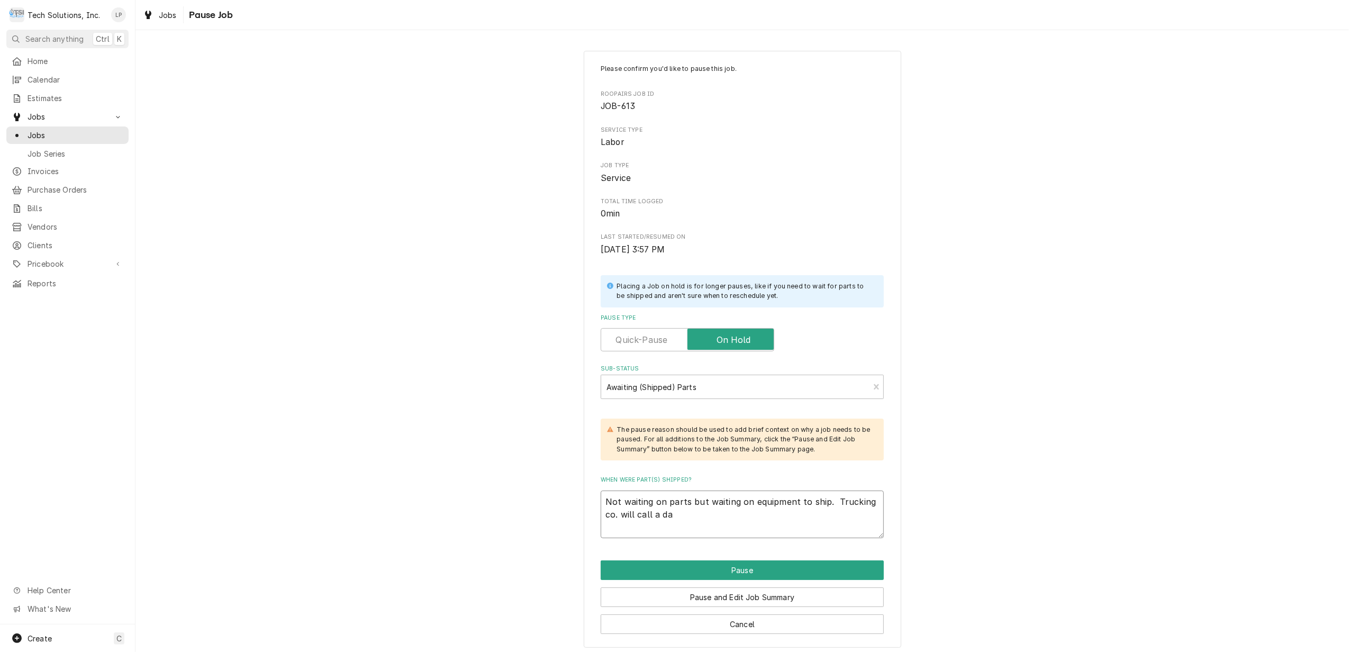
type textarea "Not waiting on parts but waiting on equipment to ship. Trucking co. will call a…"
type textarea "x"
type textarea "Not waiting on parts but waiting on equipment to ship. Trucking co. will call a…"
type textarea "x"
type textarea "Not waiting on parts but waiting on equipment to ship. Trucking co. will call a…"
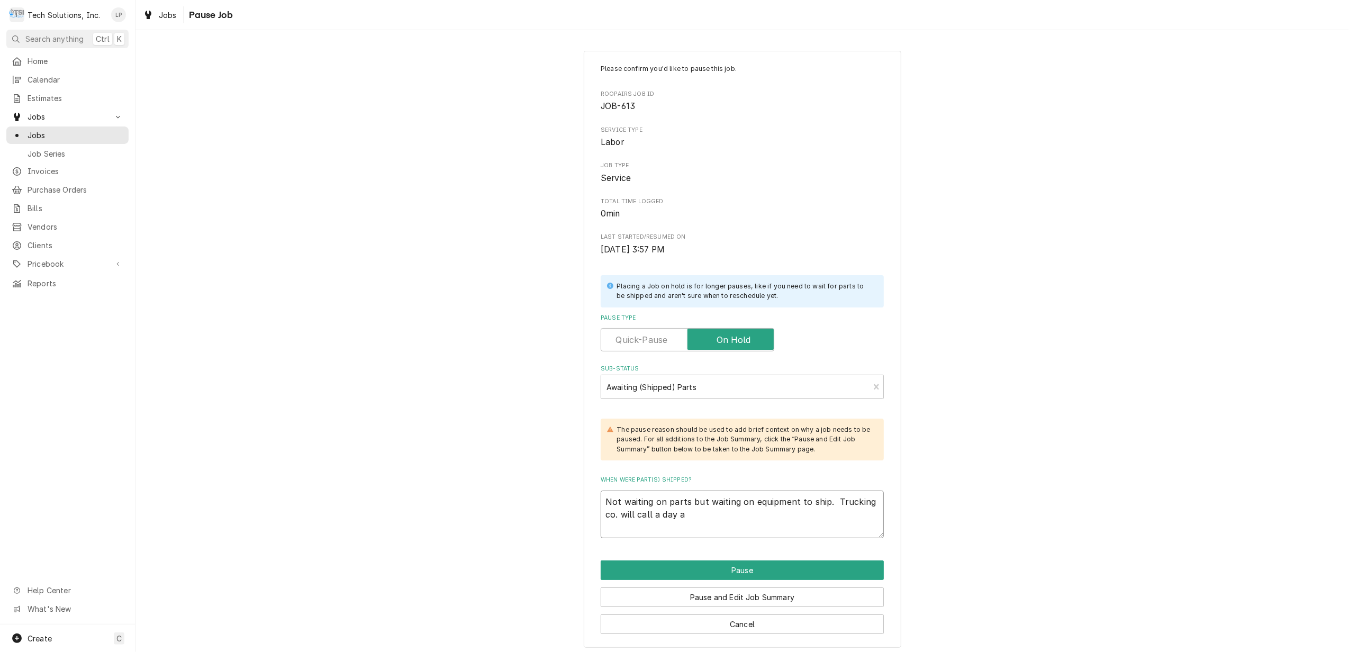
type textarea "x"
type textarea "Not waiting on parts but waiting on equipment to ship. Trucking co. will call a…"
type textarea "x"
click at [758, 572] on button "Pause" at bounding box center [741, 570] width 283 height 20
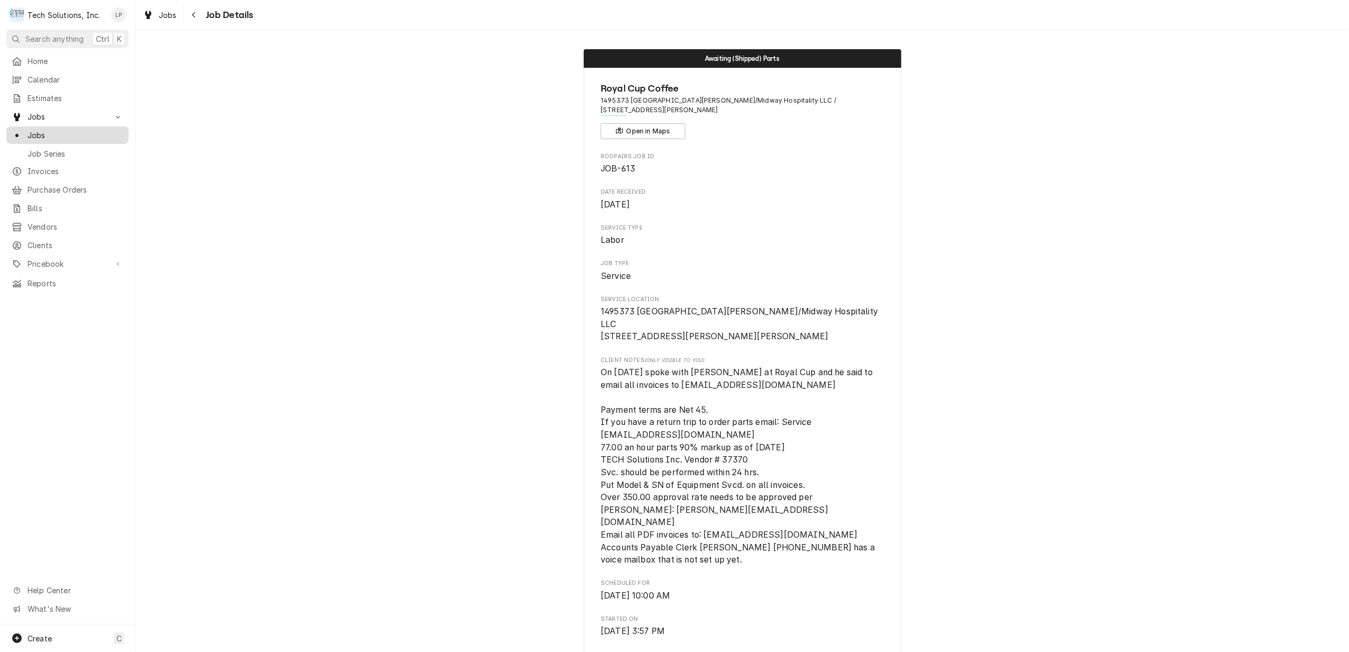
click at [30, 131] on span "Jobs" at bounding box center [76, 135] width 96 height 11
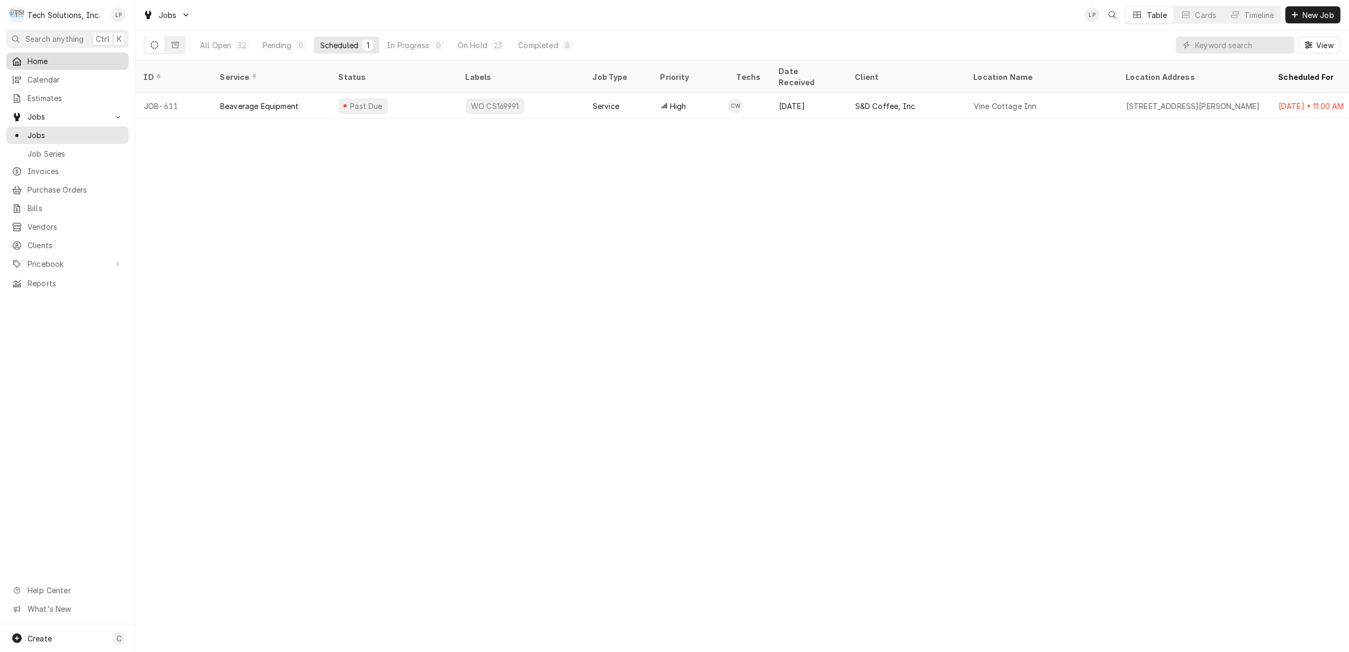
click at [26, 59] on div "Home" at bounding box center [68, 61] width 112 height 11
